Goal: Task Accomplishment & Management: Complete application form

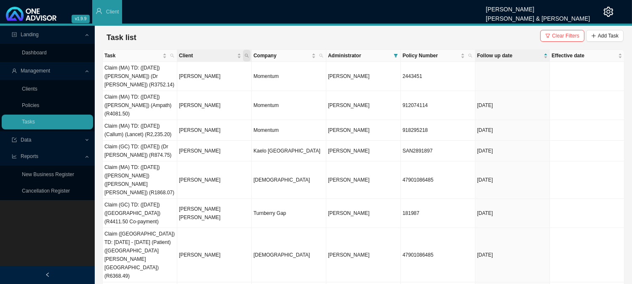
click at [245, 58] on span "Client" at bounding box center [247, 56] width 8 height 12
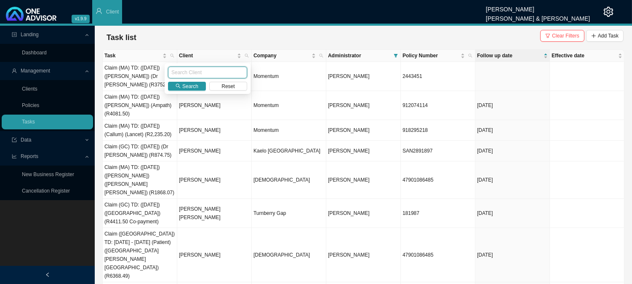
click at [212, 72] on input "text" at bounding box center [207, 73] width 79 height 12
type input "ROWLEY"
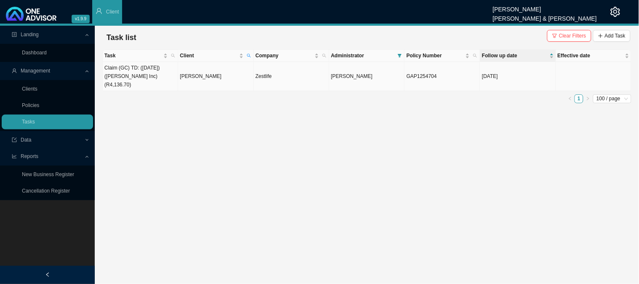
click at [216, 72] on td "[PERSON_NAME]" at bounding box center [215, 76] width 75 height 29
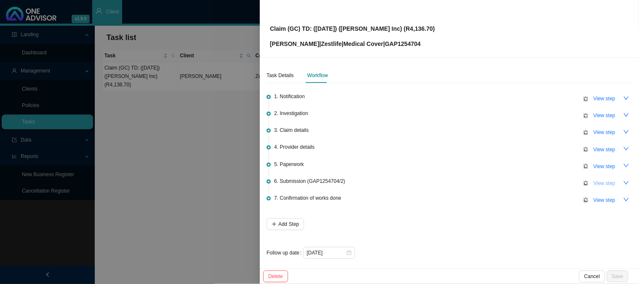
click at [599, 179] on span "View step" at bounding box center [604, 183] width 22 height 8
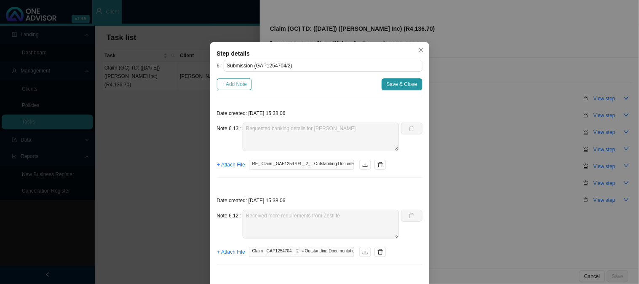
click at [232, 82] on span "+ Add Note" at bounding box center [234, 84] width 25 height 8
type textarea "Requested banking details for Peter"
type textarea "Received more requirements from Zestlife"
type textarea "Submitted bank details to Zestlife"
type textarea "Received Keryn's personal accounts"
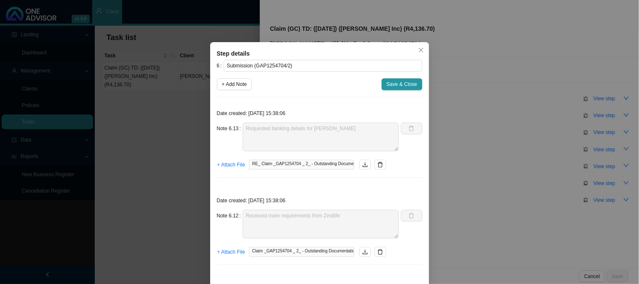
type textarea "Requested Keryn's personal account details"
type textarea "Personal account details are required - 6401075011084"
type textarea "Submitted POA to Zestlife"
type textarea "Received POA"
type textarea "Requested proof of account"
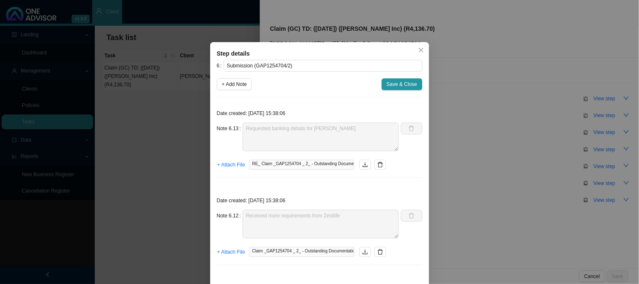
type textarea "Received requirements - proof of account is required Password: 6401075011084"
type textarea "Claim has been received"
type textarea "Sent feedback"
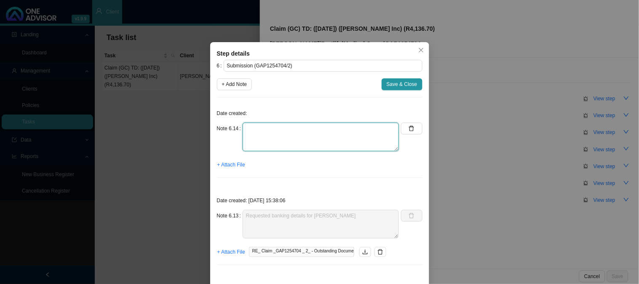
click at [262, 131] on textarea at bounding box center [321, 137] width 157 height 29
type textarea "Received Peter's banking details"
click at [236, 165] on span "+ Attach File" at bounding box center [231, 164] width 28 height 8
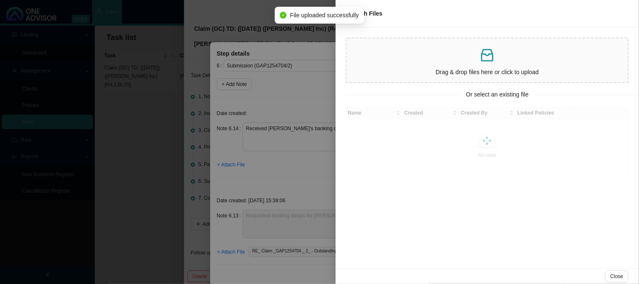
click at [281, 161] on div at bounding box center [319, 142] width 639 height 284
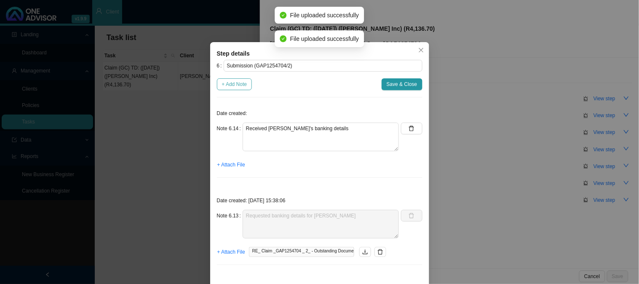
click at [226, 82] on span "+ Add Note" at bounding box center [234, 84] width 25 height 8
type textarea "Received Peter's banking details"
type textarea "Requested banking details for Peter"
type textarea "Received more requirements from Zestlife"
type textarea "Submitted bank details to Zestlife"
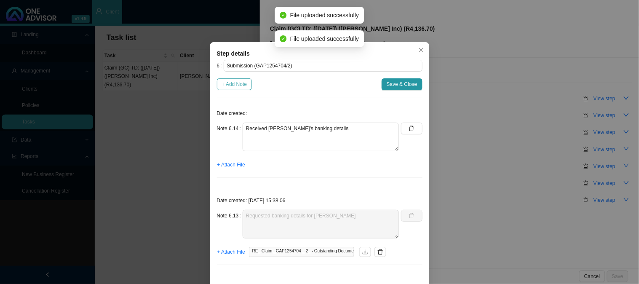
type textarea "Received Keryn's personal accounts"
type textarea "Requested Keryn's personal account details"
type textarea "Personal account details are required - 6401075011084"
type textarea "Submitted POA to Zestlife"
type textarea "Received POA"
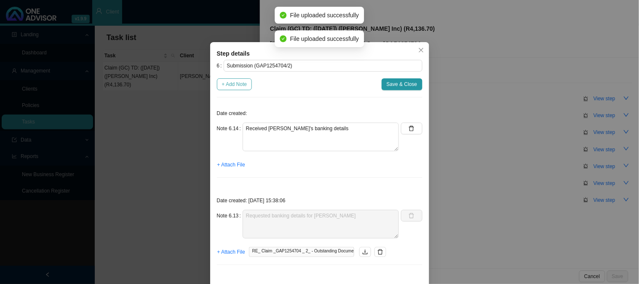
type textarea "Requested proof of account"
type textarea "Received requirements - proof of account is required Password: 6401075011084"
type textarea "Claim has been received"
type textarea "Sent feedback"
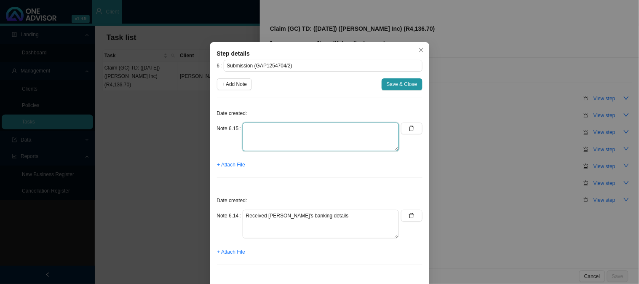
click at [313, 135] on textarea at bounding box center [321, 137] width 157 height 29
type textarea "Submitted the banking details"
click at [231, 163] on span "+ Attach File" at bounding box center [231, 164] width 28 height 8
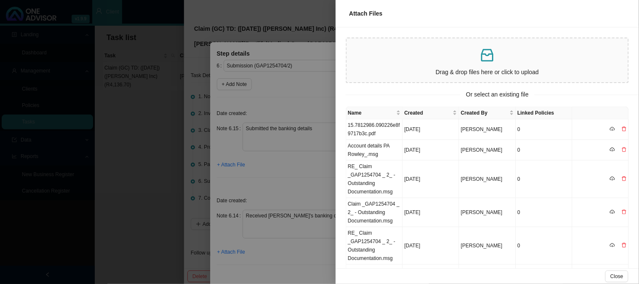
click at [312, 184] on div at bounding box center [319, 142] width 639 height 284
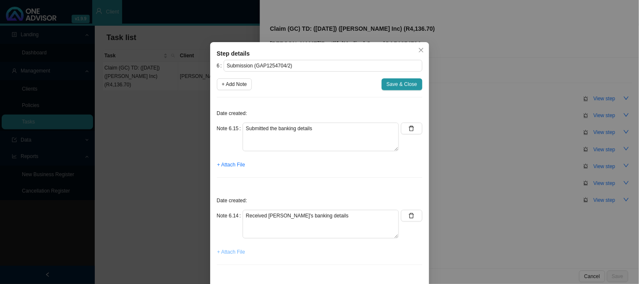
click at [224, 251] on span "+ Attach File" at bounding box center [231, 252] width 28 height 8
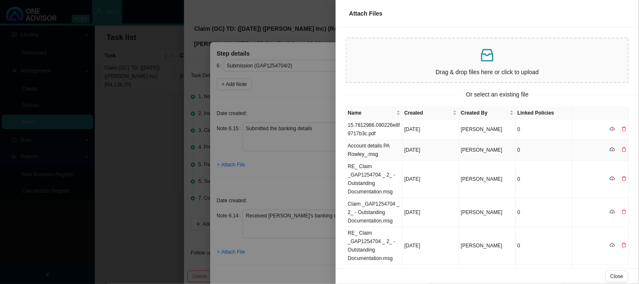
click at [386, 150] on td "Account details PA Rowley_.msg" at bounding box center [374, 150] width 56 height 21
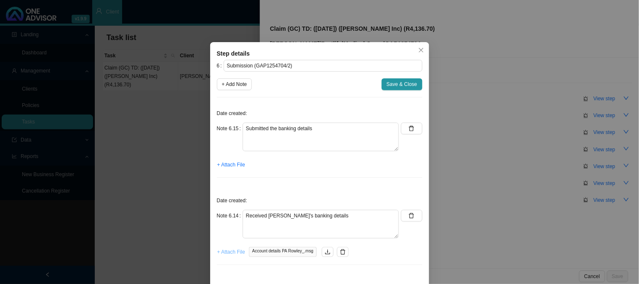
click at [233, 254] on span "+ Attach File" at bounding box center [231, 252] width 28 height 8
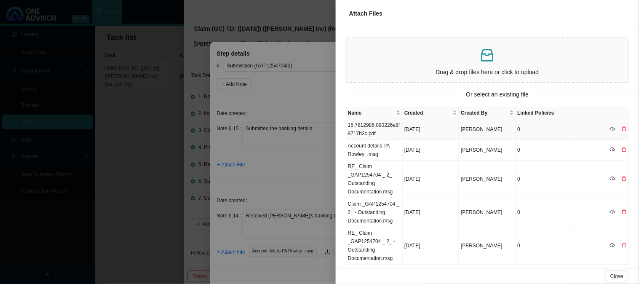
click at [376, 131] on td "15.7812986.090226e8f9717b3c.pdf" at bounding box center [374, 129] width 56 height 21
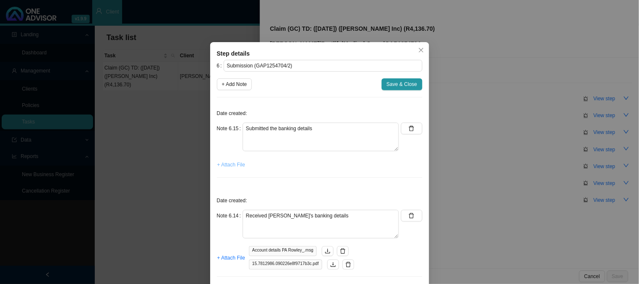
click at [236, 167] on span "+ Attach File" at bounding box center [231, 164] width 28 height 8
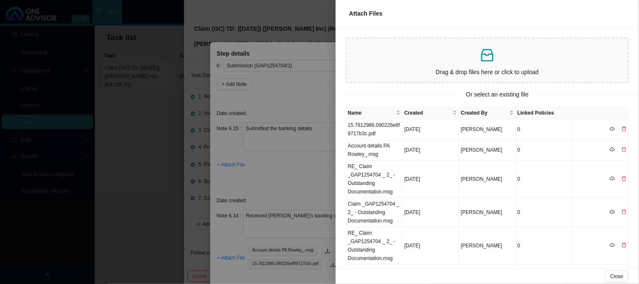
click at [416, 59] on p at bounding box center [487, 55] width 275 height 17
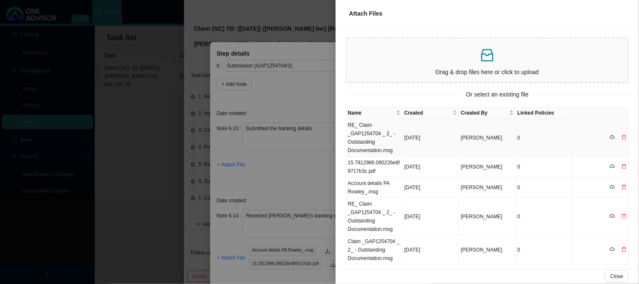
click at [382, 132] on td "RE_ Claim _GAP1254704 _ 2_ - Outstanding Documentation.msg" at bounding box center [374, 137] width 56 height 37
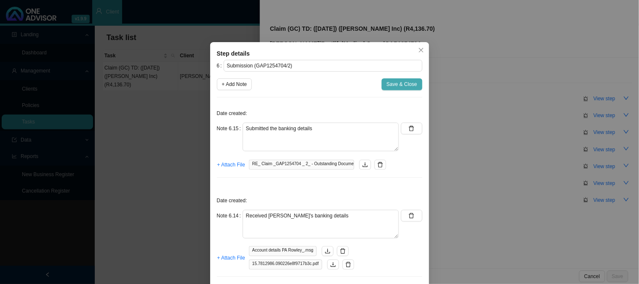
click at [393, 83] on span "Save & Close" at bounding box center [402, 84] width 31 height 8
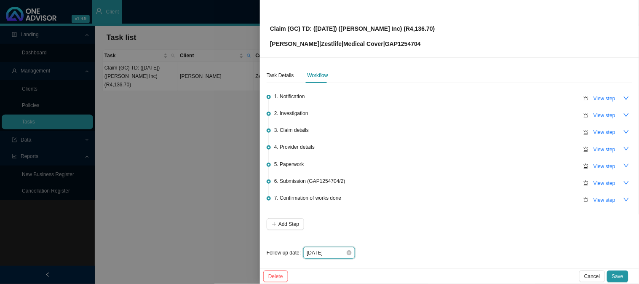
click at [336, 253] on input "[DATE]" at bounding box center [326, 253] width 39 height 8
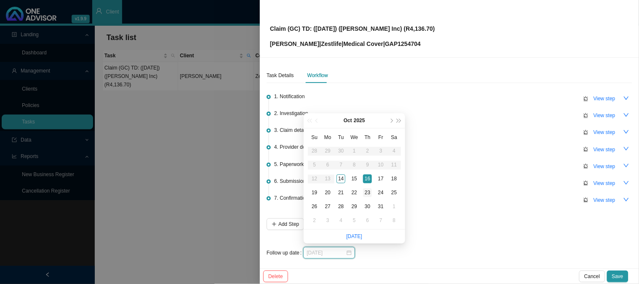
type input "2025-10-23"
click at [366, 191] on div "23" at bounding box center [367, 192] width 9 height 9
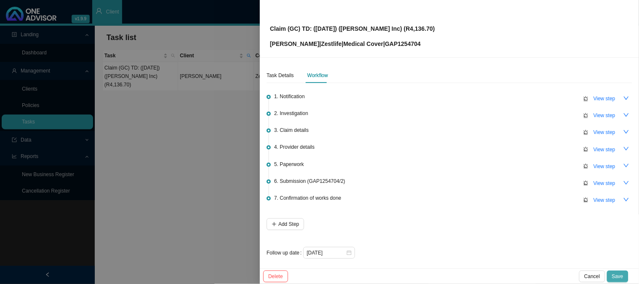
click at [627, 276] on button "Save" at bounding box center [617, 276] width 21 height 12
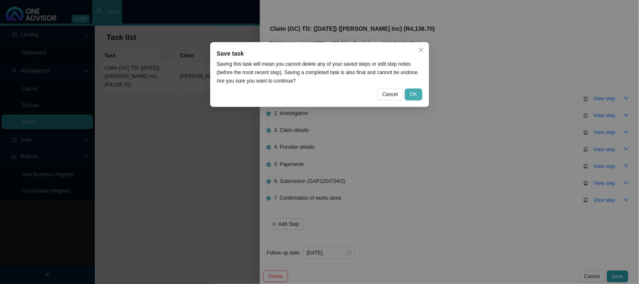
click at [411, 91] on span "OK" at bounding box center [413, 94] width 7 height 8
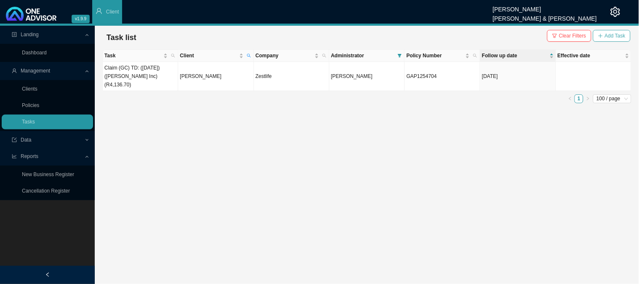
click at [612, 37] on span "Add Task" at bounding box center [615, 36] width 21 height 8
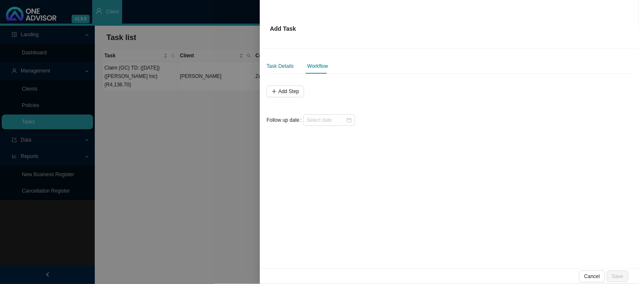
click at [289, 67] on div "Task Details" at bounding box center [280, 66] width 27 height 8
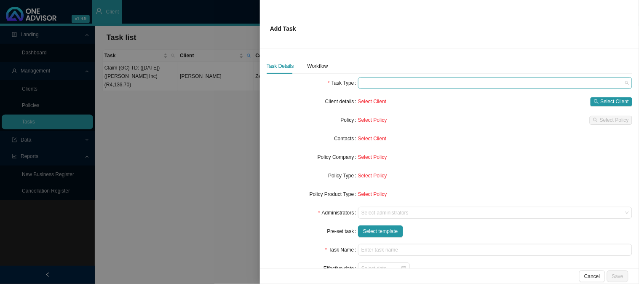
click at [379, 85] on span at bounding box center [494, 82] width 267 height 11
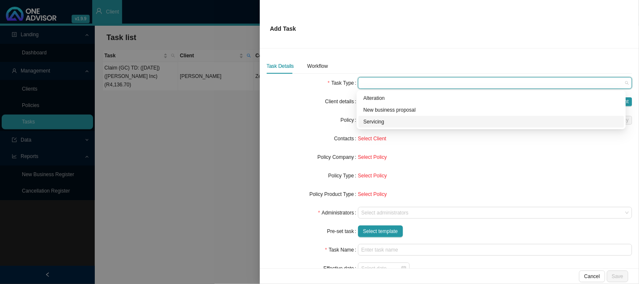
click at [377, 124] on div "Servicing" at bounding box center [491, 122] width 256 height 8
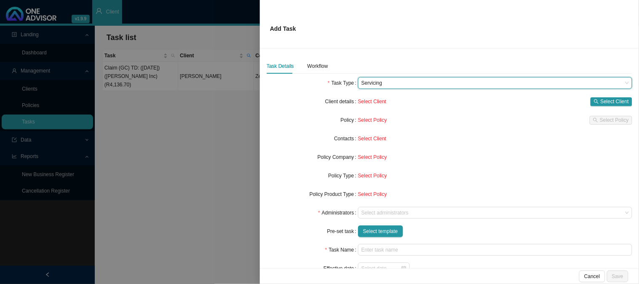
scroll to position [38, 0]
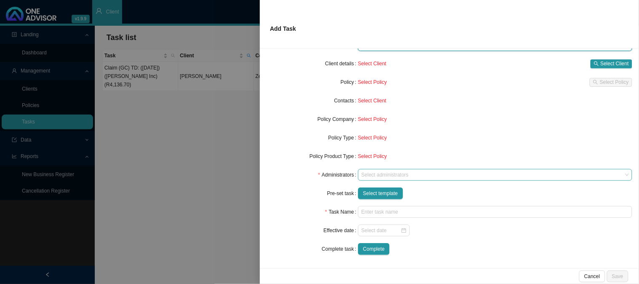
click at [384, 176] on div at bounding box center [491, 175] width 263 height 6
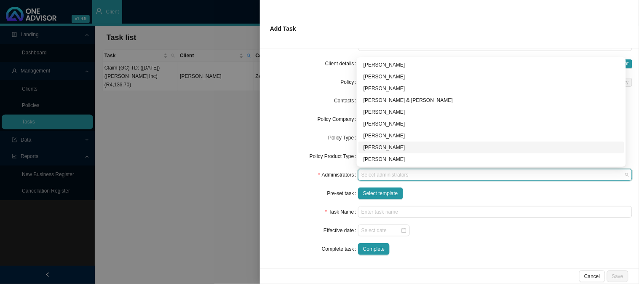
click at [382, 146] on div "[PERSON_NAME]" at bounding box center [491, 147] width 256 height 8
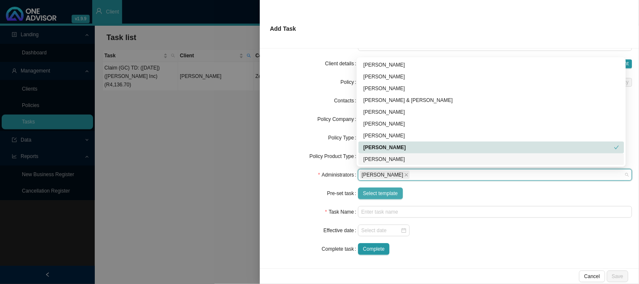
click at [373, 196] on span "Select template" at bounding box center [380, 193] width 35 height 8
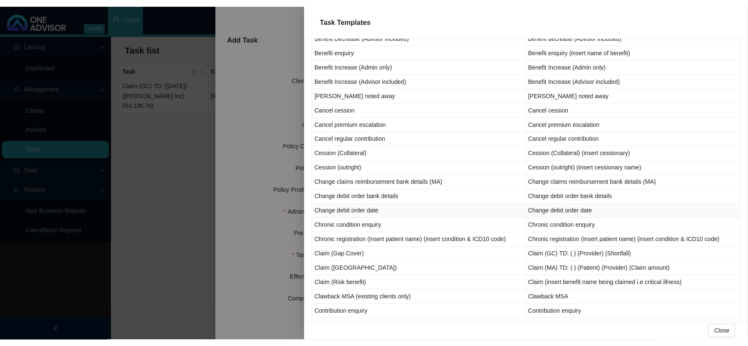
scroll to position [140, 0]
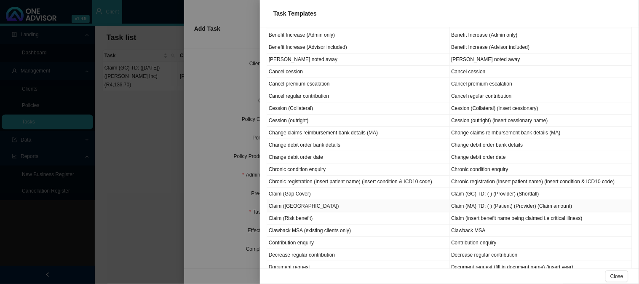
click at [297, 209] on td "Claim ([GEOGRAPHIC_DATA])" at bounding box center [358, 206] width 183 height 12
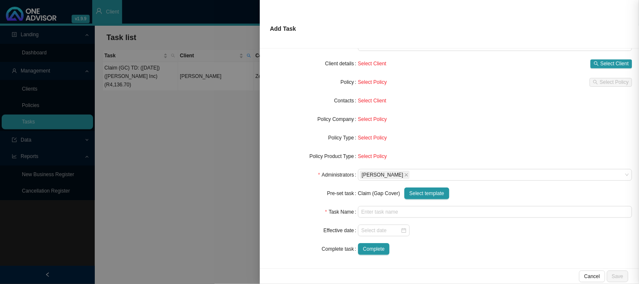
type input "Claim (MA) TD: ( ) (Patient) (Provider) (Claim amount)"
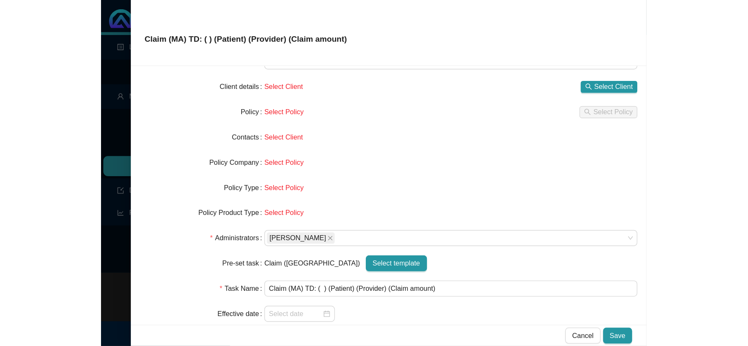
scroll to position [0, 0]
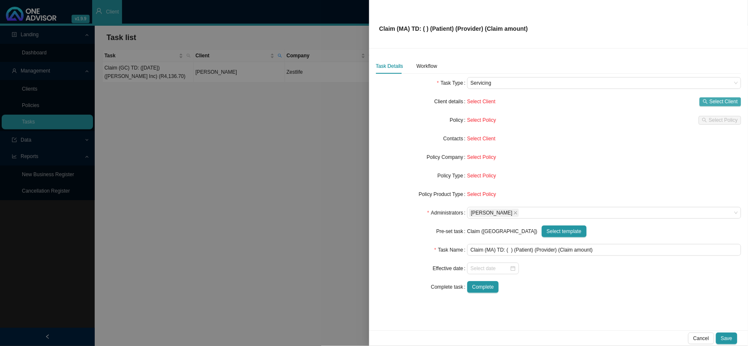
click at [713, 104] on span "Select Client" at bounding box center [724, 101] width 28 height 8
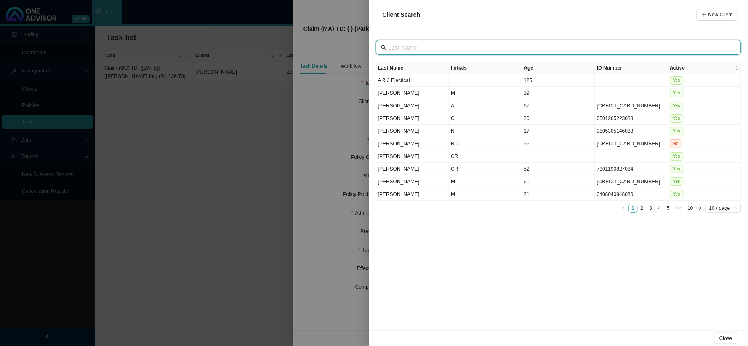
click at [430, 46] on input "text" at bounding box center [560, 47] width 342 height 9
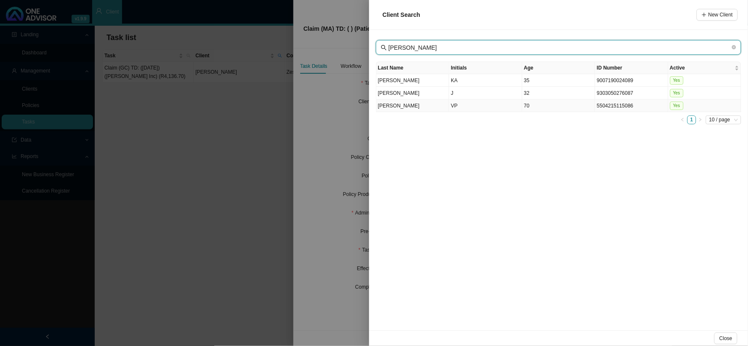
type input "[PERSON_NAME]"
click at [459, 104] on td "VP" at bounding box center [485, 105] width 73 height 13
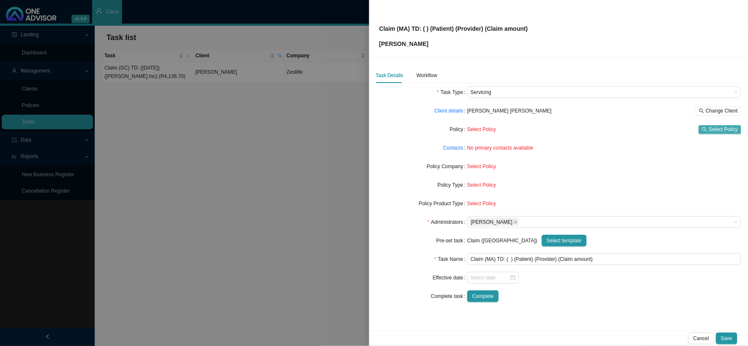
click at [712, 130] on span "Select Policy" at bounding box center [723, 129] width 29 height 8
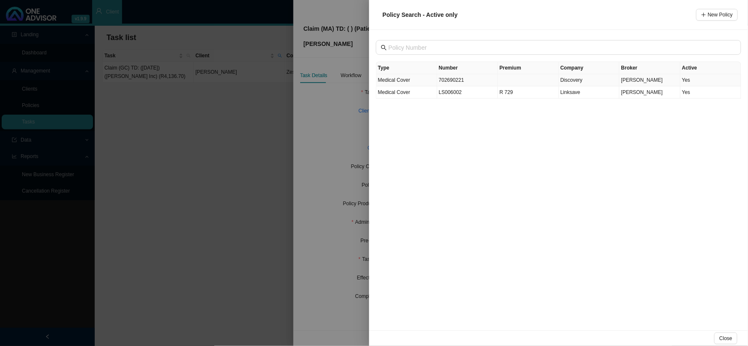
click at [458, 83] on td "702690221" at bounding box center [468, 80] width 61 height 12
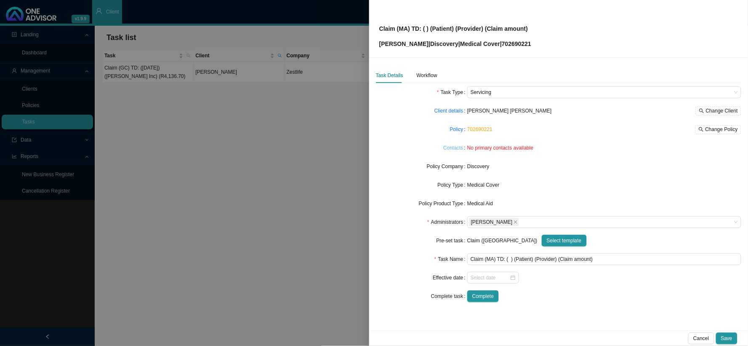
click at [452, 146] on link "Contacts" at bounding box center [454, 148] width 20 height 8
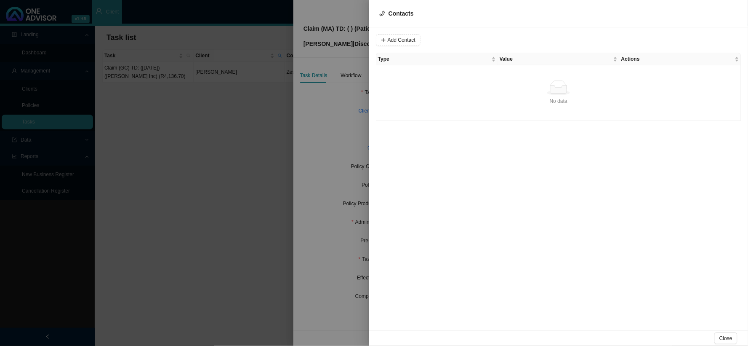
click at [326, 118] on div at bounding box center [374, 173] width 748 height 346
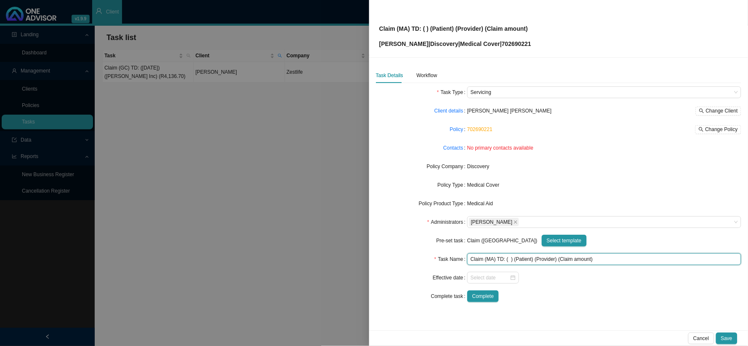
click at [545, 259] on input "Claim (MA) TD: ( ) (Patient) (Provider) (Claim amount)" at bounding box center [605, 259] width 274 height 12
click at [542, 258] on input "Claim (MA) TD: ( ) (Patient) (Dr Daya) (Claim amount)" at bounding box center [605, 259] width 274 height 12
click at [520, 259] on input "Claim (MA) TD: ( ) (Patient) (Dr B Daya) (Claim amount)" at bounding box center [605, 259] width 274 height 12
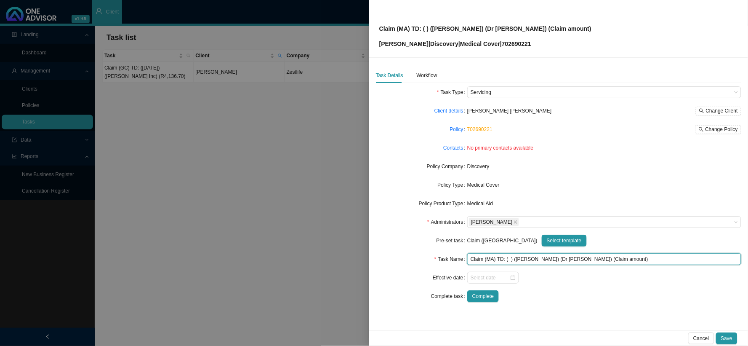
click at [510, 259] on input "Claim (MA) TD: ( ) (Vaughn) (Dr B Daya) (Claim amount)" at bounding box center [605, 259] width 274 height 12
drag, startPoint x: 616, startPoint y: 259, endPoint x: 585, endPoint y: 259, distance: 30.8
click at [585, 259] on input "Claim (MA) TD: (09/04/2025) (Vaughn) (Dr B Daya) (Claim amount)" at bounding box center [605, 259] width 274 height 12
type input "Claim (MA) TD: ([DATE]) ([PERSON_NAME]) (Dr [PERSON_NAME]) (R5808.24)"
click at [426, 74] on div "Workflow" at bounding box center [427, 75] width 21 height 8
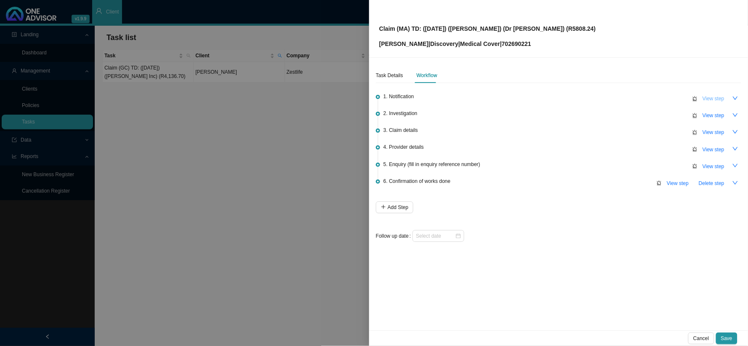
click at [708, 94] on span "View step" at bounding box center [714, 98] width 22 height 8
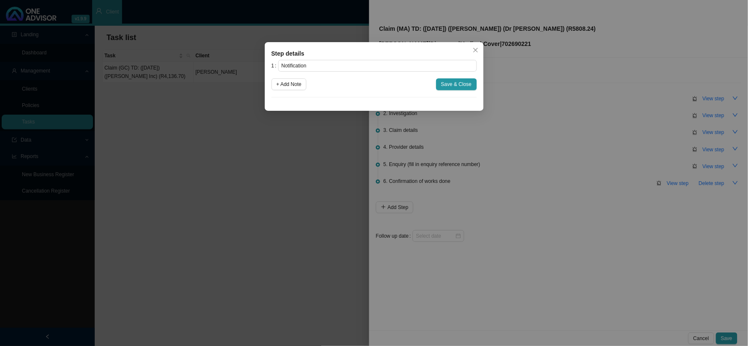
click at [550, 127] on div "Step details 1 Notification + Add Note Save & Close Cancel OK" at bounding box center [374, 173] width 748 height 346
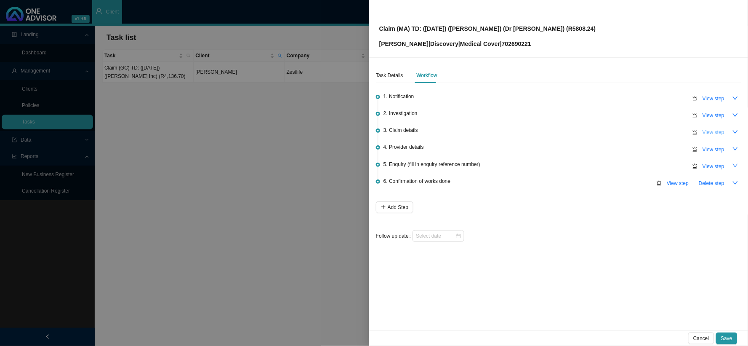
click at [710, 132] on span "View step" at bounding box center [714, 132] width 22 height 8
type input "Claim details"
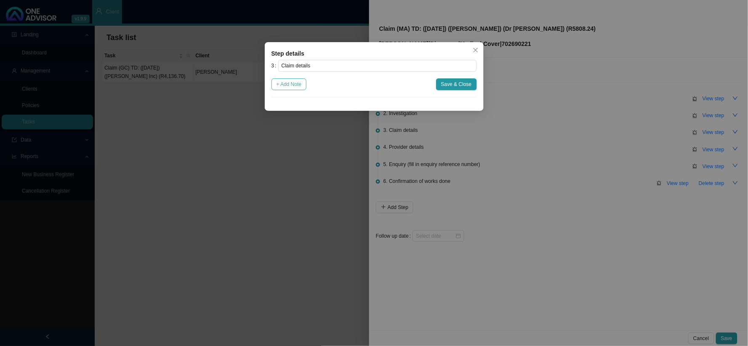
click at [297, 84] on span "+ Add Note" at bounding box center [289, 84] width 25 height 8
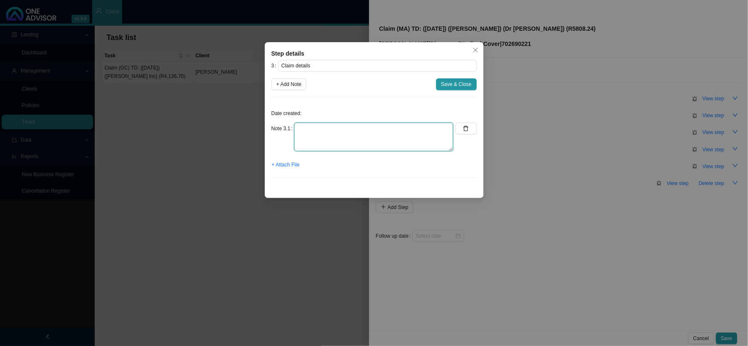
click at [355, 131] on textarea at bounding box center [373, 137] width 159 height 29
type textarea "Claimed: R8712.44 Paid: R2904.20 Shortfall: R5805.24"
click at [453, 83] on span "Save & Close" at bounding box center [456, 84] width 31 height 8
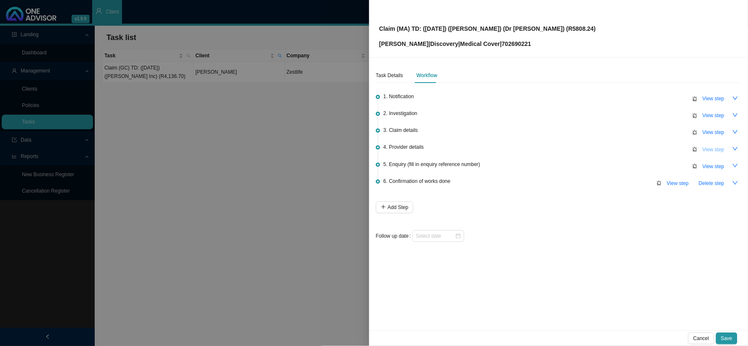
click at [710, 149] on span "View step" at bounding box center [714, 149] width 22 height 8
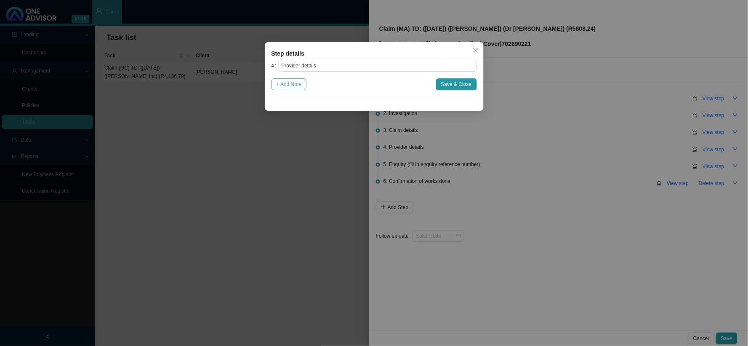
click at [295, 83] on span "+ Add Note" at bounding box center [289, 84] width 25 height 8
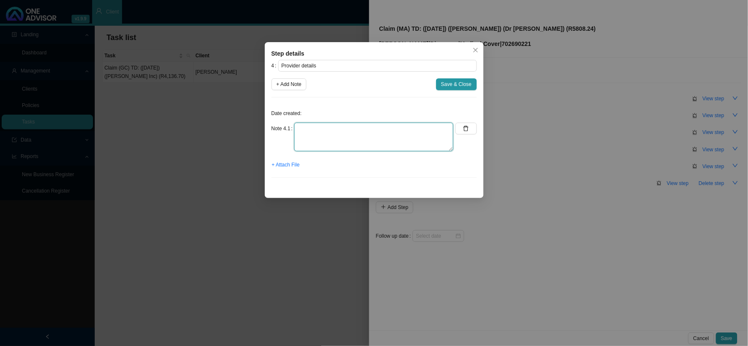
click at [334, 127] on textarea at bounding box center [373, 137] width 159 height 29
type textarea "d"
click at [385, 132] on textarea "Practice:" at bounding box center [373, 137] width 159 height 29
click at [420, 127] on textarea "Practice: 0448222 Phone: 031 209 2017" at bounding box center [373, 137] width 159 height 29
paste textarea "info@icd10solutions.co.za"
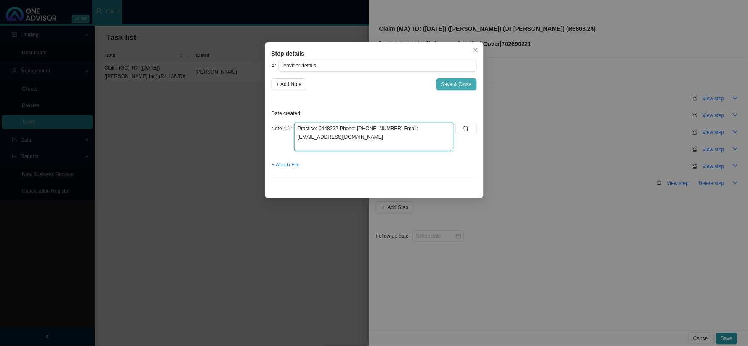
type textarea "Practice: 0448222 Phone: [PHONE_NUMBER] Email: [EMAIL_ADDRESS][DOMAIN_NAME]"
click at [470, 87] on span "Save & Close" at bounding box center [456, 84] width 31 height 8
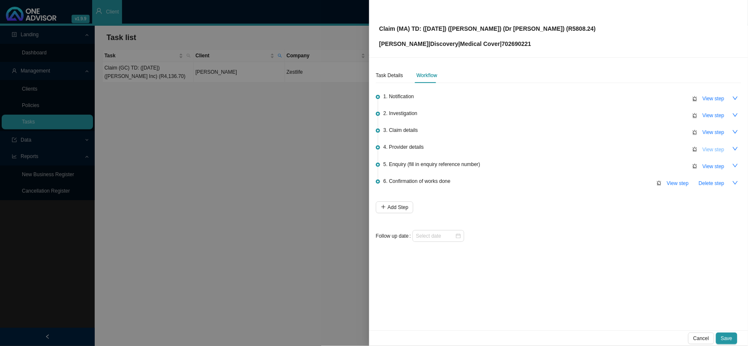
click at [711, 150] on span "View step" at bounding box center [714, 149] width 22 height 8
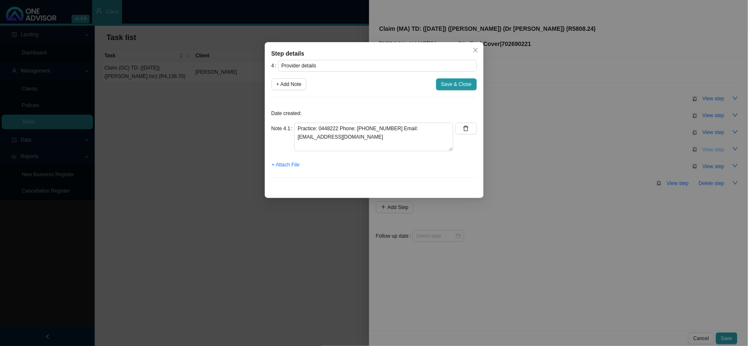
click at [711, 150] on div "Step details 4 Provider details + Add Note Save & Close Date created: Note 4.1 …" at bounding box center [374, 173] width 748 height 346
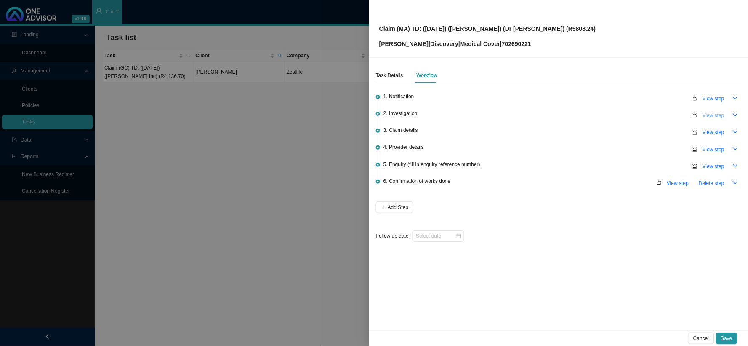
click at [706, 116] on span "View step" at bounding box center [714, 115] width 22 height 8
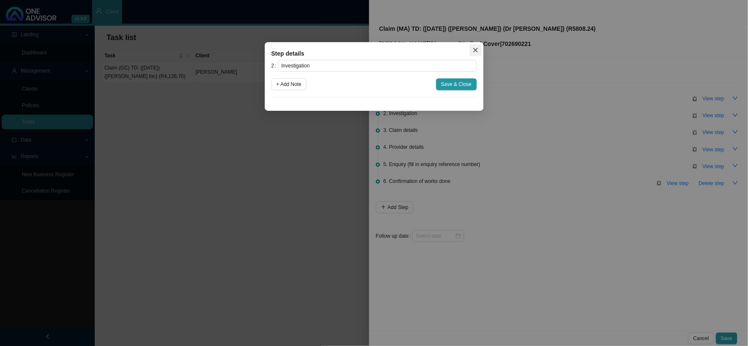
click at [476, 51] on icon "close" at bounding box center [475, 50] width 5 height 5
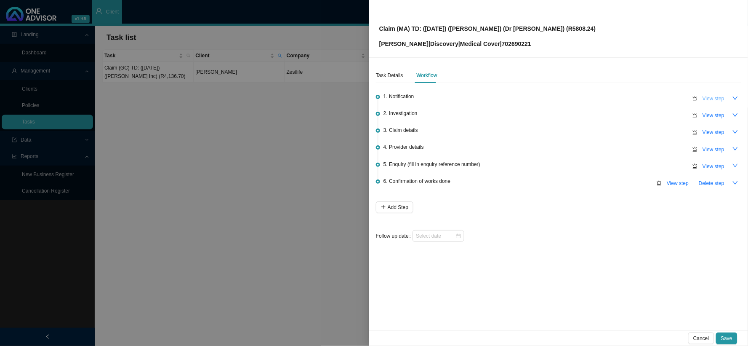
click at [711, 96] on span "View step" at bounding box center [714, 98] width 22 height 8
type input "Notification"
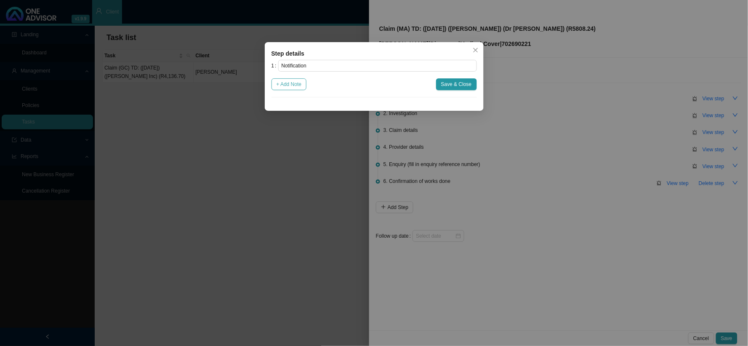
click at [291, 86] on span "+ Add Note" at bounding box center [289, 84] width 25 height 8
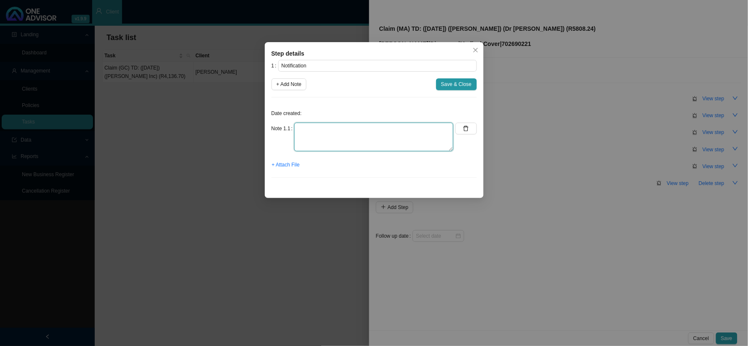
click at [337, 123] on textarea at bounding box center [373, 137] width 159 height 29
type textarea "R"
click at [387, 128] on textarea "Received an email from Joanne" at bounding box center [373, 137] width 159 height 29
click at [284, 166] on span "+ Attach File" at bounding box center [286, 164] width 28 height 8
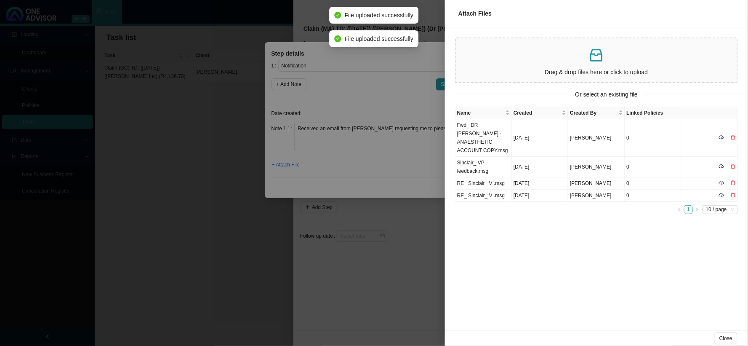
click at [393, 138] on div at bounding box center [374, 173] width 748 height 346
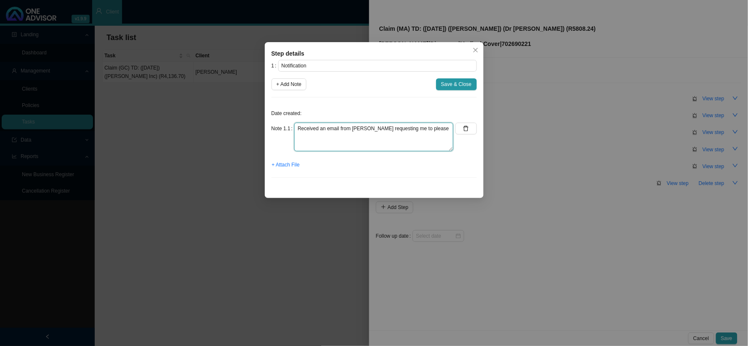
drag, startPoint x: 436, startPoint y: 127, endPoint x: 319, endPoint y: 126, distance: 116.3
click at [319, 126] on textarea "Received an email from Joanne requesting me to please" at bounding box center [373, 137] width 159 height 29
click at [359, 128] on textarea "Received the invoice for Dr Daya" at bounding box center [373, 137] width 159 height 29
click at [398, 127] on textarea "Received the invoice for Dr [PERSON_NAME]" at bounding box center [373, 137] width 159 height 29
type textarea "Received the invoice for Dr [PERSON_NAME]"
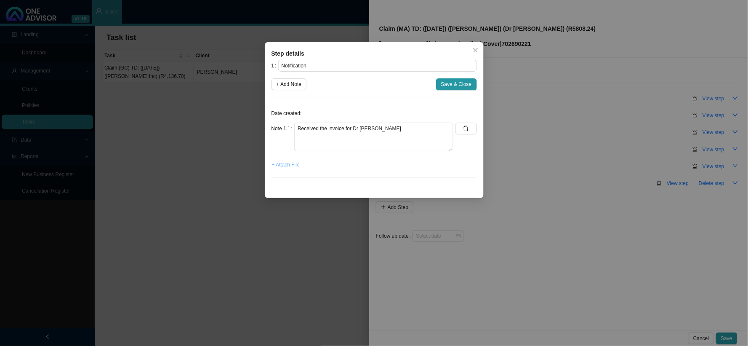
click at [289, 167] on span "+ Attach File" at bounding box center [286, 164] width 28 height 8
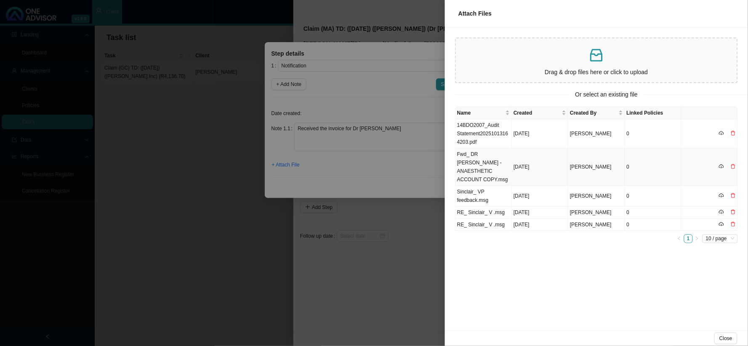
click at [473, 160] on td "Fwd_ DR [PERSON_NAME] - ANAESTHETIC ACCOUNT COPY.msg" at bounding box center [484, 166] width 56 height 37
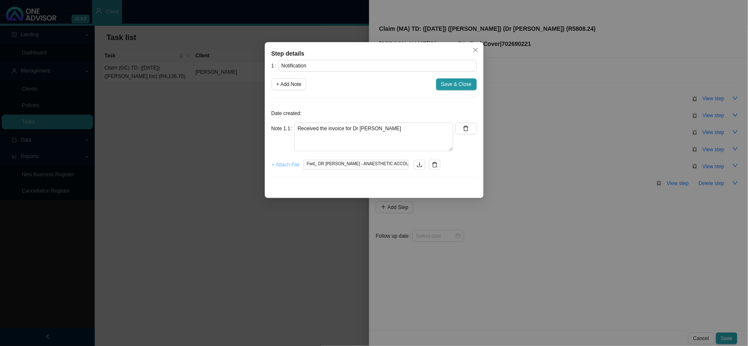
click at [286, 167] on span "+ Attach File" at bounding box center [286, 164] width 28 height 8
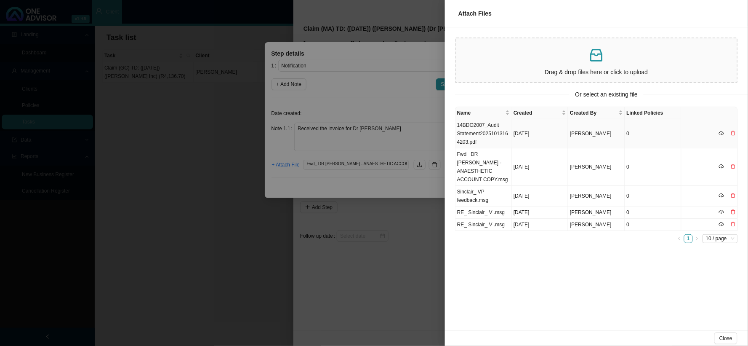
click at [486, 133] on td "14BDO2007_Audit Statement20251013164203.pdf" at bounding box center [484, 133] width 56 height 29
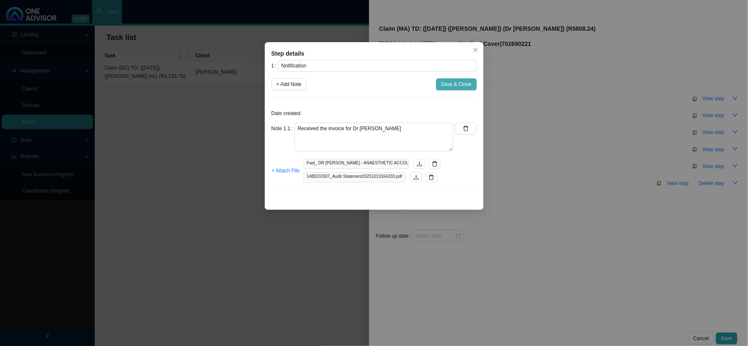
click at [456, 89] on button "Save & Close" at bounding box center [456, 84] width 41 height 12
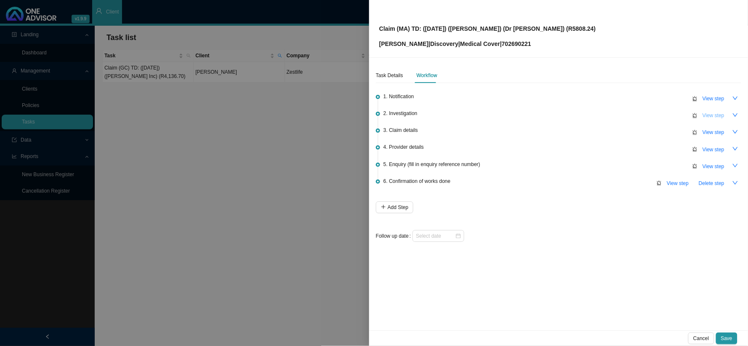
click at [712, 115] on span "View step" at bounding box center [714, 115] width 22 height 8
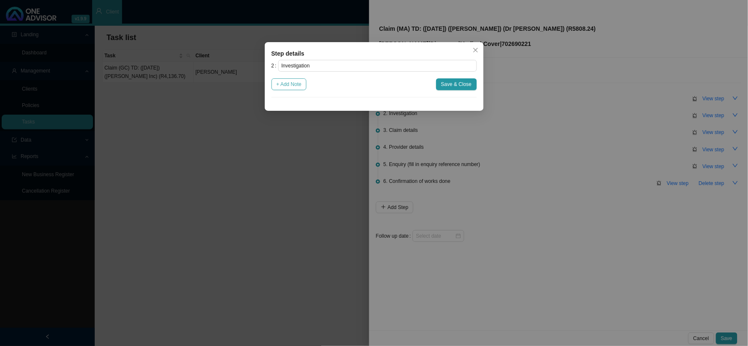
click at [299, 83] on span "+ Add Note" at bounding box center [289, 84] width 25 height 8
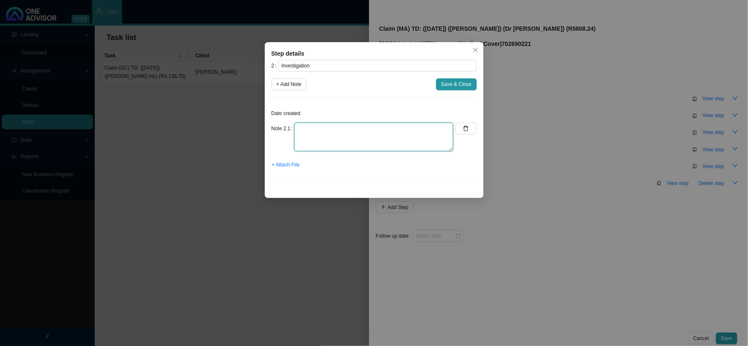
click at [397, 124] on textarea at bounding box center [373, 137] width 159 height 29
click at [404, 128] on textarea "The practice sent a request for the claims" at bounding box center [373, 137] width 159 height 29
type textarea "T"
click at [466, 128] on icon "delete" at bounding box center [466, 129] width 6 height 6
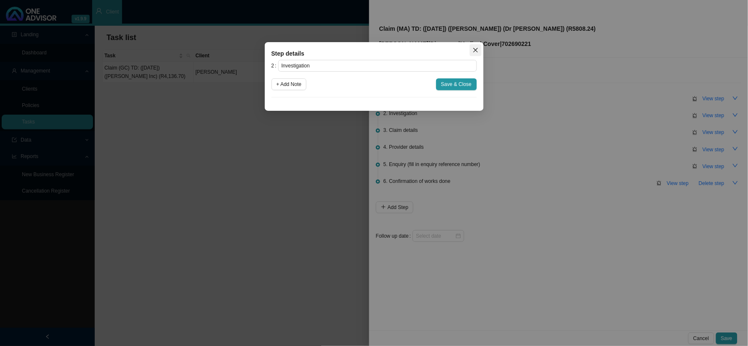
click at [474, 48] on icon "close" at bounding box center [475, 50] width 5 height 5
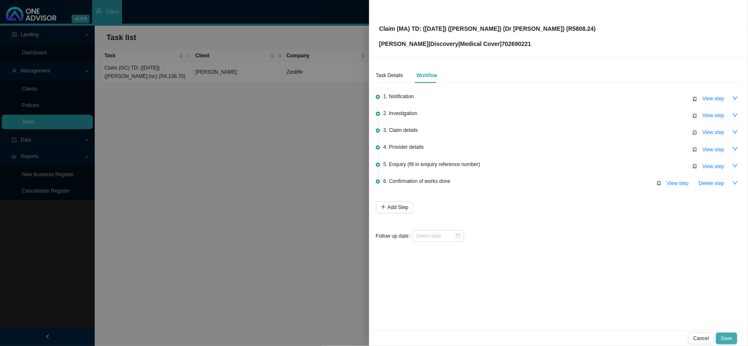
click at [728, 338] on span "Save" at bounding box center [727, 338] width 11 height 8
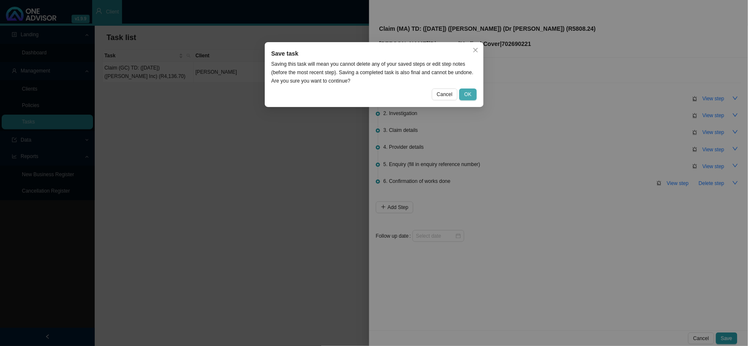
click at [463, 94] on button "OK" at bounding box center [468, 94] width 17 height 12
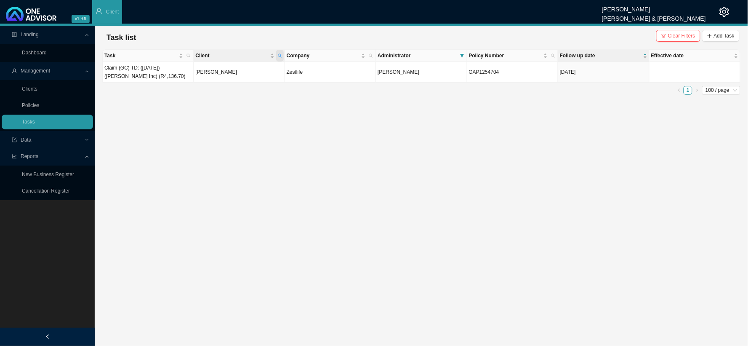
click at [281, 55] on icon "search" at bounding box center [280, 55] width 4 height 4
drag, startPoint x: 235, startPoint y: 68, endPoint x: 170, endPoint y: 75, distance: 65.6
click at [170, 75] on body "v1.9.9 Daniela Malherbe Smith & Bormann Client Landing Dashboard Management Cli…" at bounding box center [374, 173] width 748 height 346
type input "[PERSON_NAME]"
click at [222, 86] on span "Search" at bounding box center [223, 86] width 16 height 8
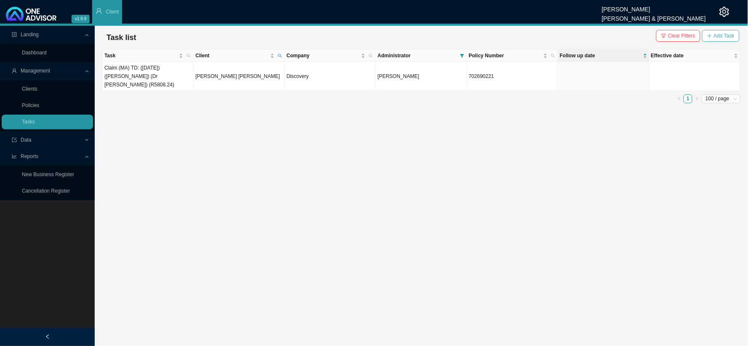
click at [717, 36] on span "Add Task" at bounding box center [724, 36] width 21 height 8
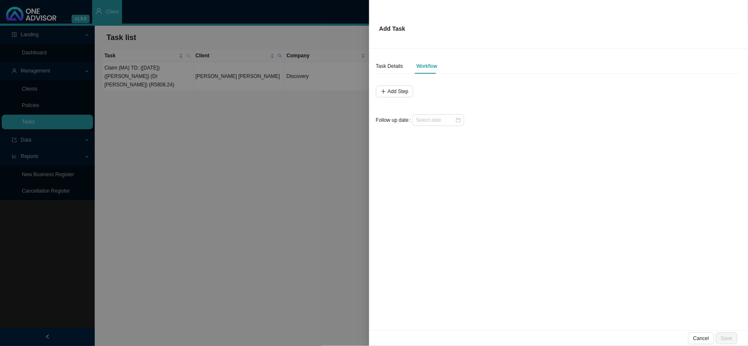
click at [374, 61] on div "Task Details Workflow Add Step Follow up date" at bounding box center [558, 189] width 379 height 282
click at [387, 64] on div "Task Details" at bounding box center [389, 66] width 27 height 8
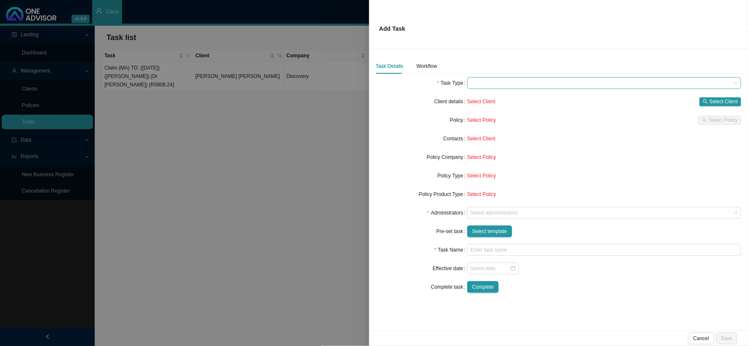
click at [624, 83] on span at bounding box center [604, 82] width 267 height 11
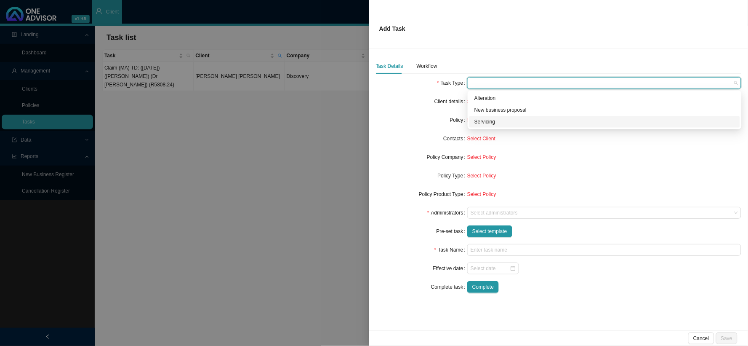
click at [495, 120] on div "Servicing" at bounding box center [605, 122] width 261 height 8
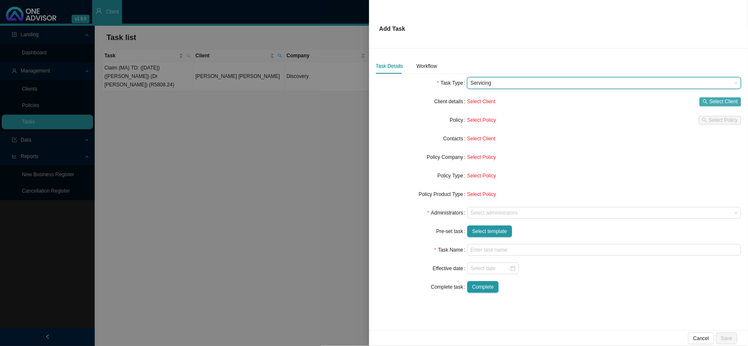
click at [709, 104] on button "Select Client" at bounding box center [721, 101] width 42 height 9
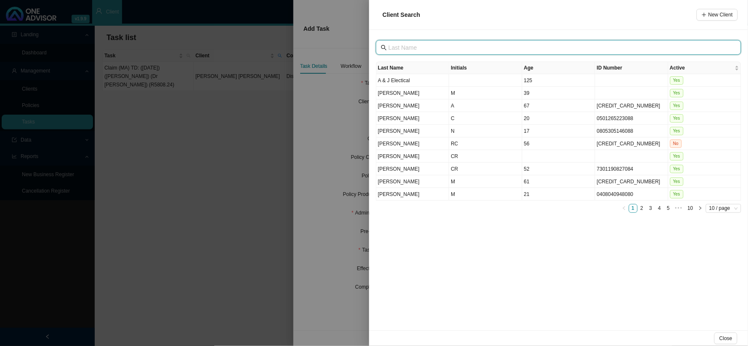
click at [457, 48] on input "text" at bounding box center [560, 47] width 342 height 9
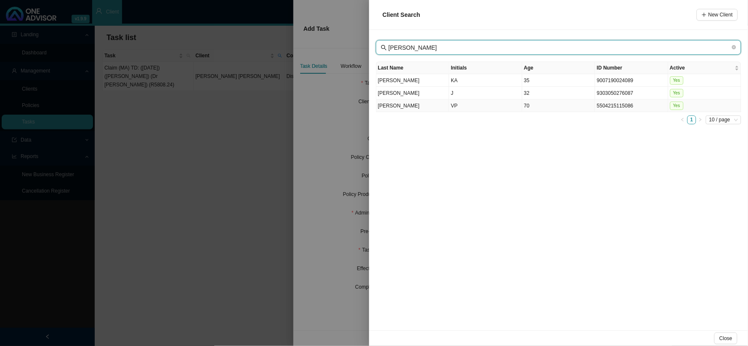
type input "[PERSON_NAME]"
click at [457, 106] on td "VP" at bounding box center [485, 105] width 73 height 13
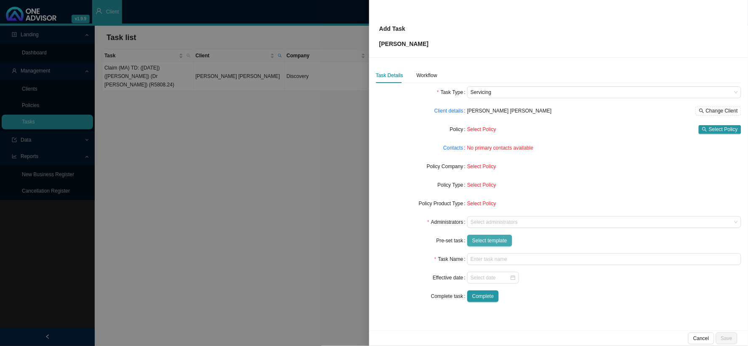
click at [483, 245] on button "Select template" at bounding box center [490, 241] width 45 height 12
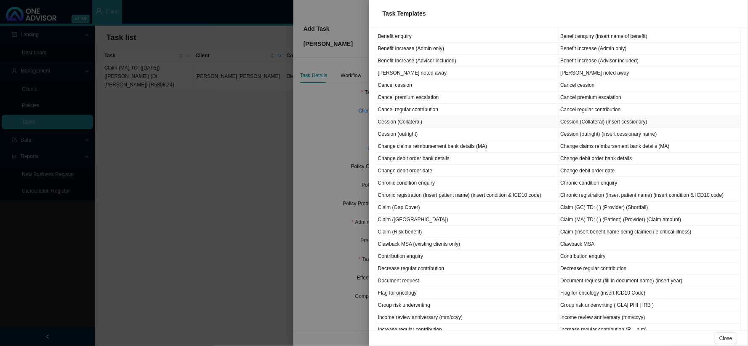
scroll to position [140, 0]
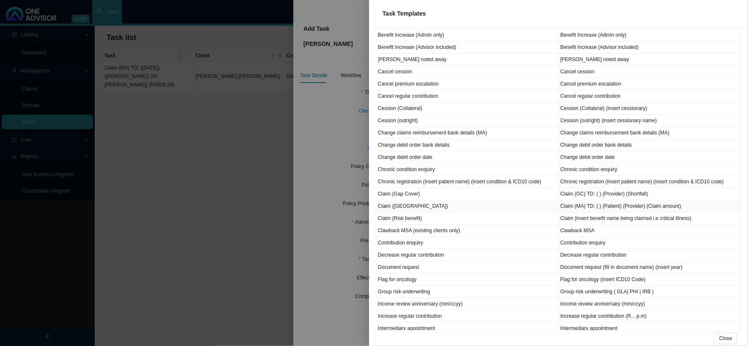
click at [396, 208] on td "Claim ([GEOGRAPHIC_DATA])" at bounding box center [468, 206] width 183 height 12
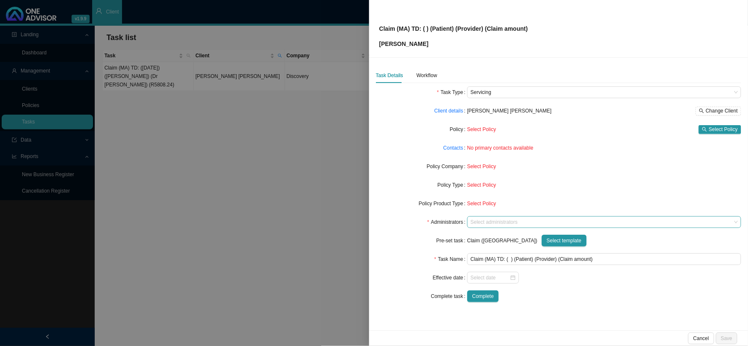
click at [482, 217] on div "Select administrators" at bounding box center [605, 222] width 274 height 12
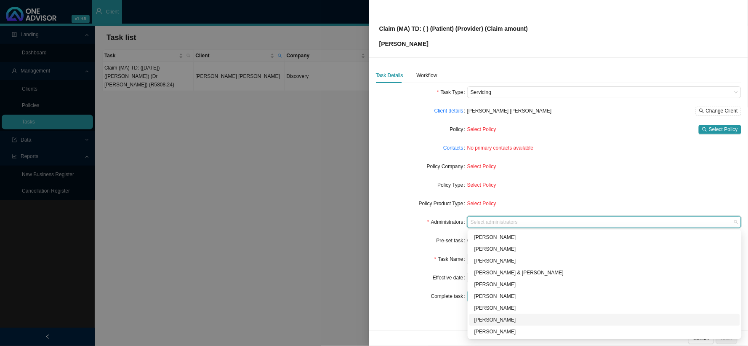
click at [492, 323] on div "[PERSON_NAME]" at bounding box center [605, 319] width 261 height 8
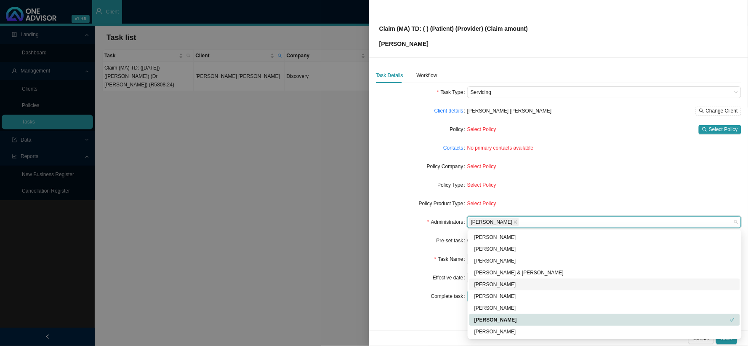
click at [409, 249] on form "Task Type Servicing Client details Vaughn Pendrill Sinclair Change Client Polic…" at bounding box center [559, 194] width 366 height 216
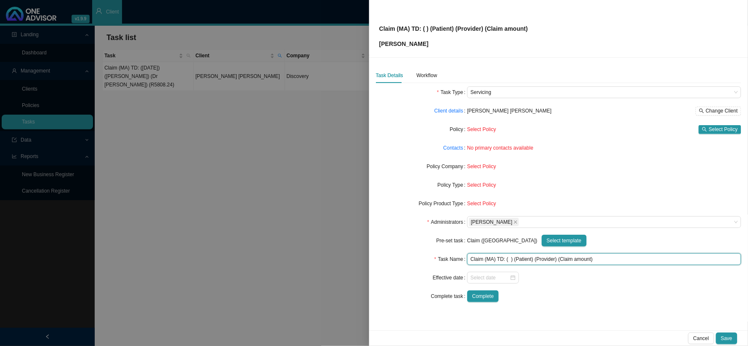
click at [510, 261] on input "Claim (MA) TD: ( ) (Patient) (Provider) (Claim amount)" at bounding box center [605, 259] width 274 height 12
click at [525, 256] on input "Claim (MA) TD: () (Patient) (Provider) (Claim amount)" at bounding box center [605, 259] width 274 height 12
click at [546, 261] on input "Claim (MA) TD: () (Vaughn) (Provider) (Claim amount)" at bounding box center [605, 259] width 274 height 12
click at [546, 260] on input "Claim (MA) TD: () (Vaughn) (Provider) (Claim amount)" at bounding box center [605, 259] width 274 height 12
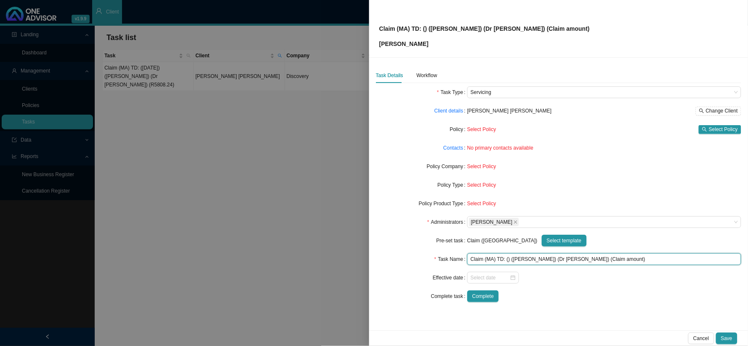
click at [507, 259] on input "Claim (MA) TD: () (Vaughn) (Dr B Daya) (Claim amount)" at bounding box center [605, 259] width 274 height 12
click at [617, 260] on input "Claim (MA) TD: (20/08/2025) (Vaughn) (Dr B Daya) (Claim amount)" at bounding box center [605, 259] width 274 height 12
type input "Claim (MA) TD: ([DATE]) ([PERSON_NAME]) (Dr [PERSON_NAME]) (R7416.86)"
click at [721, 129] on span "Select Policy" at bounding box center [723, 129] width 29 height 8
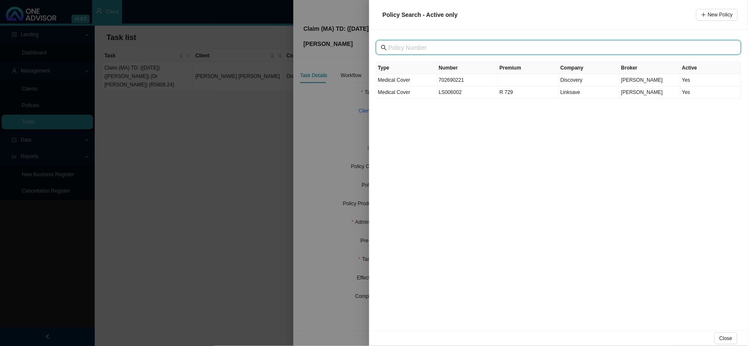
click at [438, 51] on input "text" at bounding box center [560, 47] width 342 height 9
click at [446, 82] on td "702690221" at bounding box center [468, 80] width 61 height 12
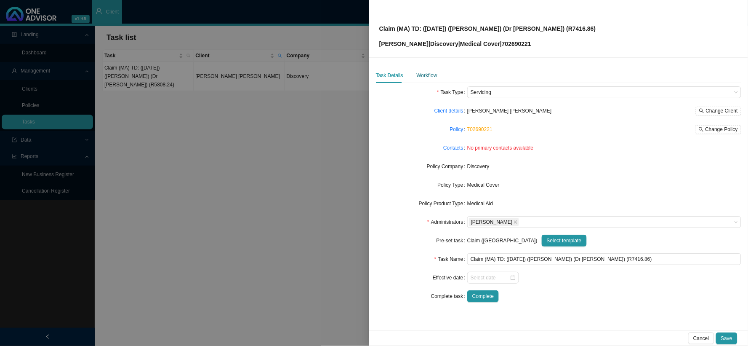
click at [428, 76] on div "Workflow" at bounding box center [427, 75] width 21 height 8
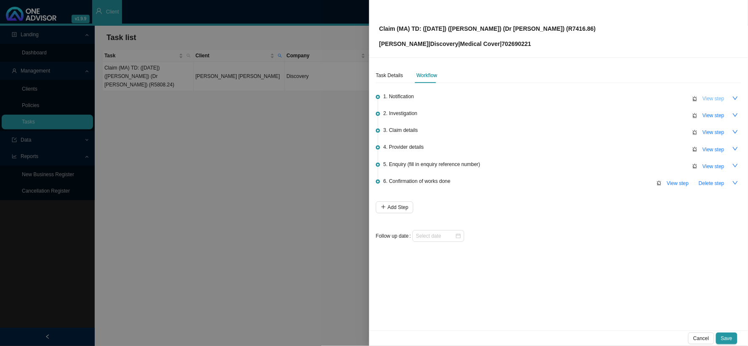
click at [712, 95] on span "View step" at bounding box center [714, 98] width 22 height 8
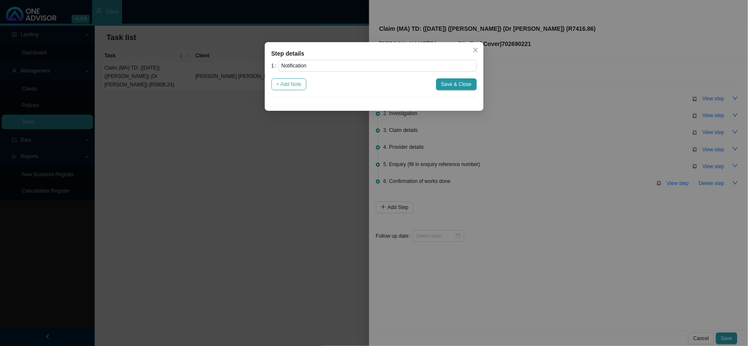
click at [297, 86] on span "+ Add Note" at bounding box center [289, 84] width 25 height 8
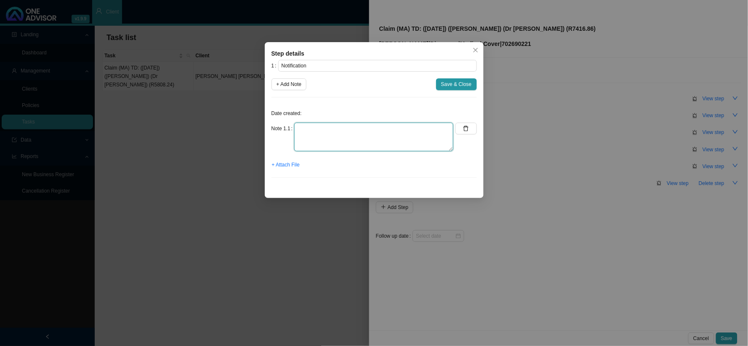
click at [330, 129] on textarea at bounding box center [373, 137] width 159 height 29
click at [583, 112] on div "Step details 1 Notification + Add Note Save & Close Date created: Note 1.1 + At…" at bounding box center [374, 173] width 748 height 346
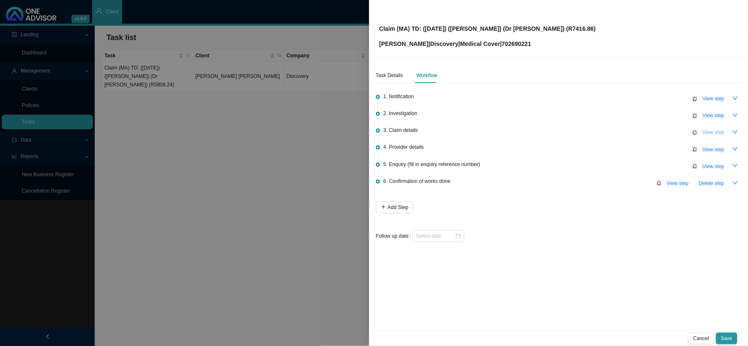
click at [708, 130] on span "View step" at bounding box center [714, 132] width 22 height 8
type input "Claim details"
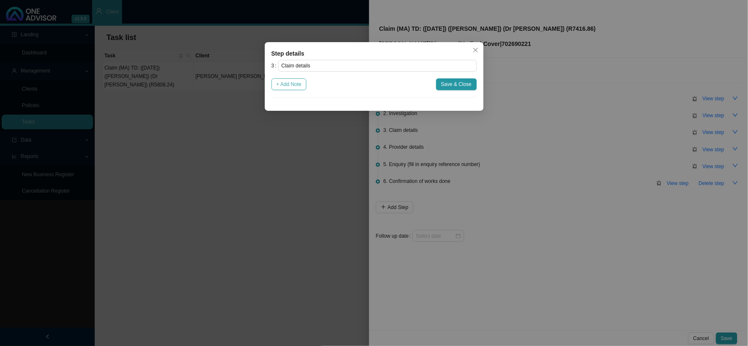
click at [293, 79] on button "+ Add Note" at bounding box center [289, 84] width 35 height 12
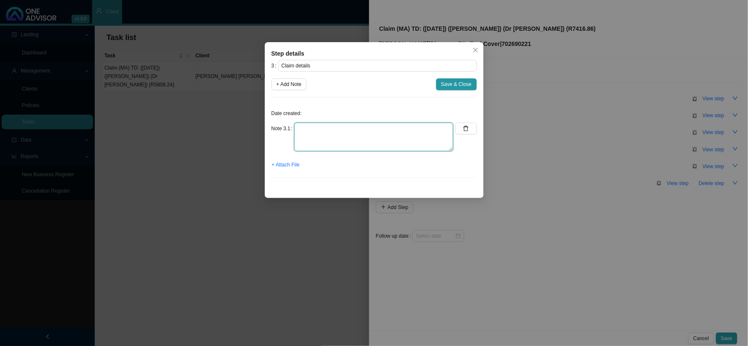
click at [359, 131] on textarea at bounding box center [373, 137] width 159 height 29
type textarea "Claimed: R11,125.36 Paid: R3708.50 Shortfall: R7416.86"
click at [451, 81] on span "Save & Close" at bounding box center [456, 84] width 31 height 8
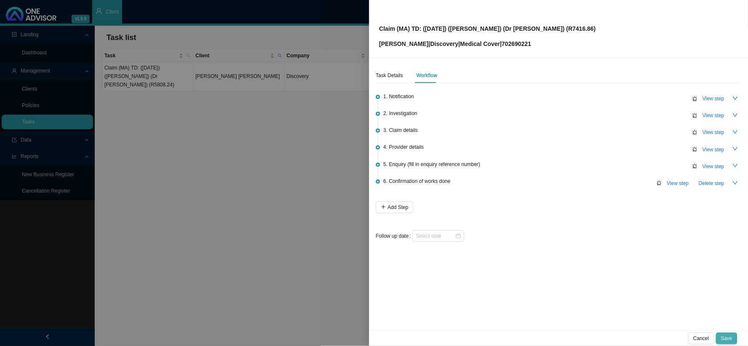
click at [732, 342] on span "Save" at bounding box center [727, 338] width 11 height 8
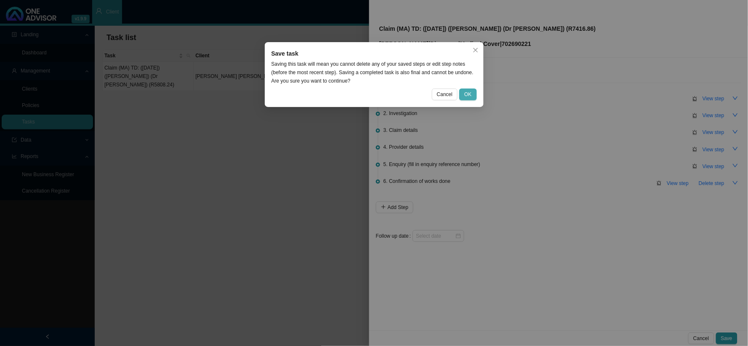
click at [468, 95] on span "OK" at bounding box center [468, 94] width 7 height 8
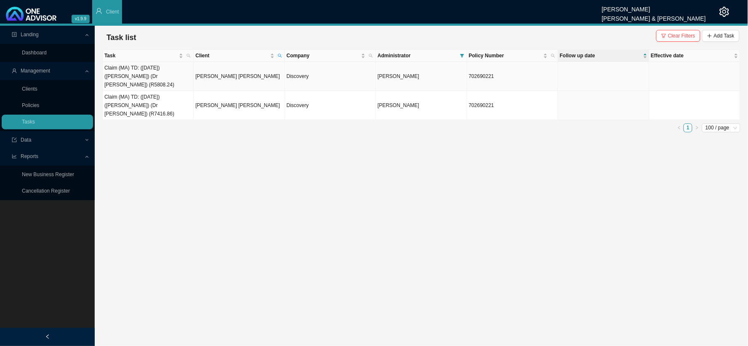
click at [186, 69] on td "Claim (MA) TD: ([DATE]) ([PERSON_NAME]) (Dr [PERSON_NAME]) (R5808.24)" at bounding box center [148, 76] width 91 height 29
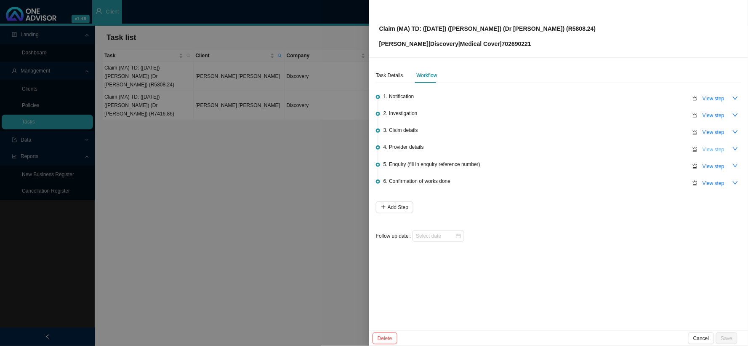
click at [715, 153] on button "View step" at bounding box center [714, 150] width 32 height 12
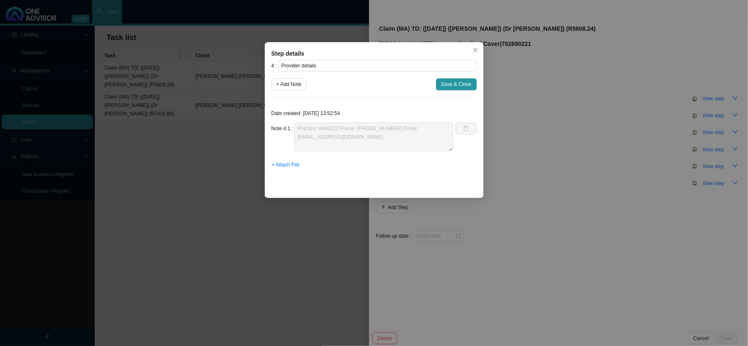
click at [289, 130] on div "Note 4.1 Practice: 0448222 Phone: 031 209 2017 Email: info@icd10solutions.co.za" at bounding box center [363, 137] width 182 height 29
click at [462, 83] on span "Save & Close" at bounding box center [456, 84] width 31 height 8
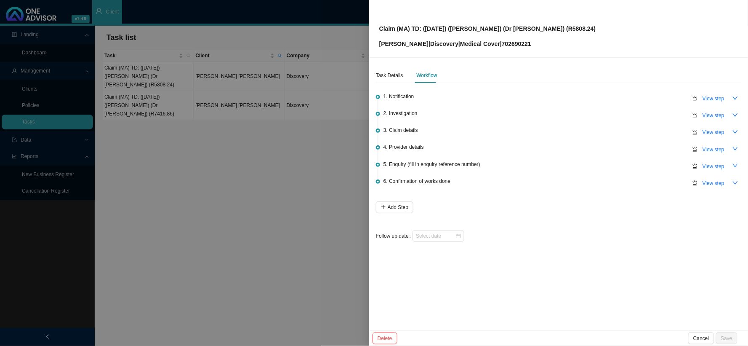
click at [201, 112] on div at bounding box center [374, 173] width 748 height 346
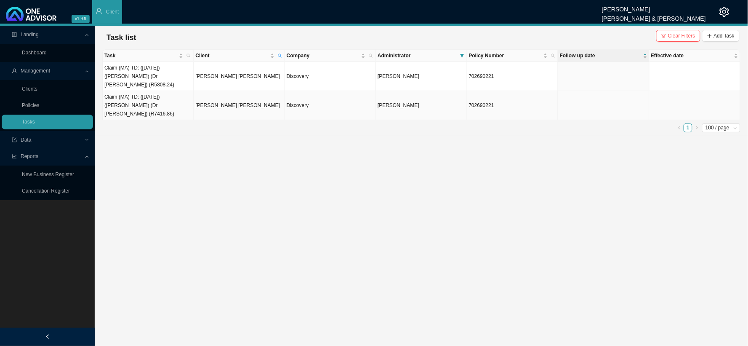
click at [182, 91] on td "Claim (MA) TD: ([DATE]) ([PERSON_NAME]) (Dr [PERSON_NAME]) (R7416.86)" at bounding box center [148, 105] width 91 height 29
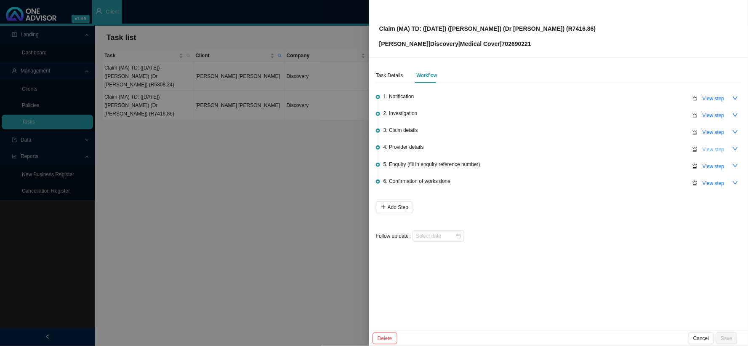
click at [706, 148] on span "View step" at bounding box center [714, 149] width 22 height 8
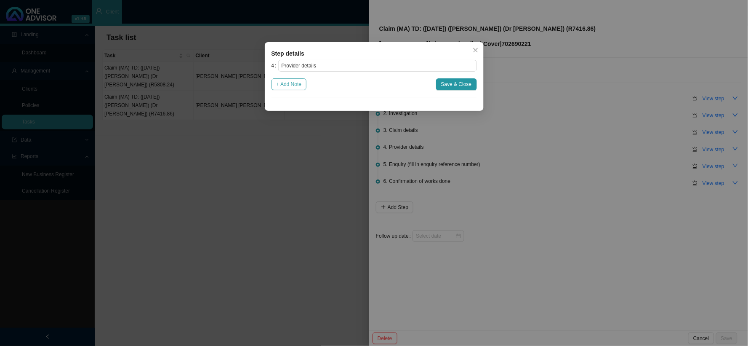
click at [297, 86] on span "+ Add Note" at bounding box center [289, 84] width 25 height 8
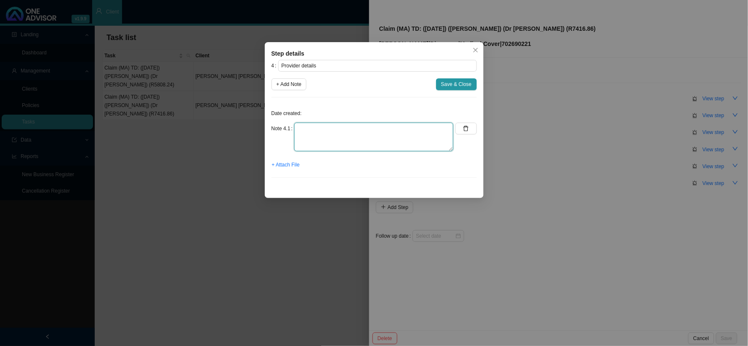
click at [344, 127] on textarea at bounding box center [373, 137] width 159 height 29
paste textarea "Practice: 0448222 Phone: [PHONE_NUMBER] Email: [EMAIL_ADDRESS][DOMAIN_NAME]"
type textarea "Practice: 0448222 Phone: [PHONE_NUMBER] Email: [EMAIL_ADDRESS][DOMAIN_NAME]"
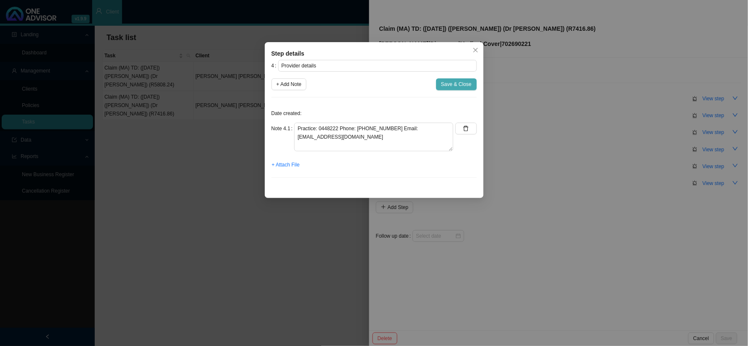
click at [465, 88] on span "Save & Close" at bounding box center [456, 84] width 31 height 8
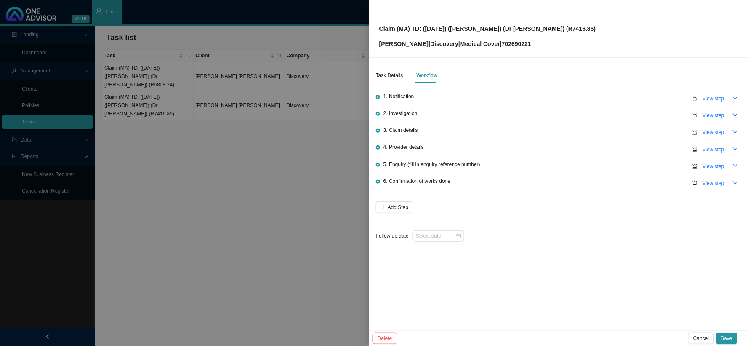
click at [638, 184] on div "6. Confirmation of works done View step" at bounding box center [563, 182] width 358 height 13
click at [708, 164] on span "View step" at bounding box center [714, 166] width 22 height 8
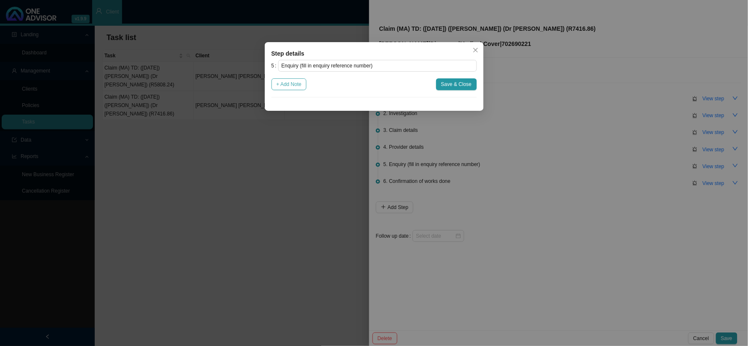
click at [301, 86] on span "+ Add Note" at bounding box center [289, 84] width 25 height 8
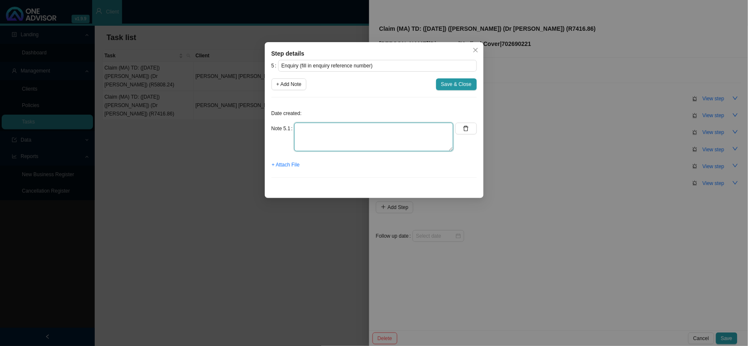
click at [355, 131] on textarea at bounding box center [373, 137] width 159 height 29
click at [355, 124] on textarea "The practice has sent a reqeust for the shortfall to be processed from PMB." at bounding box center [373, 137] width 159 height 29
click at [360, 130] on textarea "The practice has sent a reqeust for the shortfall to be processed from PMB." at bounding box center [373, 137] width 159 height 29
click at [332, 140] on textarea "The practice has sent a request for the shortfall to be processed from PMB." at bounding box center [373, 137] width 159 height 29
click at [369, 127] on textarea "The practice has sent a request for the shortfall to be processed from PMB." at bounding box center [373, 137] width 159 height 29
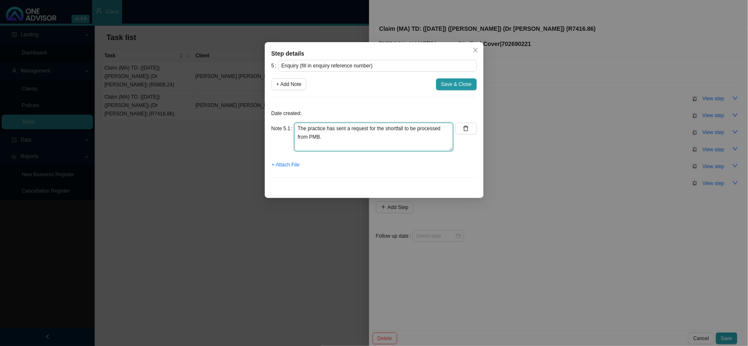
click at [363, 129] on textarea "The practice has sent a request for the shortfall to be processed from PMB." at bounding box center [373, 137] width 159 height 29
type textarea "The practice has sent a request ON THE [DATE] for the shortfall to be processed…"
click at [293, 162] on span "+ Attach File" at bounding box center [286, 164] width 28 height 8
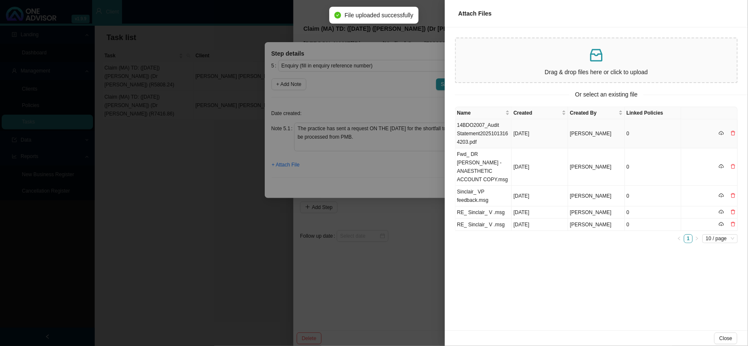
click at [490, 129] on tbody "14BDO2007_Audit Statement20251013164203.pdf Oct 14, 2025 Daniela Malherbe 0 Fwd…" at bounding box center [597, 175] width 283 height 112
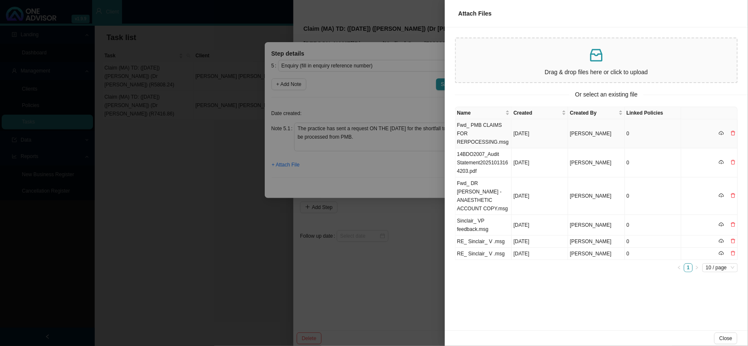
click at [500, 125] on td "Fwd_ PMB CLAIMS FOR RERPOCESSING.msg" at bounding box center [484, 133] width 56 height 29
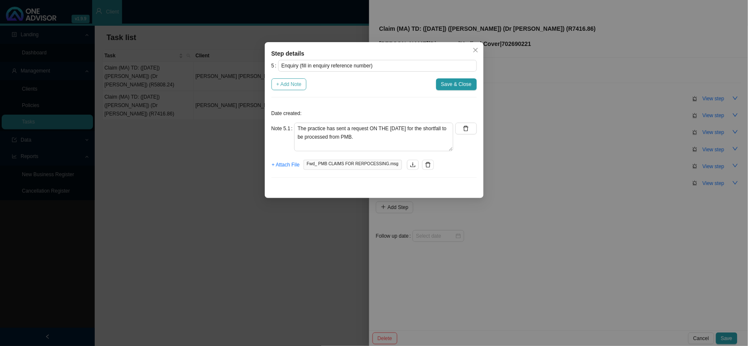
click at [292, 83] on span "+ Add Note" at bounding box center [289, 84] width 25 height 8
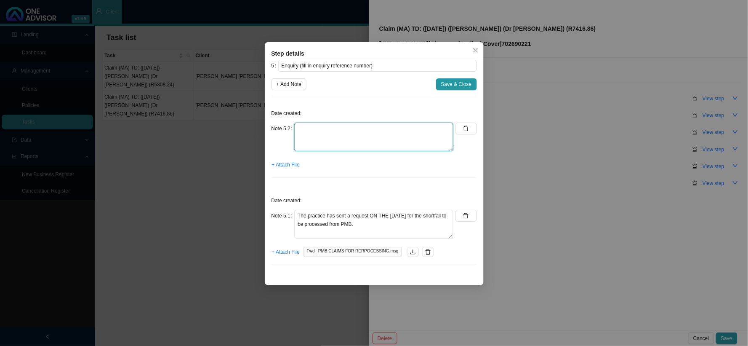
click at [355, 133] on textarea at bounding box center [373, 137] width 159 height 29
click at [467, 127] on icon "delete" at bounding box center [466, 128] width 5 height 5
type textarea "The practice has sent a request ON THE [DATE] for the shortfall to be processed…"
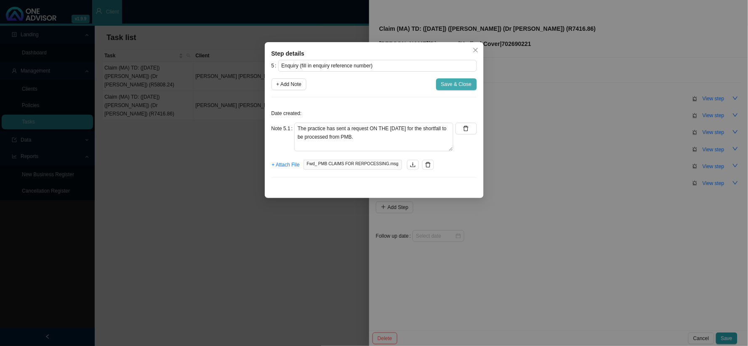
click at [464, 87] on span "Save & Close" at bounding box center [456, 84] width 31 height 8
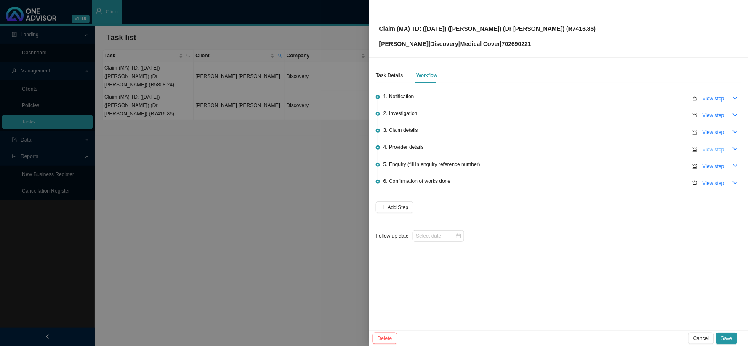
click at [713, 148] on span "View step" at bounding box center [714, 149] width 22 height 8
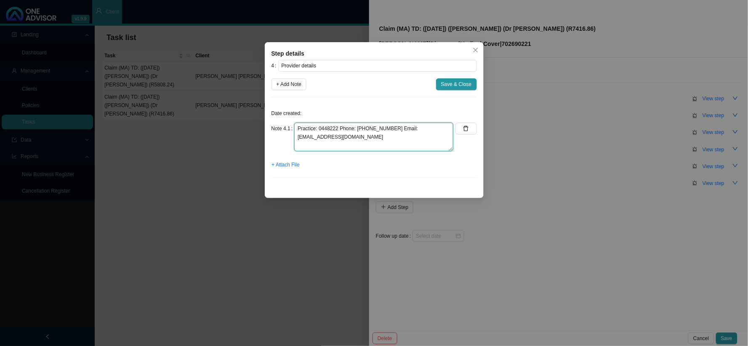
click at [327, 123] on textarea "Practice: 0448222 Phone: [PHONE_NUMBER] Email: [EMAIL_ADDRESS][DOMAIN_NAME]" at bounding box center [373, 137] width 159 height 29
click at [326, 124] on textarea "Practice: 0448222 Phone: [PHONE_NUMBER] Email: [EMAIL_ADDRESS][DOMAIN_NAME]" at bounding box center [373, 137] width 159 height 29
click at [465, 78] on button "Save & Close" at bounding box center [456, 84] width 41 height 12
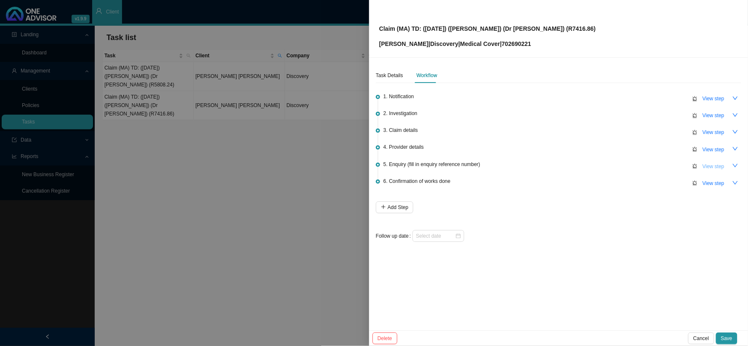
click at [712, 163] on span "View step" at bounding box center [714, 166] width 22 height 8
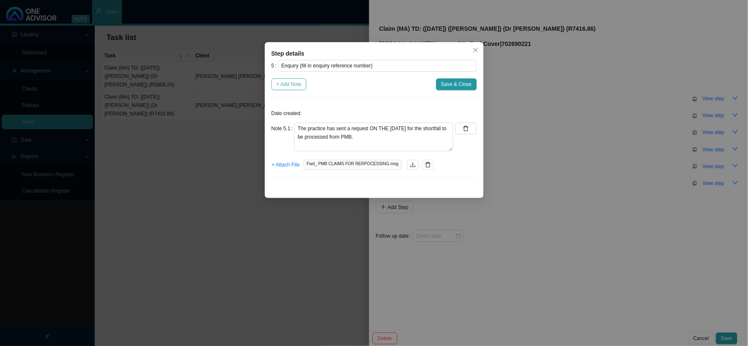
click at [291, 79] on button "+ Add Note" at bounding box center [289, 84] width 35 height 12
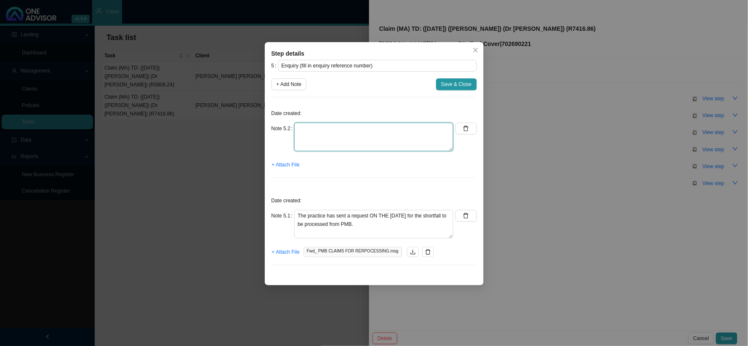
click at [339, 142] on textarea at bounding box center [373, 137] width 159 height 29
type textarea "t"
click at [383, 129] on textarea "The enquiry has been logged with DH - REF:" at bounding box center [373, 137] width 159 height 29
click at [415, 131] on textarea "The enquiry has been logged with DH - REF:" at bounding box center [373, 137] width 159 height 29
drag, startPoint x: 415, startPoint y: 131, endPoint x: 390, endPoint y: 131, distance: 25.7
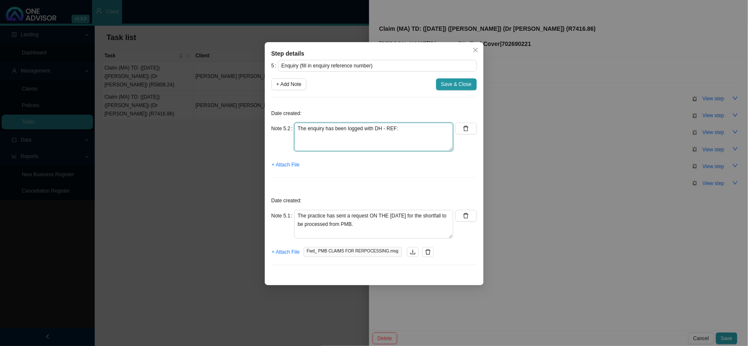
click at [390, 131] on textarea "The enquiry has been logged with DH - REF:" at bounding box center [373, 137] width 159 height 29
paste textarea "0448222"
type textarea "The enquiry has been logged with DH - PASSWORD: [SECURITY_DATA]"
click at [289, 166] on span "+ Attach File" at bounding box center [286, 164] width 28 height 8
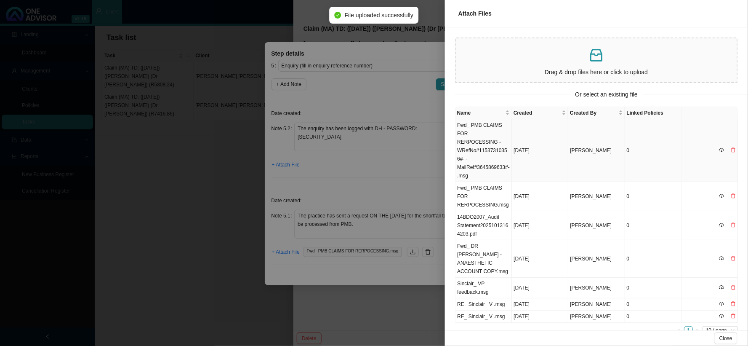
click at [481, 129] on td "Fwd_ PMB CLAIMS FOR RERPOCESSING -WRefNo#11537310356#- -MailRef#3645869633#-.msg" at bounding box center [484, 150] width 56 height 63
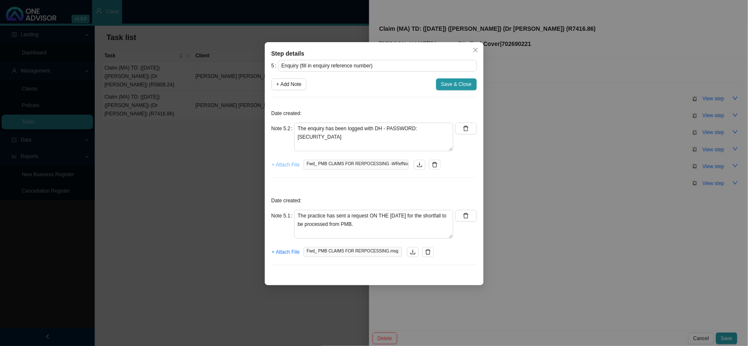
click at [282, 168] on span "+ Attach File" at bounding box center [286, 164] width 28 height 8
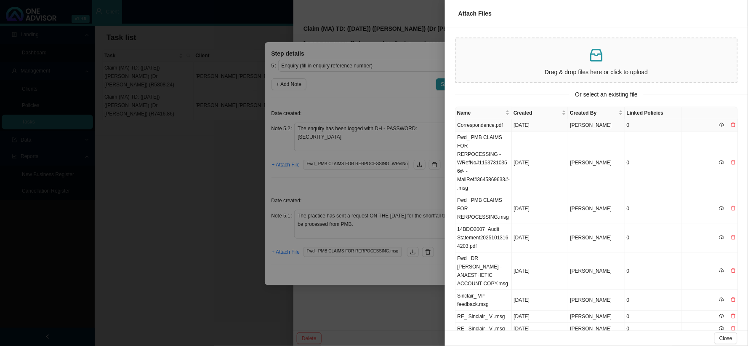
click at [486, 124] on td "Correspondence.pdf" at bounding box center [484, 125] width 56 height 12
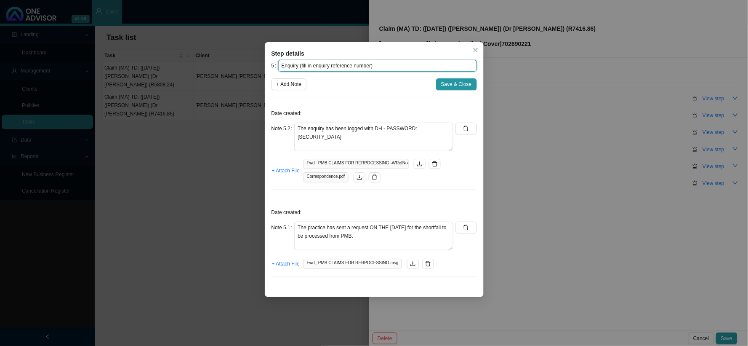
drag, startPoint x: 371, startPoint y: 64, endPoint x: 300, endPoint y: 62, distance: 70.8
click at [300, 62] on input "Enquiry (fill in enquiry reference number)" at bounding box center [377, 66] width 199 height 12
type input "Enquiry (REF: 11538831978)"
click at [378, 68] on input "Enquiry (REF: 11538831978)" at bounding box center [377, 66] width 199 height 12
drag, startPoint x: 378, startPoint y: 68, endPoint x: 220, endPoint y: 67, distance: 158.0
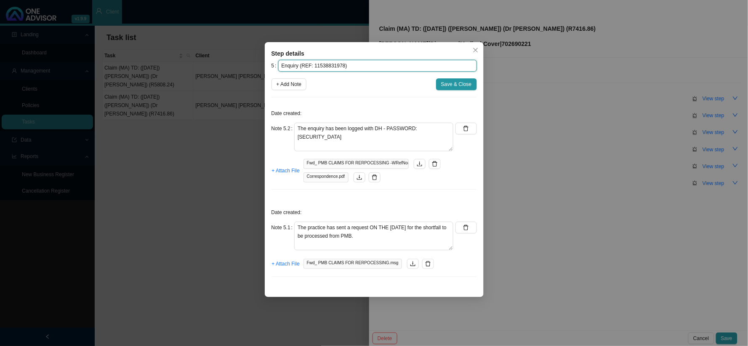
click at [220, 67] on div "Step details 5 Enquiry (REF: 11538831978) + Add Note Save & Close Date created:…" at bounding box center [374, 173] width 748 height 346
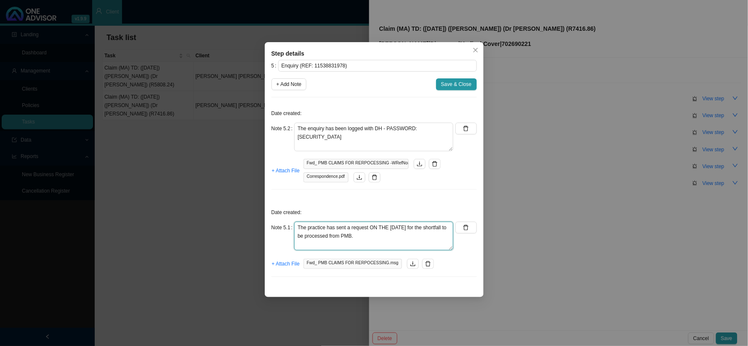
drag, startPoint x: 393, startPoint y: 239, endPoint x: 278, endPoint y: 225, distance: 115.4
click at [278, 225] on div "Note 5.1 The practice has sent a request ON THE 13/10/2025 for the shortfall to…" at bounding box center [363, 236] width 182 height 29
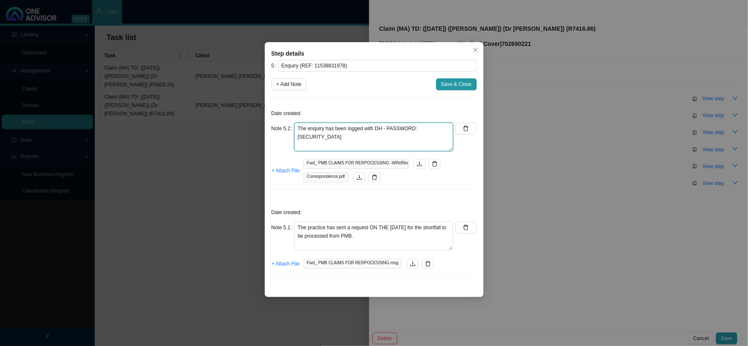
click at [445, 128] on textarea "The enquiry has been logged with DH - PASSWORD: [SECURITY_DATA]" at bounding box center [373, 137] width 159 height 29
drag, startPoint x: 445, startPoint y: 128, endPoint x: 288, endPoint y: 127, distance: 157.1
click at [288, 127] on div "Note 5.2 The enquiry has been logged with DH - PASSWORD: 0448222" at bounding box center [363, 137] width 182 height 29
click at [463, 85] on span "Save & Close" at bounding box center [456, 84] width 31 height 8
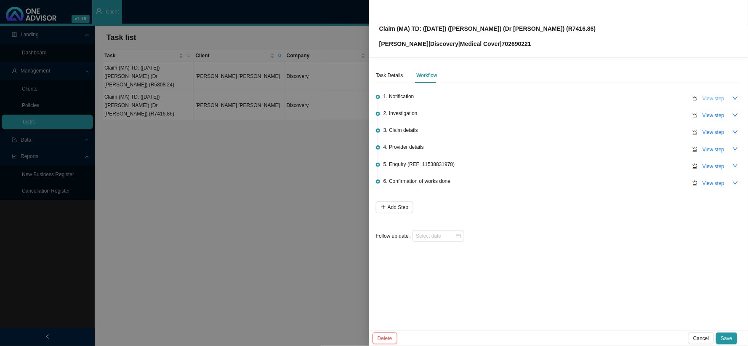
click at [707, 97] on span "View step" at bounding box center [714, 98] width 22 height 8
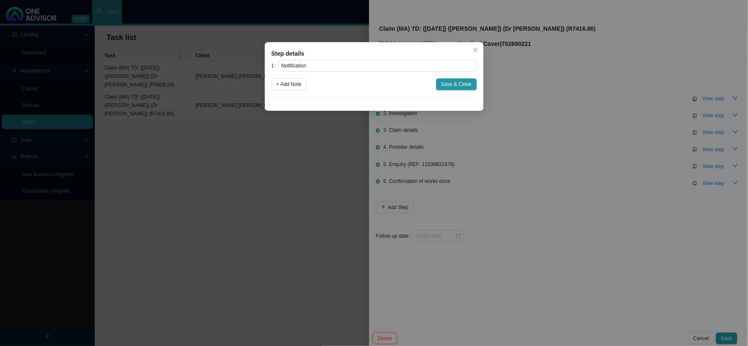
drag, startPoint x: 299, startPoint y: 83, endPoint x: 320, endPoint y: 100, distance: 27.0
click at [299, 83] on span "+ Add Note" at bounding box center [289, 84] width 25 height 8
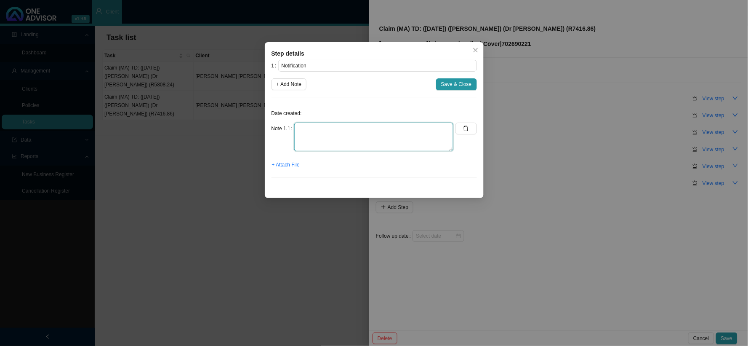
drag, startPoint x: 342, startPoint y: 125, endPoint x: 343, endPoint y: 131, distance: 6.9
click at [342, 126] on textarea at bounding box center [373, 137] width 159 height 29
paste textarea "Received the invoice for Dr [PERSON_NAME]"
type textarea "Received the invoice for Dr [PERSON_NAME]"
click at [297, 164] on span "+ Attach File" at bounding box center [286, 164] width 28 height 8
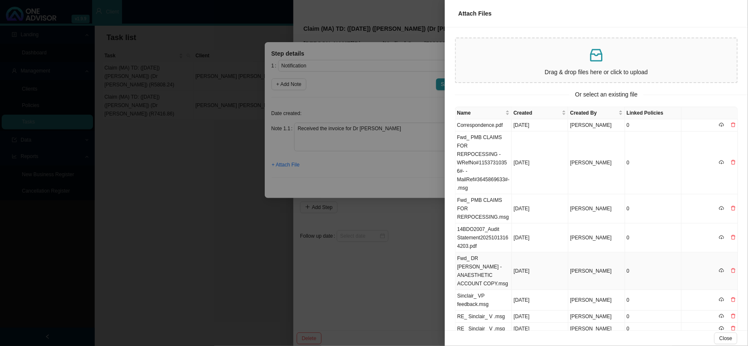
scroll to position [13, 0]
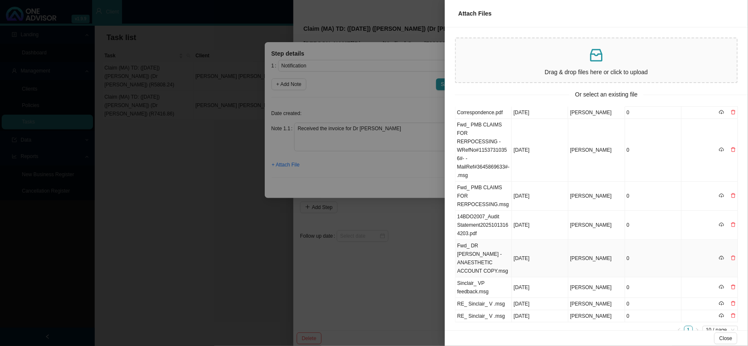
click at [476, 250] on td "Fwd_ DR [PERSON_NAME] - ANAESTHETIC ACCOUNT COPY.msg" at bounding box center [484, 258] width 56 height 37
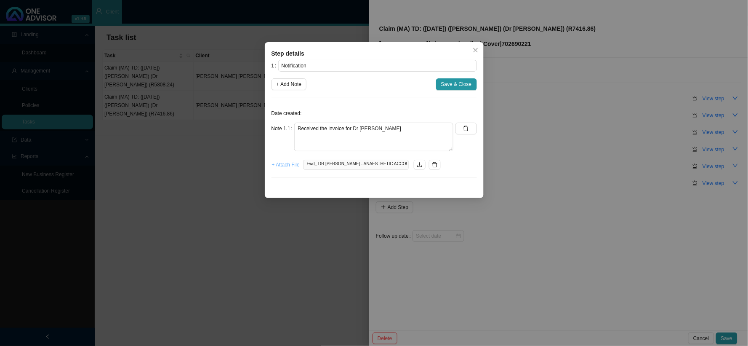
click at [289, 166] on span "+ Attach File" at bounding box center [286, 164] width 28 height 8
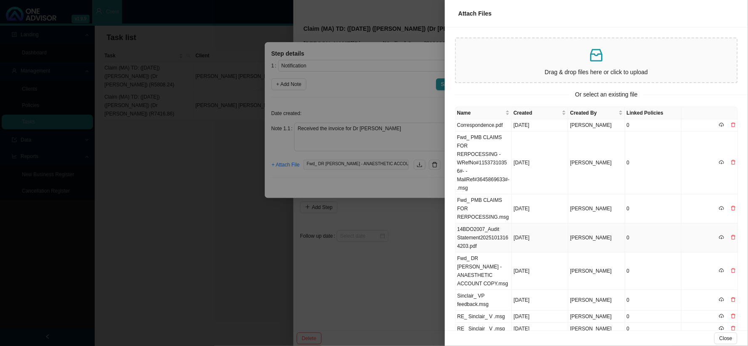
click at [481, 229] on td "14BDO2007_Audit Statement20251013164203.pdf" at bounding box center [484, 237] width 56 height 29
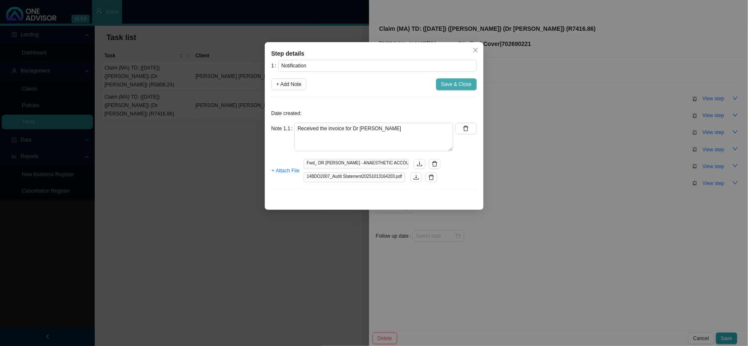
click at [458, 84] on span "Save & Close" at bounding box center [456, 84] width 31 height 8
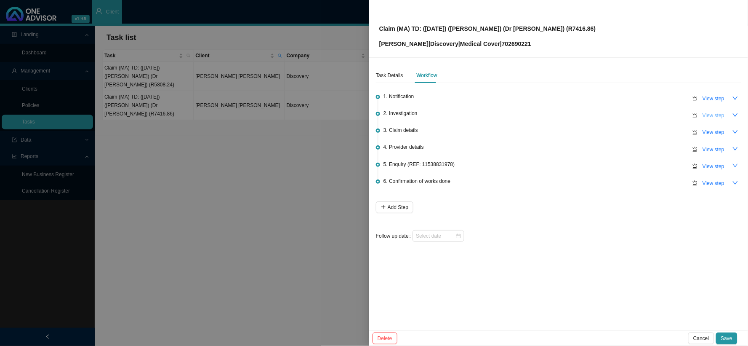
click at [713, 112] on span "View step" at bounding box center [714, 115] width 22 height 8
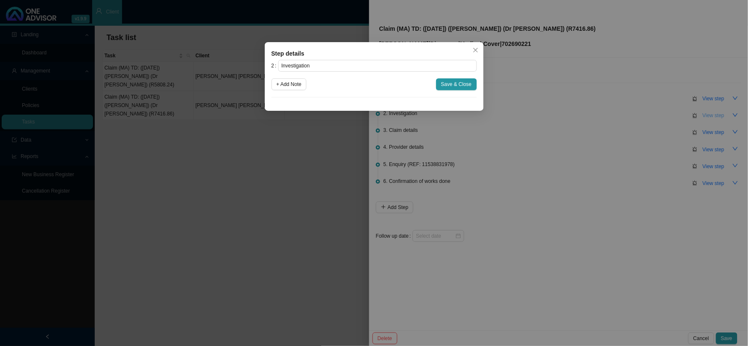
click at [712, 112] on div "Step details 2 Investigation + Add Note Save & Close Cancel OK" at bounding box center [374, 173] width 748 height 346
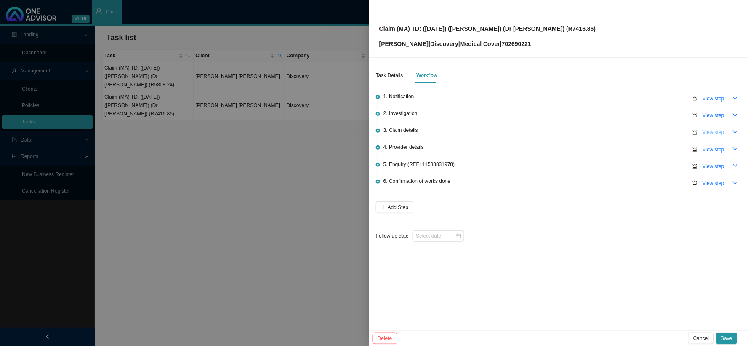
click at [709, 133] on span "View step" at bounding box center [714, 132] width 22 height 8
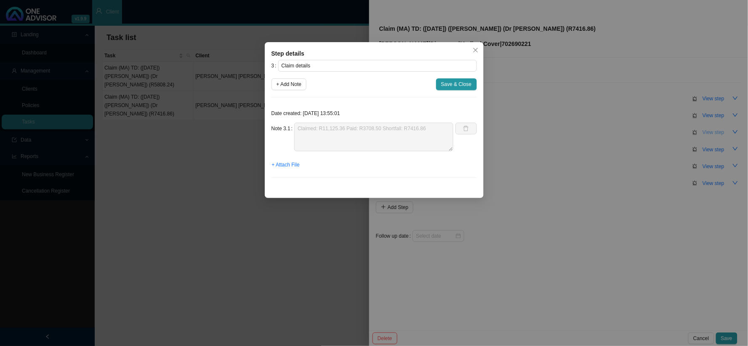
click at [709, 133] on div "Step details 3 Claim details + Add Note Save & Close Date created: 2025-10-14 1…" at bounding box center [374, 173] width 748 height 346
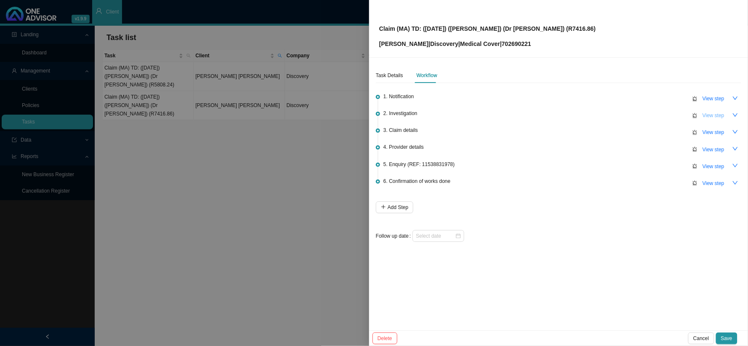
click at [714, 114] on span "View step" at bounding box center [714, 115] width 22 height 8
type input "Investigation"
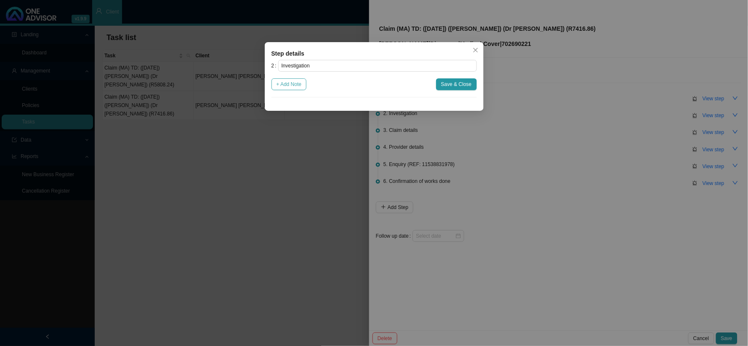
click at [288, 83] on span "+ Add Note" at bounding box center [289, 84] width 25 height 8
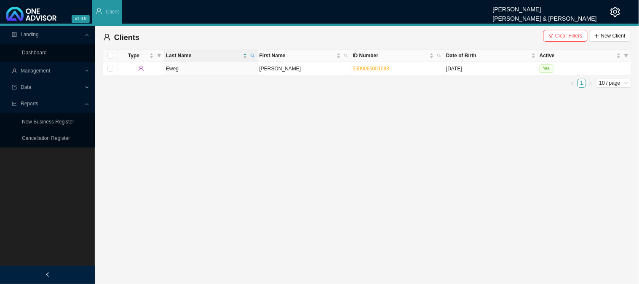
click at [90, 72] on div "Management" at bounding box center [47, 71] width 91 height 15
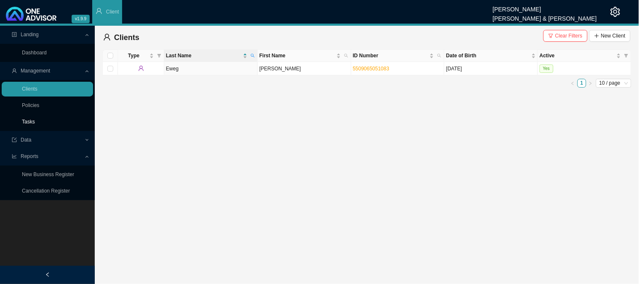
click at [32, 121] on link "Tasks" at bounding box center [28, 122] width 13 height 6
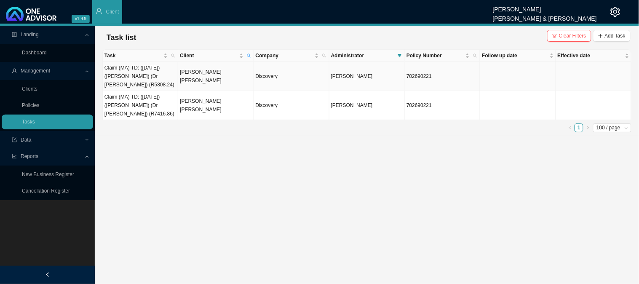
click at [201, 73] on td "[PERSON_NAME] [PERSON_NAME]" at bounding box center [215, 76] width 75 height 29
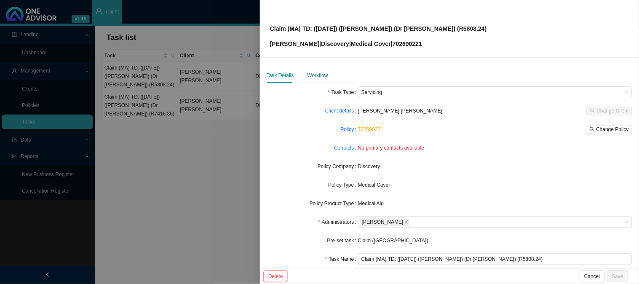
click at [321, 77] on div "Workflow" at bounding box center [317, 75] width 21 height 8
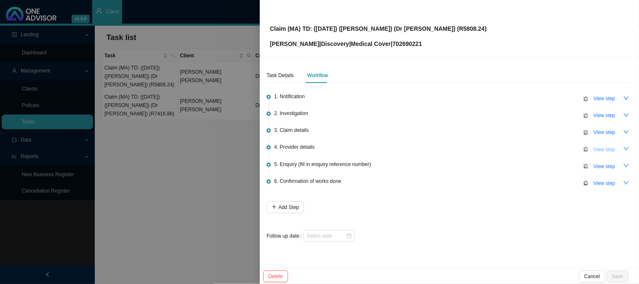
click at [606, 149] on span "View step" at bounding box center [604, 149] width 22 height 8
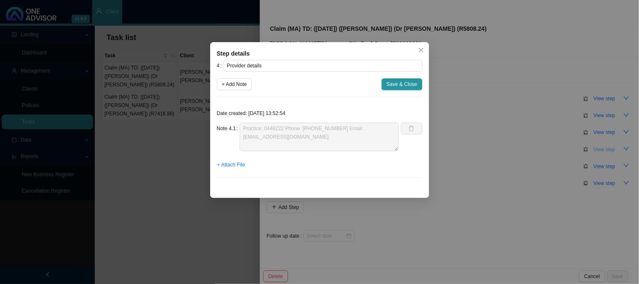
click at [606, 149] on div "Step details 4 Provider details + Add Note Save & Close Date created: [DATE] 13…" at bounding box center [319, 142] width 639 height 284
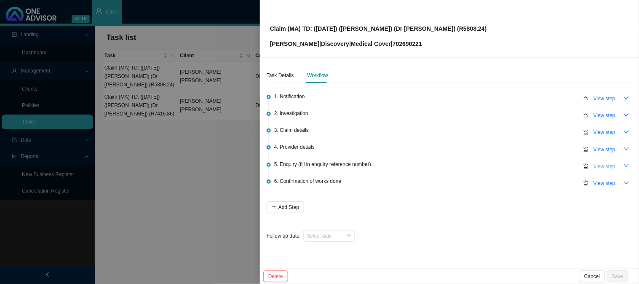
click at [608, 166] on span "View step" at bounding box center [604, 166] width 22 height 8
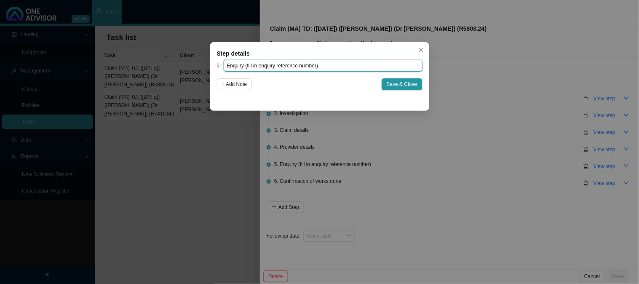
click at [337, 68] on input "Enquiry (fill in enquiry reference number)" at bounding box center [323, 66] width 199 height 12
drag, startPoint x: 337, startPoint y: 68, endPoint x: 192, endPoint y: 62, distance: 145.4
click at [192, 62] on div "Step details 5 Enquiry (fill in enquiry reference number) + Add Note Save & Clo…" at bounding box center [319, 142] width 639 height 284
paste input "REF: 11538831978"
type input "Enquiry (REF: 11538831978)"
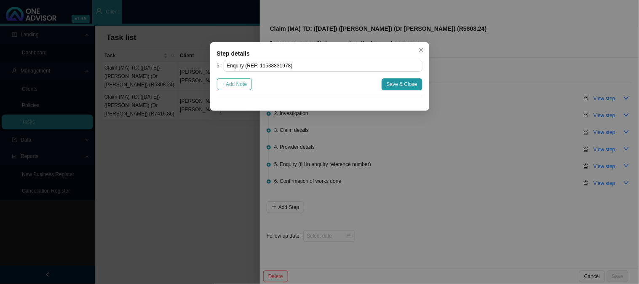
click at [241, 84] on span "+ Add Note" at bounding box center [234, 84] width 25 height 8
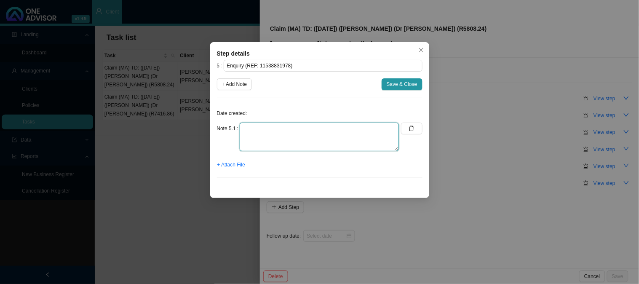
click at [286, 126] on textarea at bounding box center [319, 137] width 159 height 29
paste textarea "The practice has sent a request ON THE [DATE] for the shortfall to be processed…"
type textarea "The practice has sent a request ON THE [DATE] for the shortfall to be processed…"
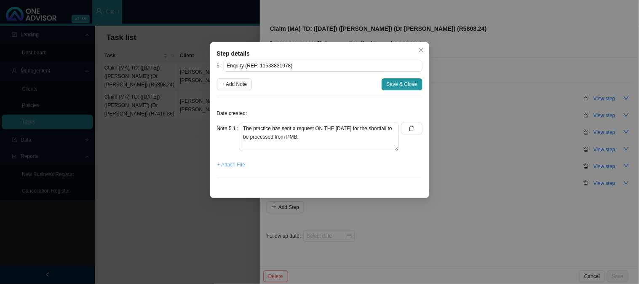
click at [230, 165] on span "+ Attach File" at bounding box center [231, 164] width 28 height 8
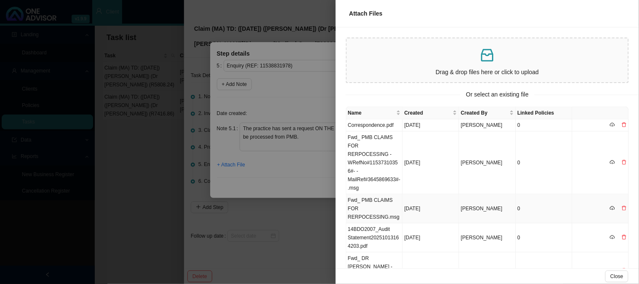
click at [393, 195] on td "Fwd_ PMB CLAIMS FOR RERPOCESSING.msg" at bounding box center [374, 208] width 56 height 29
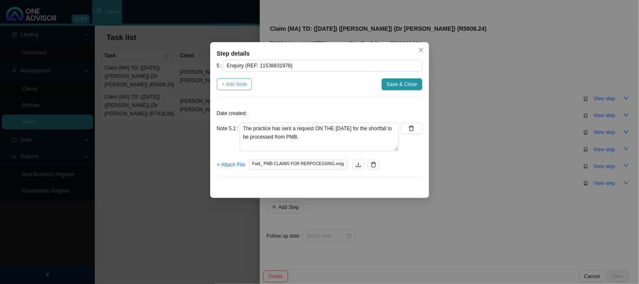
click at [219, 83] on button "+ Add Note" at bounding box center [234, 84] width 35 height 12
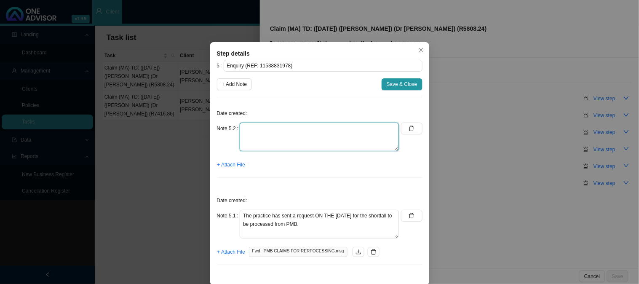
click at [339, 125] on textarea at bounding box center [319, 137] width 159 height 29
paste textarea "The enquiry has been logged with DH - PASSWORD: [SECURITY_DATA]"
type textarea "The enquiry has been logged with DH - PASSWORD: [SECURITY_DATA]"
click at [230, 163] on span "+ Attach File" at bounding box center [231, 164] width 28 height 8
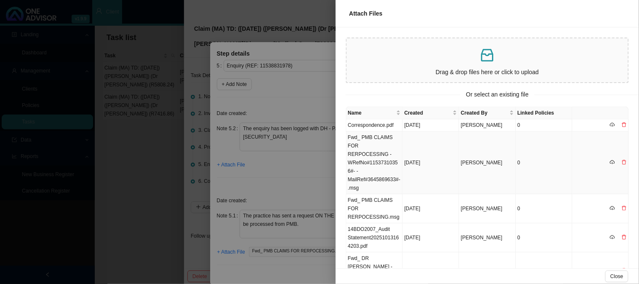
click at [376, 144] on td "Fwd_ PMB CLAIMS FOR RERPOCESSING -WRefNo#11537310356#- -MailRef#3645869633#-.msg" at bounding box center [374, 162] width 56 height 63
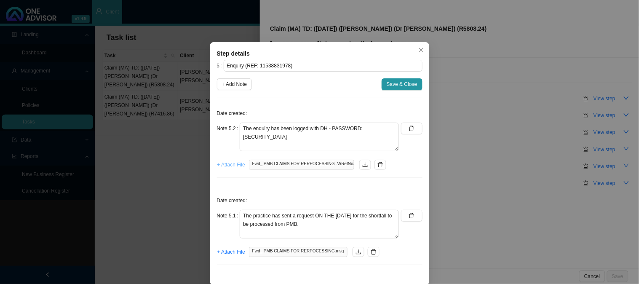
click at [225, 165] on span "+ Attach File" at bounding box center [231, 164] width 28 height 8
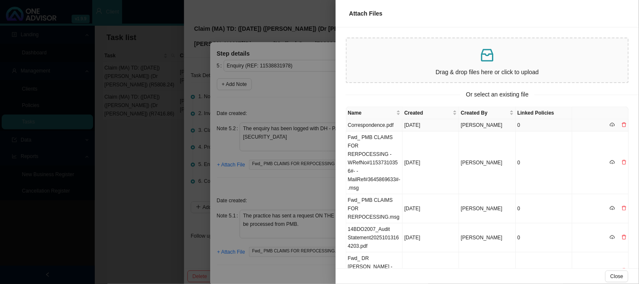
click at [371, 125] on td "Correspondence.pdf" at bounding box center [374, 125] width 56 height 12
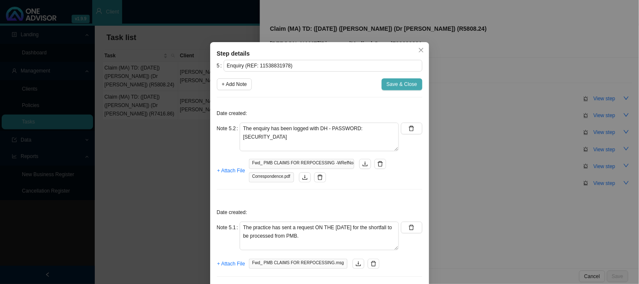
click at [391, 85] on span "Save & Close" at bounding box center [402, 84] width 31 height 8
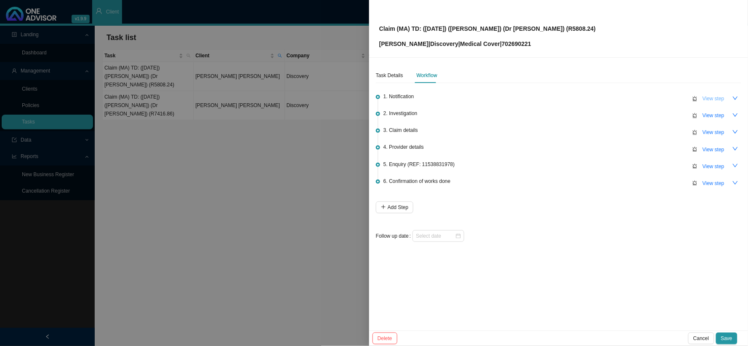
click at [723, 99] on span "View step" at bounding box center [714, 98] width 22 height 8
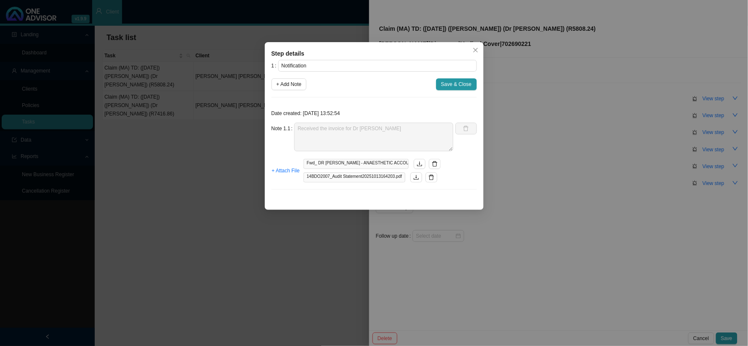
click at [529, 115] on div "Step details 1 Notification + Add Note Save & Close Date created: [DATE] 13:52:…" at bounding box center [374, 173] width 748 height 346
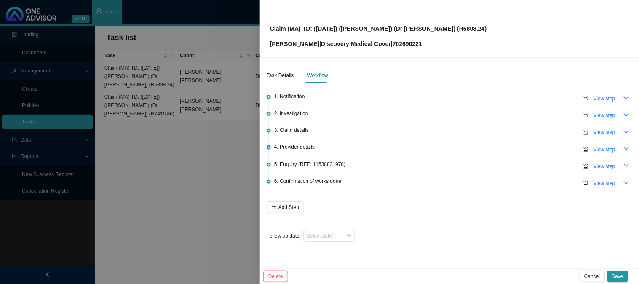
click at [292, 98] on span "1. Notification" at bounding box center [289, 96] width 31 height 8
click at [609, 97] on span "View step" at bounding box center [604, 98] width 22 height 8
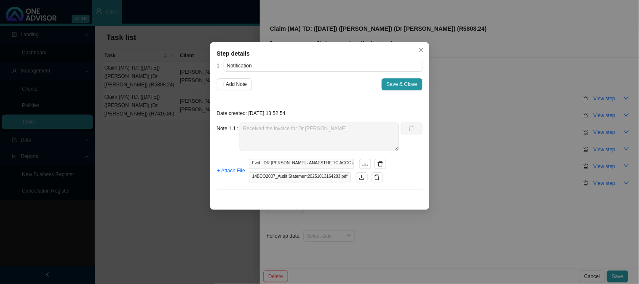
click at [234, 124] on div "Note 1.1 Received the invoice for Dr [PERSON_NAME]" at bounding box center [308, 137] width 182 height 29
click at [404, 82] on span "Save & Close" at bounding box center [402, 84] width 31 height 8
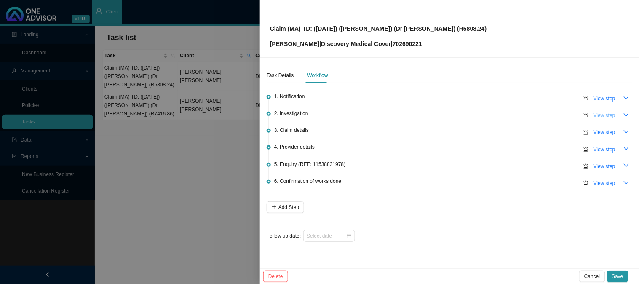
click at [599, 115] on span "View step" at bounding box center [604, 115] width 22 height 8
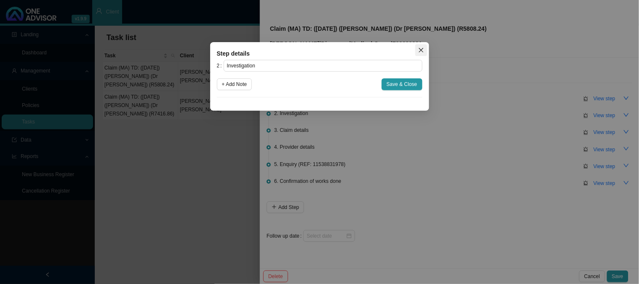
click at [423, 53] on button "Close" at bounding box center [421, 50] width 12 height 12
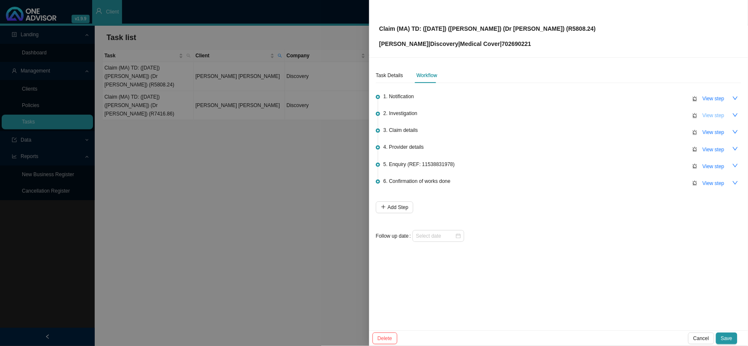
click at [712, 115] on span "View step" at bounding box center [714, 115] width 22 height 8
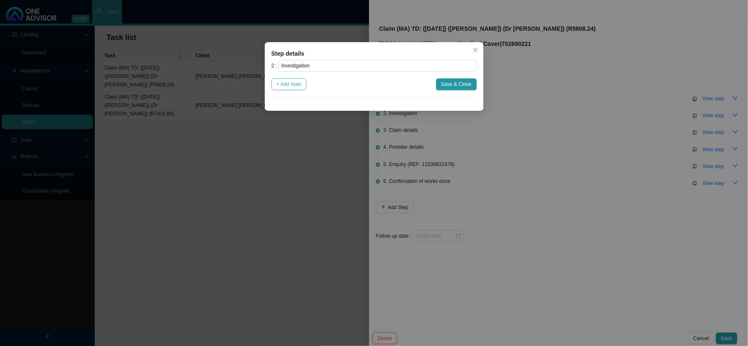
click at [292, 81] on span "+ Add Note" at bounding box center [289, 84] width 25 height 8
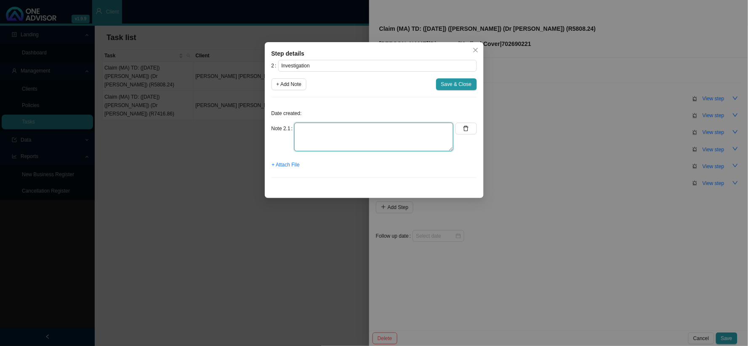
drag, startPoint x: 328, startPoint y: 129, endPoint x: 335, endPoint y: 129, distance: 7.2
click at [329, 129] on textarea at bounding box center [373, 137] width 159 height 29
type textarea "[PERSON_NAME] HAD A RECONTRSUCTIVE PROCEDURE"
click at [470, 131] on button "button" at bounding box center [466, 129] width 21 height 12
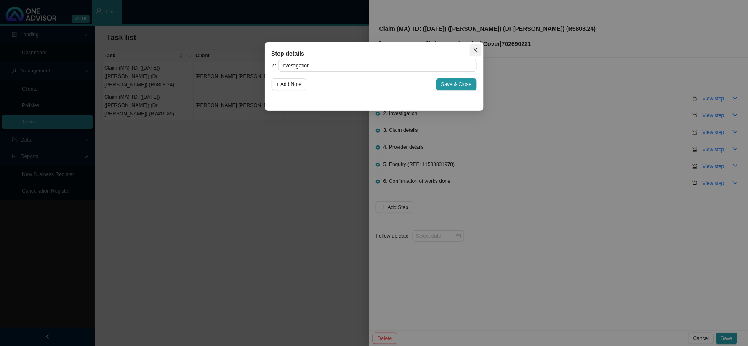
drag, startPoint x: 474, startPoint y: 47, endPoint x: 481, endPoint y: 51, distance: 7.9
click at [474, 47] on icon "close" at bounding box center [476, 50] width 6 height 6
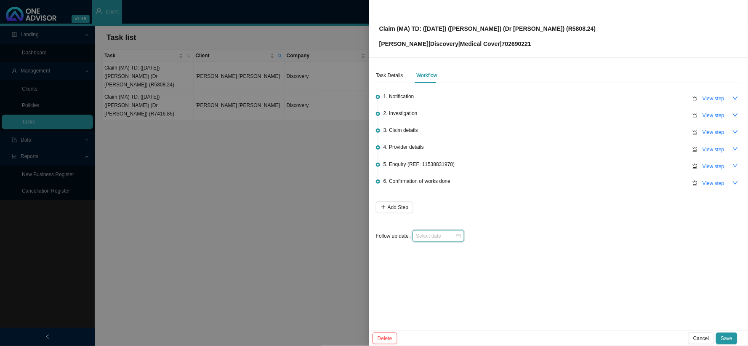
click at [446, 236] on input at bounding box center [435, 236] width 39 height 8
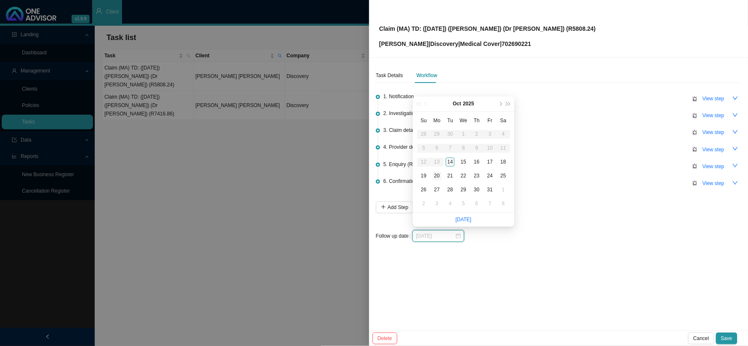
type input "[DATE]"
click at [438, 177] on div "20" at bounding box center [437, 175] width 9 height 9
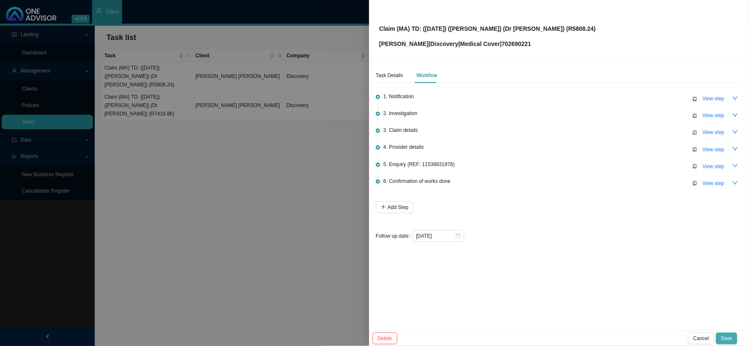
click at [730, 339] on span "Save" at bounding box center [727, 338] width 11 height 8
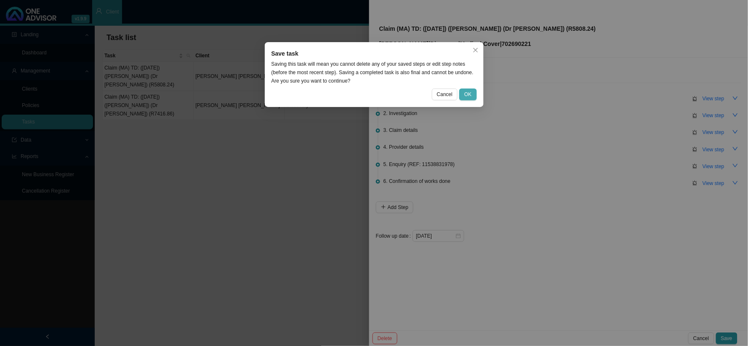
click at [468, 96] on span "OK" at bounding box center [468, 94] width 7 height 8
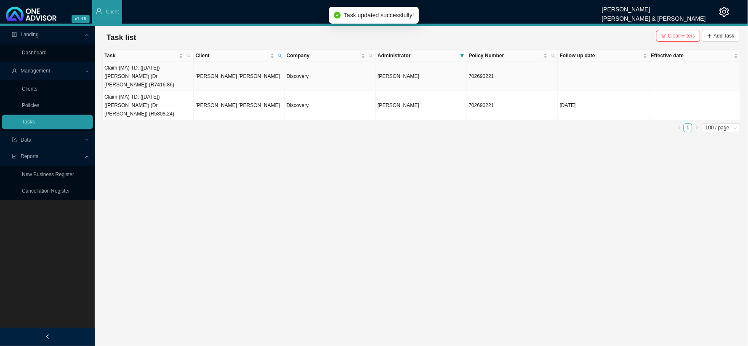
click at [295, 71] on td "Discovery" at bounding box center [330, 76] width 91 height 29
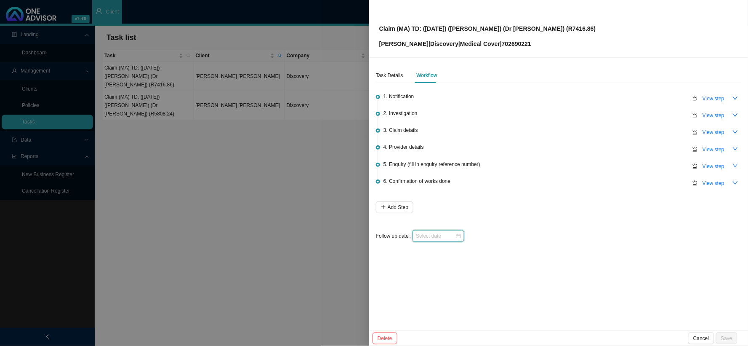
click at [440, 233] on input at bounding box center [435, 236] width 39 height 8
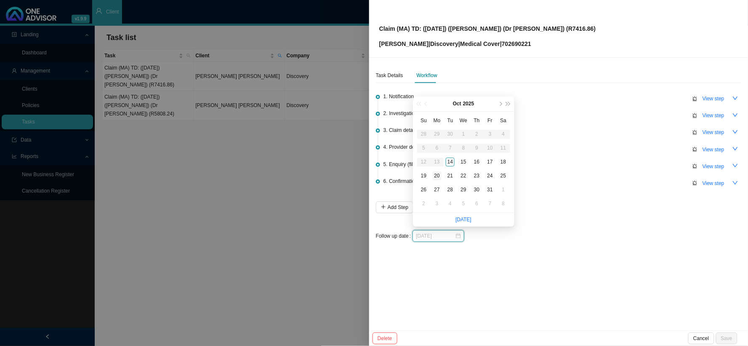
type input "[DATE]"
click at [435, 177] on div "20" at bounding box center [437, 175] width 9 height 9
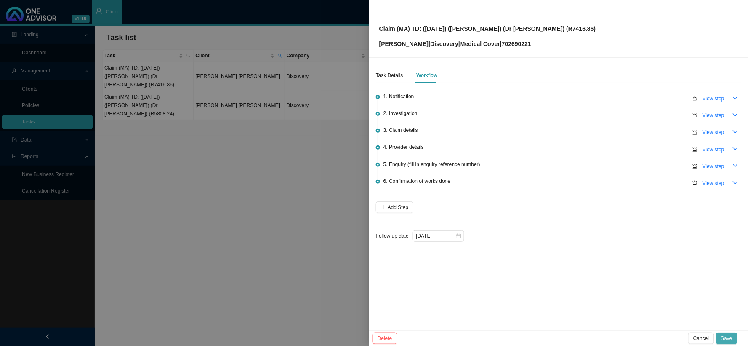
click at [729, 338] on span "Save" at bounding box center [727, 338] width 11 height 8
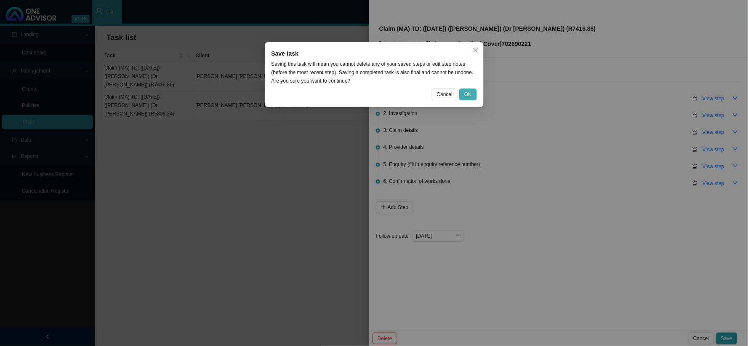
click at [466, 94] on span "OK" at bounding box center [468, 94] width 7 height 8
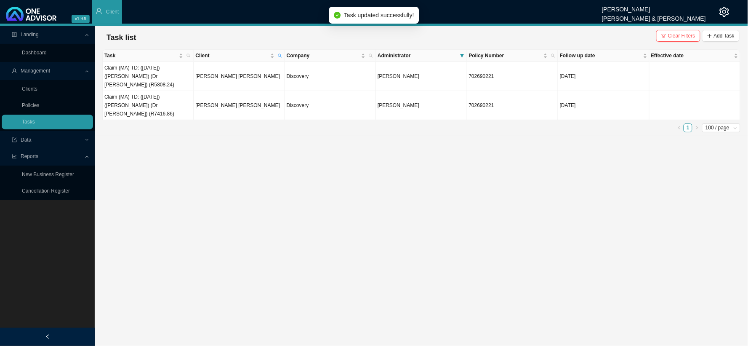
click at [359, 151] on main "Landing Dashboard Management Clients Policies Tasks Data Reports New Business R…" at bounding box center [374, 186] width 748 height 320
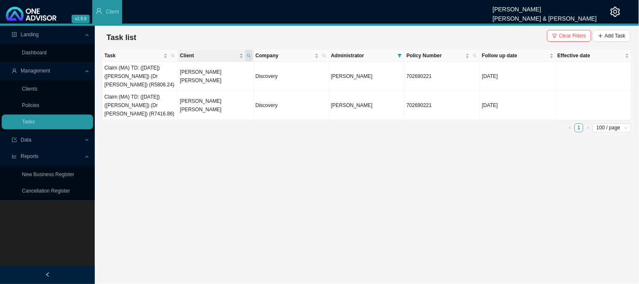
click at [251, 55] on span "Client" at bounding box center [249, 56] width 8 height 12
click at [198, 85] on span "Search" at bounding box center [192, 86] width 16 height 8
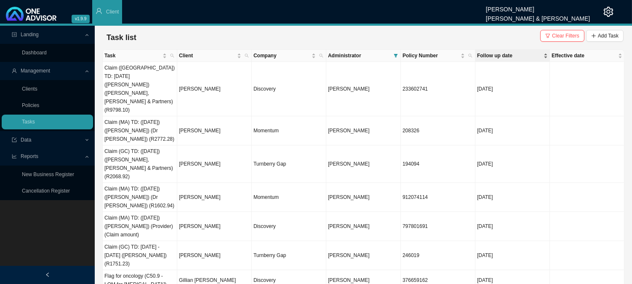
click at [499, 55] on span "Follow up date" at bounding box center [509, 55] width 65 height 8
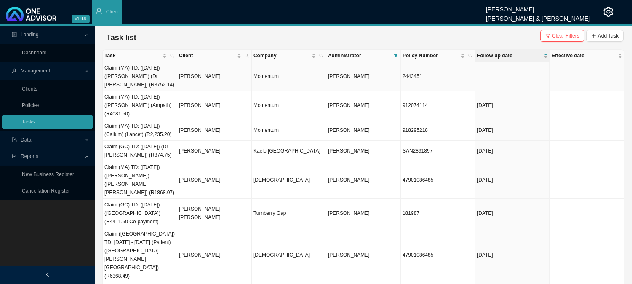
click at [490, 75] on td at bounding box center [513, 76] width 75 height 29
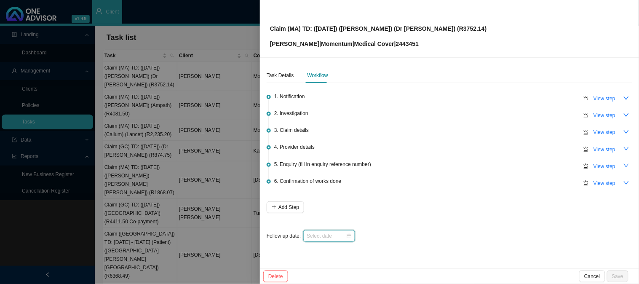
click at [337, 238] on input at bounding box center [326, 236] width 39 height 8
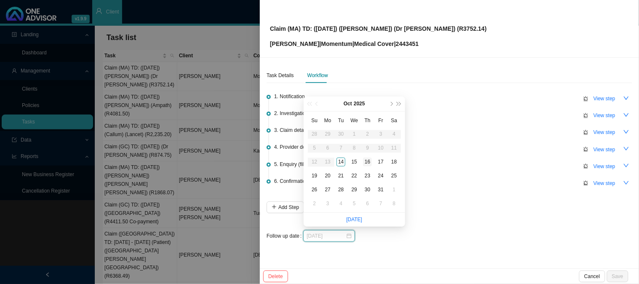
type input "[DATE]"
click at [366, 162] on div "16" at bounding box center [367, 162] width 9 height 9
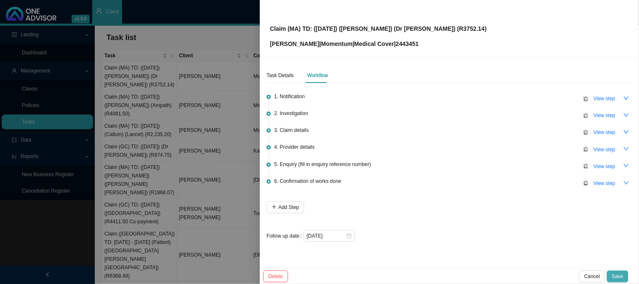
click at [615, 275] on span "Save" at bounding box center [617, 276] width 11 height 8
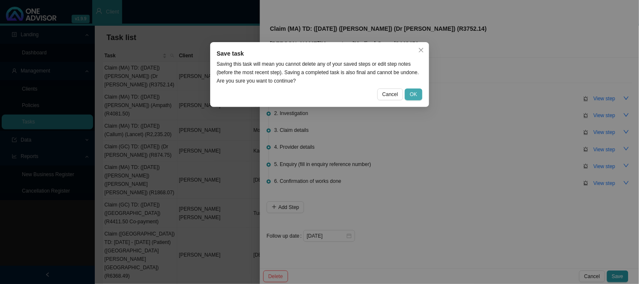
drag, startPoint x: 411, startPoint y: 91, endPoint x: 403, endPoint y: 102, distance: 13.9
click at [411, 91] on span "OK" at bounding box center [413, 94] width 7 height 8
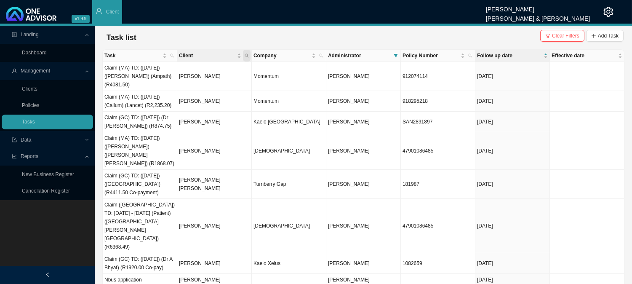
click at [247, 55] on icon "search" at bounding box center [247, 56] width 4 height 4
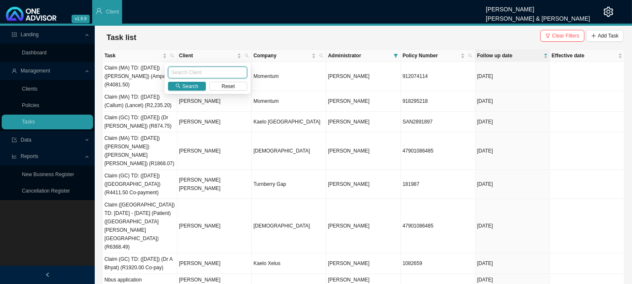
click at [191, 77] on input "text" at bounding box center [207, 73] width 79 height 12
type input "[PERSON_NAME]"
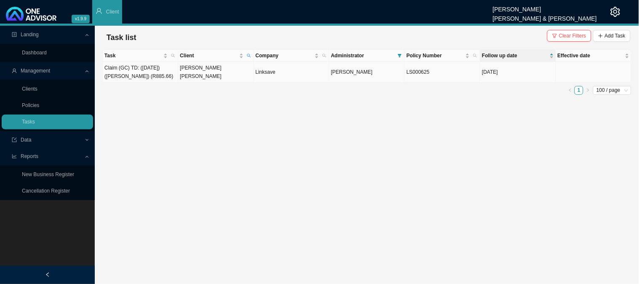
click at [191, 77] on td "[PERSON_NAME] [PERSON_NAME]" at bounding box center [215, 72] width 75 height 21
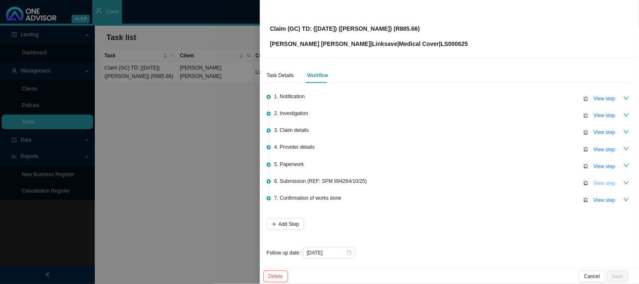
click at [593, 184] on span "View step" at bounding box center [604, 183] width 22 height 8
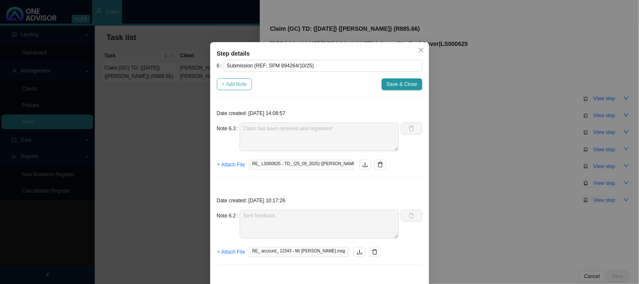
click at [235, 88] on span "+ Add Note" at bounding box center [234, 84] width 25 height 8
type textarea "Claim has been received and registered"
type textarea "Sent feedback"
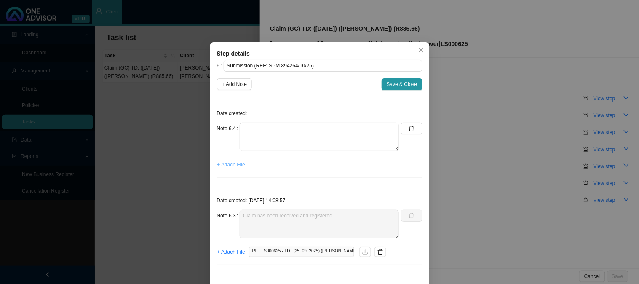
click at [234, 164] on span "+ Attach File" at bounding box center [231, 164] width 28 height 8
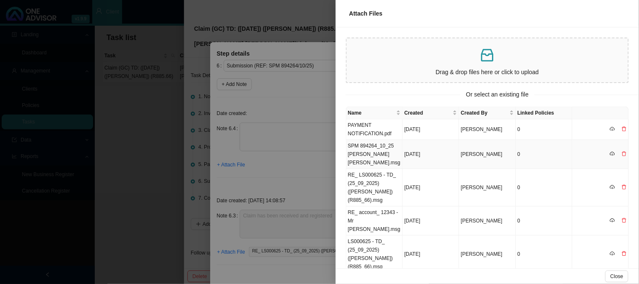
click at [376, 146] on td "SPM 894264_10_25 [PERSON_NAME] [PERSON_NAME].msg" at bounding box center [374, 154] width 56 height 29
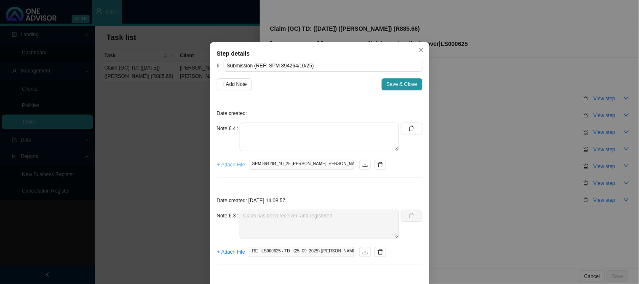
click at [219, 162] on span "+ Attach File" at bounding box center [231, 164] width 28 height 8
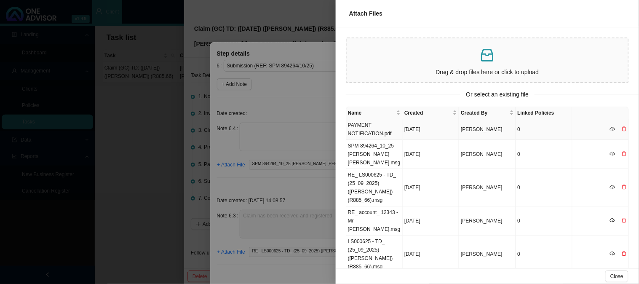
click at [387, 133] on td "PAYMENT NOTIFICATION.pdf" at bounding box center [374, 129] width 56 height 21
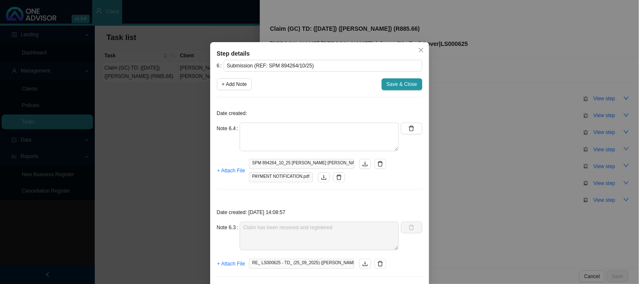
click at [277, 121] on div "Date created: Note 6.4 + Attach File SPM 894264_10_25 [PERSON_NAME] [PERSON_NAM…" at bounding box center [320, 150] width 206 height 92
click at [291, 128] on textarea at bounding box center [319, 137] width 159 height 29
type textarea "c"
type textarea "Claim has been approved"
click at [395, 81] on span "Save & Close" at bounding box center [402, 84] width 31 height 8
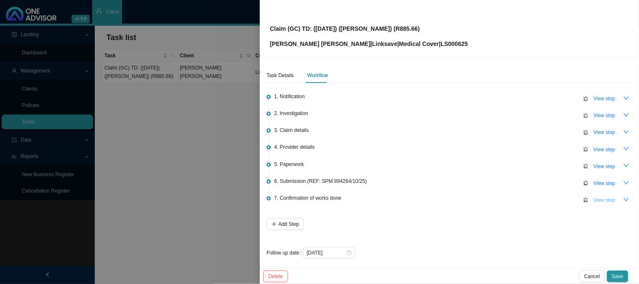
click at [593, 200] on span "View step" at bounding box center [604, 200] width 22 height 8
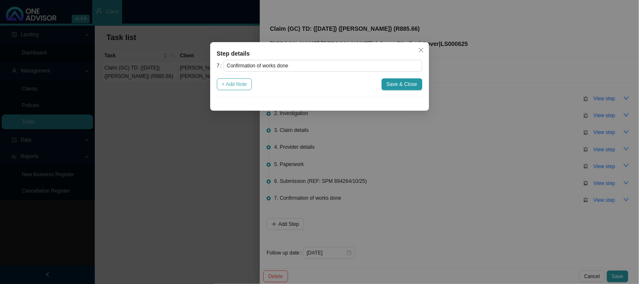
click at [238, 84] on span "+ Add Note" at bounding box center [234, 84] width 25 height 8
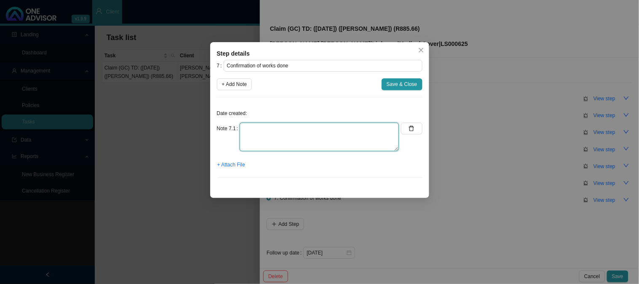
click at [287, 137] on textarea at bounding box center [319, 137] width 159 height 29
type textarea "Sent confirmation of works done"
click at [406, 86] on span "Save & Close" at bounding box center [402, 84] width 31 height 8
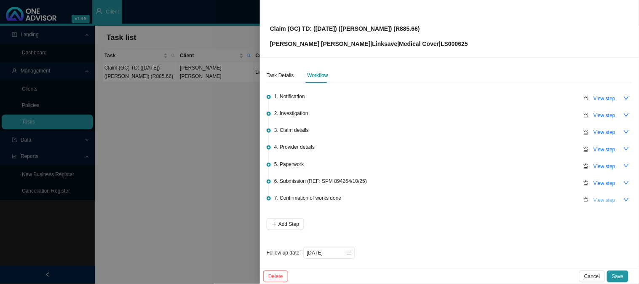
click at [596, 197] on span "View step" at bounding box center [604, 200] width 22 height 8
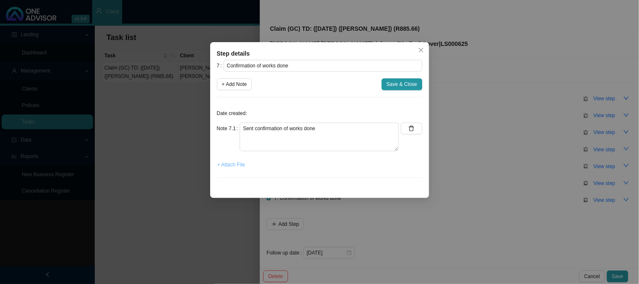
click at [222, 161] on span "+ Attach File" at bounding box center [231, 164] width 28 height 8
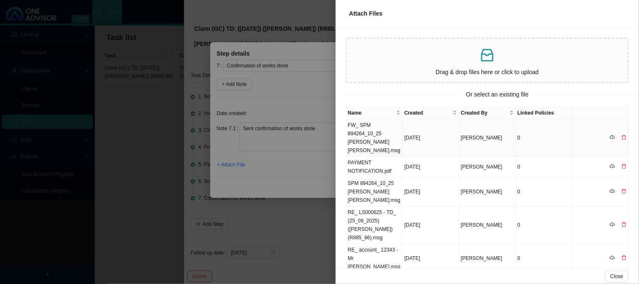
click at [414, 127] on td "[DATE]" at bounding box center [431, 137] width 56 height 37
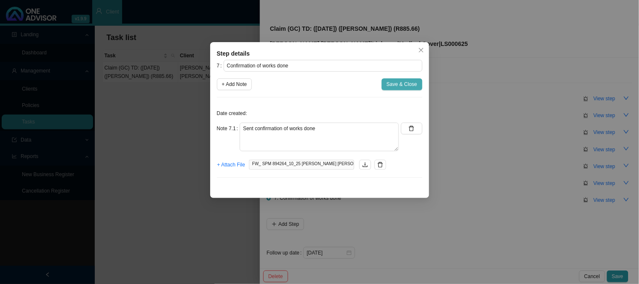
click at [402, 89] on button "Save & Close" at bounding box center [402, 84] width 41 height 12
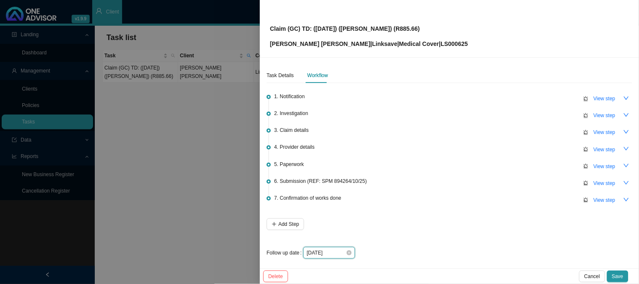
click at [338, 249] on input "[DATE]" at bounding box center [326, 253] width 39 height 8
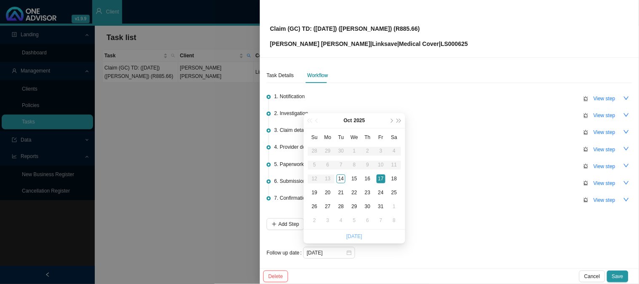
click at [351, 237] on link "[DATE]" at bounding box center [354, 236] width 16 height 6
type input "[DATE]"
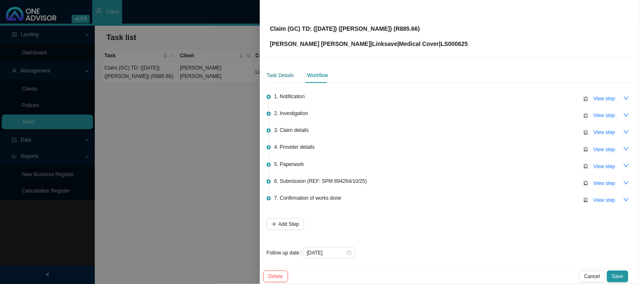
click at [284, 73] on div "Task Details" at bounding box center [280, 75] width 27 height 8
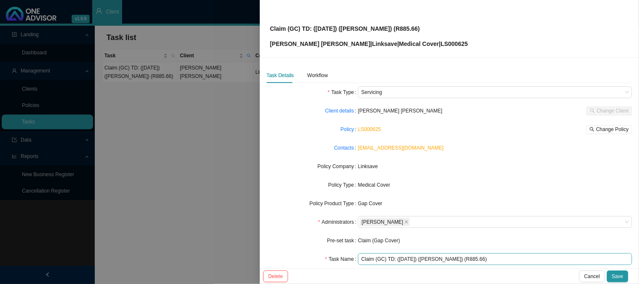
scroll to position [47, 0]
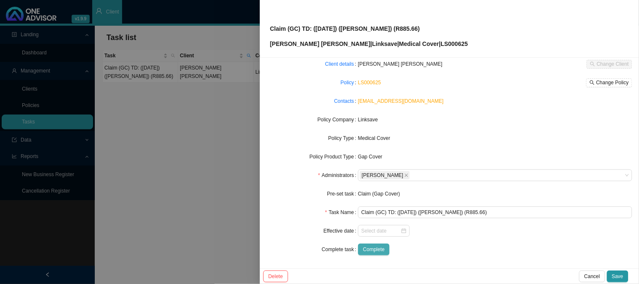
click at [374, 253] on span "Complete" at bounding box center [373, 249] width 21 height 8
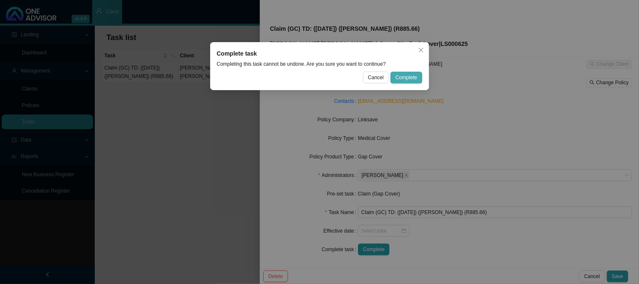
click at [413, 78] on span "Complete" at bounding box center [406, 77] width 21 height 8
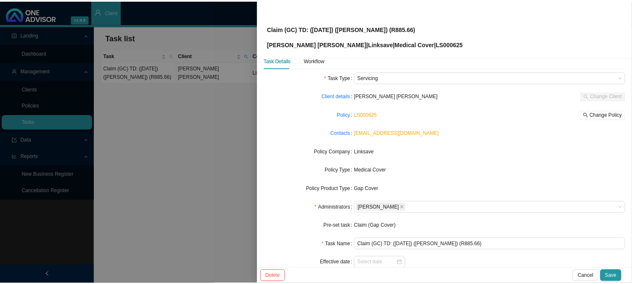
scroll to position [0, 0]
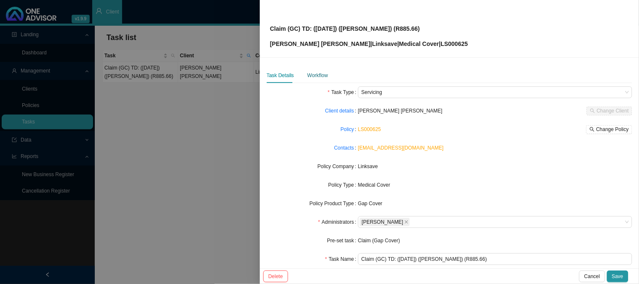
click at [313, 76] on div "Workflow" at bounding box center [317, 75] width 21 height 8
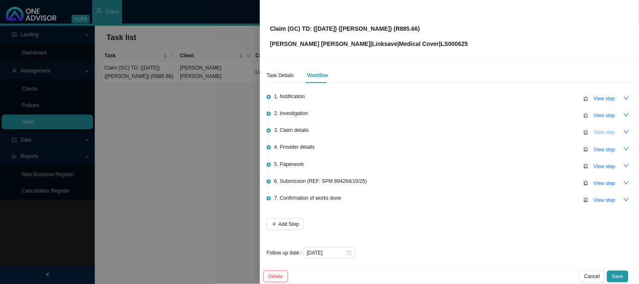
click at [595, 131] on span "View step" at bounding box center [604, 132] width 22 height 8
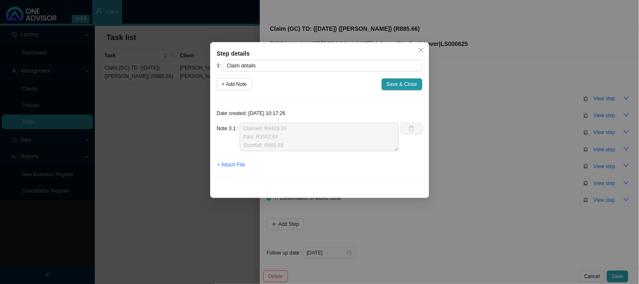
click at [487, 179] on div "Step details 3 Claim details + Add Note Save & Close Date created: [DATE] 10:17…" at bounding box center [319, 142] width 639 height 284
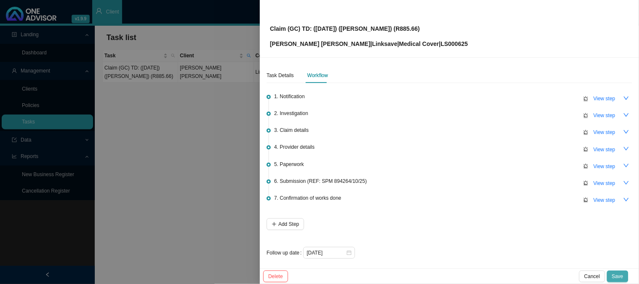
click at [620, 277] on span "Save" at bounding box center [617, 276] width 11 height 8
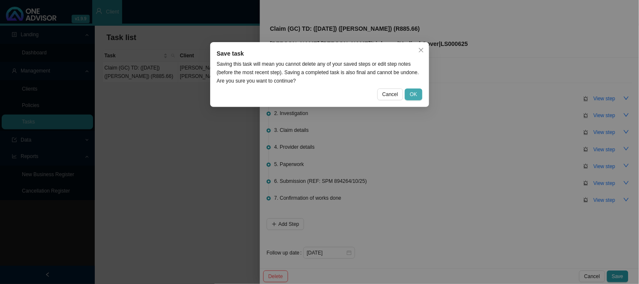
click at [416, 94] on span "OK" at bounding box center [413, 94] width 7 height 8
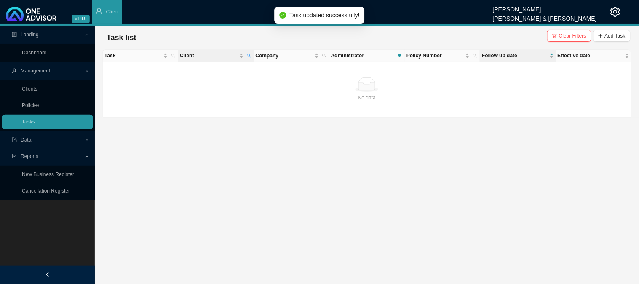
click at [253, 54] on th "Client" at bounding box center [215, 56] width 75 height 12
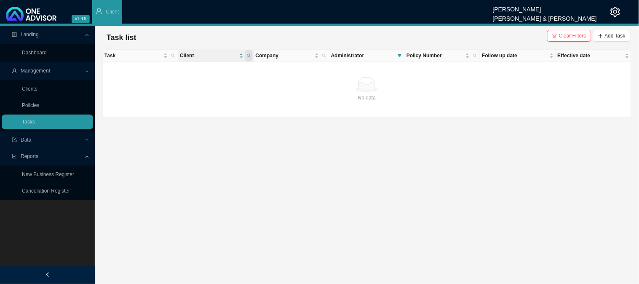
click at [246, 55] on span at bounding box center [249, 56] width 8 height 12
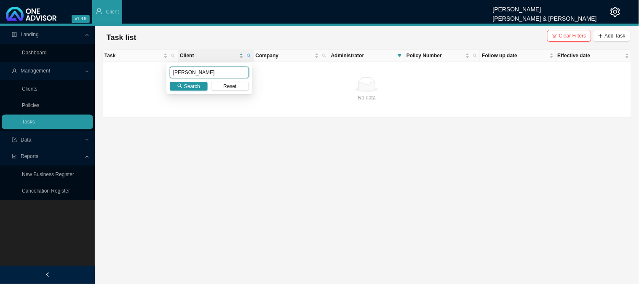
drag, startPoint x: 214, startPoint y: 75, endPoint x: 138, endPoint y: 74, distance: 76.2
click at [138, 74] on body "v1.9.9 [PERSON_NAME] [PERSON_NAME] & [PERSON_NAME] Client Landing Dashboard Man…" at bounding box center [319, 142] width 639 height 284
click at [203, 86] on button "Search" at bounding box center [189, 86] width 38 height 9
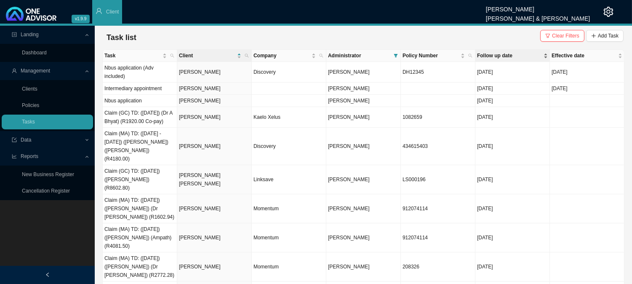
click at [507, 55] on span "Follow up date" at bounding box center [509, 55] width 65 height 8
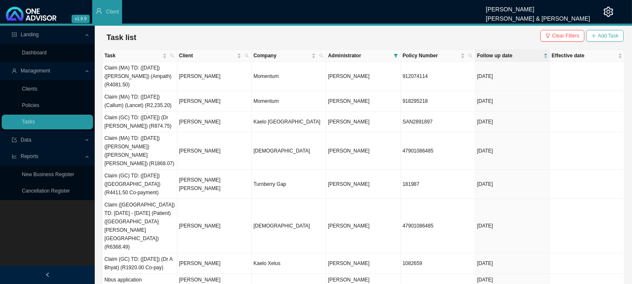
click at [594, 35] on icon "plus" at bounding box center [594, 35] width 4 height 0
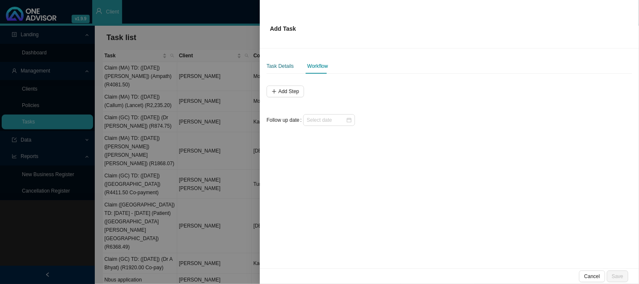
click at [279, 62] on div "Task Details" at bounding box center [280, 66] width 27 height 8
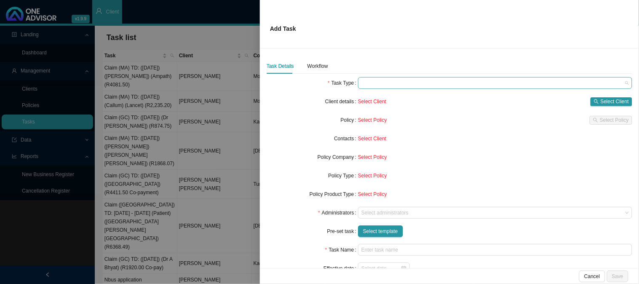
click at [376, 85] on span at bounding box center [494, 82] width 267 height 11
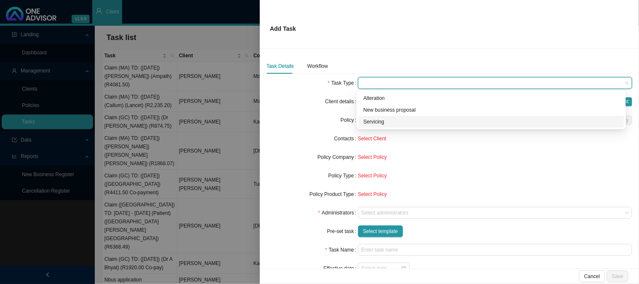
click at [377, 123] on div "Servicing" at bounding box center [491, 122] width 256 height 8
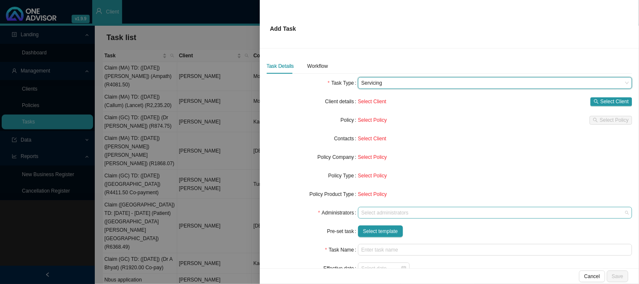
click at [377, 210] on div at bounding box center [491, 213] width 263 height 6
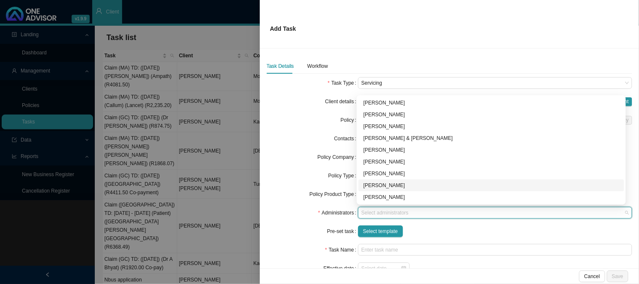
click at [374, 184] on div "[PERSON_NAME]" at bounding box center [491, 185] width 256 height 8
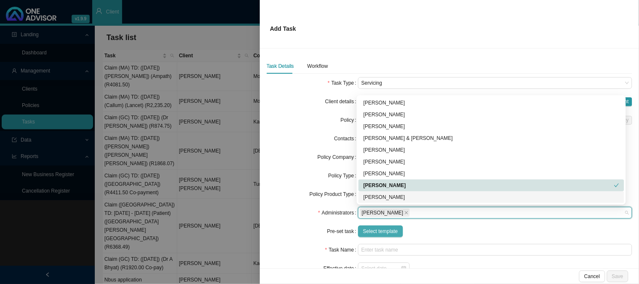
click at [384, 235] on span "Select template" at bounding box center [380, 231] width 35 height 8
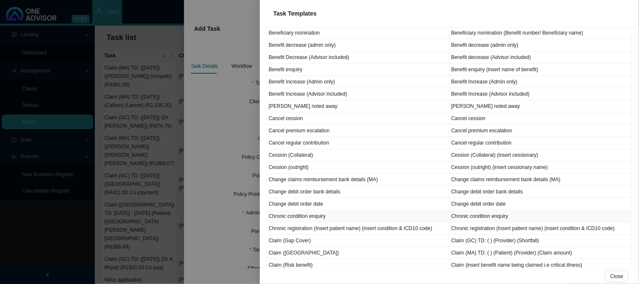
scroll to position [140, 0]
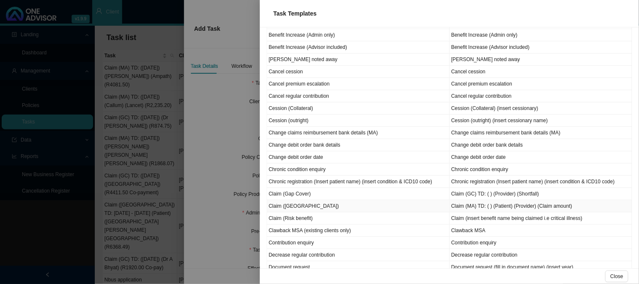
click at [287, 208] on td "Claim ([GEOGRAPHIC_DATA])" at bounding box center [358, 206] width 183 height 12
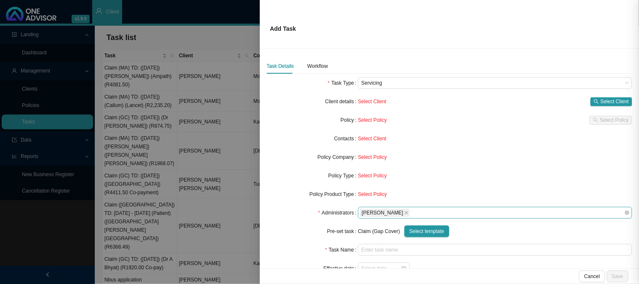
type input "Claim (MA) TD: ( ) (Patient) (Provider) (Claim amount)"
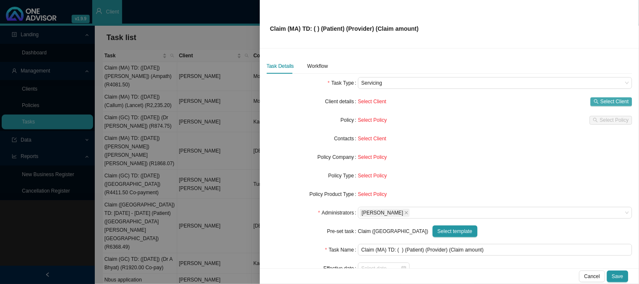
click at [594, 99] on icon "search" at bounding box center [596, 101] width 5 height 5
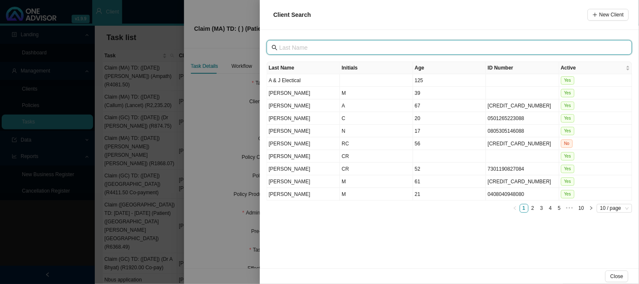
click at [294, 51] on input "text" at bounding box center [450, 47] width 342 height 9
type input "[PERSON_NAME]"
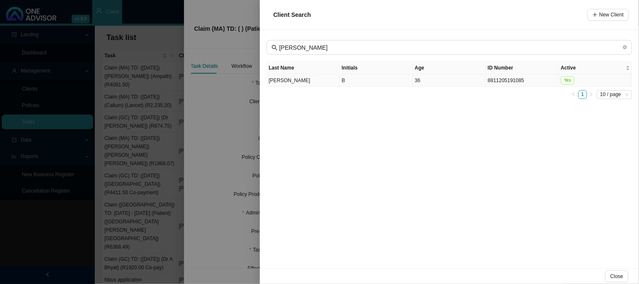
click at [345, 80] on td "B" at bounding box center [376, 80] width 73 height 13
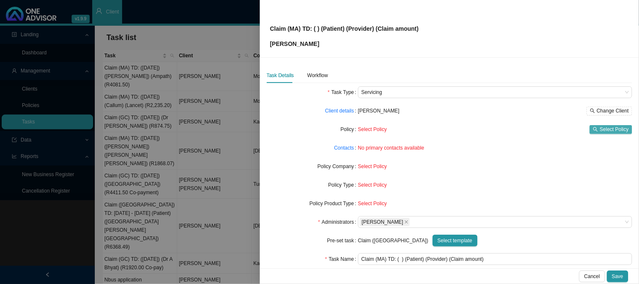
click at [600, 131] on span "Select Policy" at bounding box center [614, 129] width 29 height 8
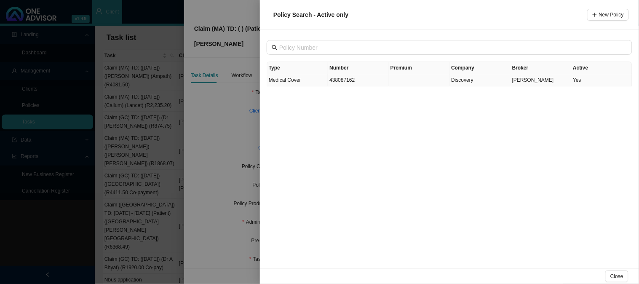
click at [294, 82] on span "Medical Cover" at bounding box center [285, 80] width 32 height 6
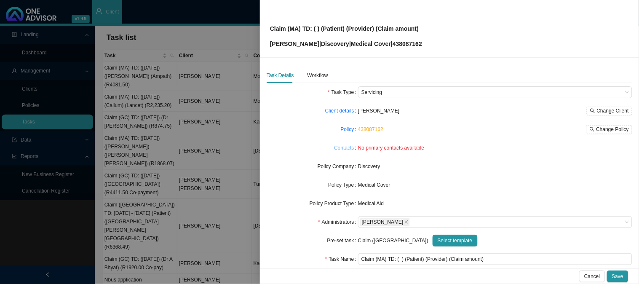
click at [342, 148] on link "Contacts" at bounding box center [344, 148] width 20 height 8
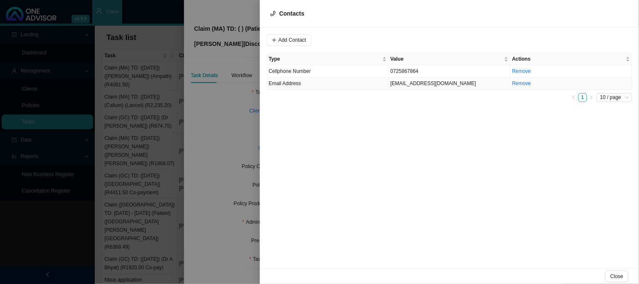
click at [365, 86] on td "Email Address" at bounding box center [328, 83] width 122 height 12
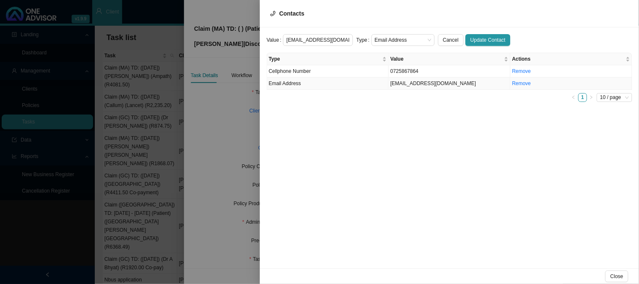
scroll to position [0, 15]
click at [413, 35] on span "Email Address" at bounding box center [403, 40] width 56 height 11
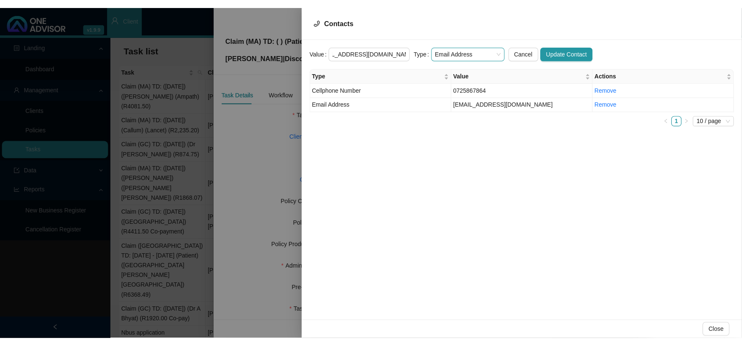
scroll to position [0, 0]
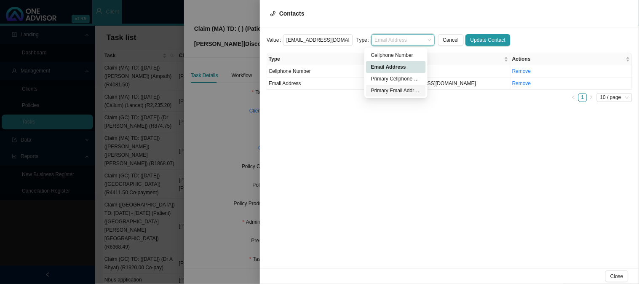
click at [384, 94] on div "Primary Email Address" at bounding box center [396, 90] width 50 height 8
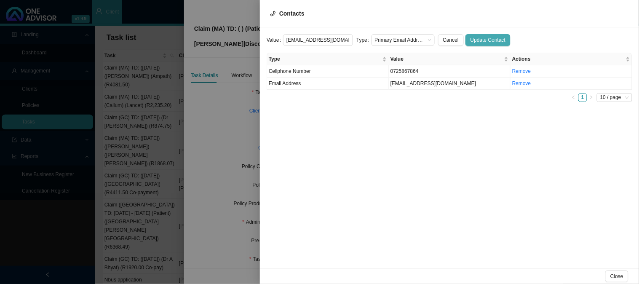
click at [475, 42] on span "Update Contact" at bounding box center [487, 40] width 35 height 8
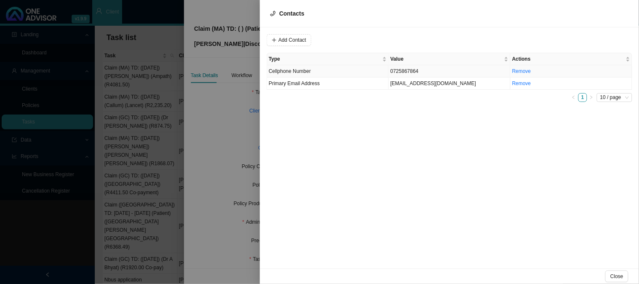
click at [412, 71] on td "0725867864" at bounding box center [450, 71] width 122 height 12
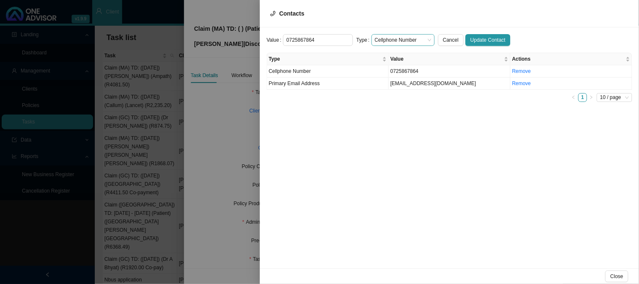
click at [421, 40] on span "Cellphone Number" at bounding box center [403, 40] width 56 height 11
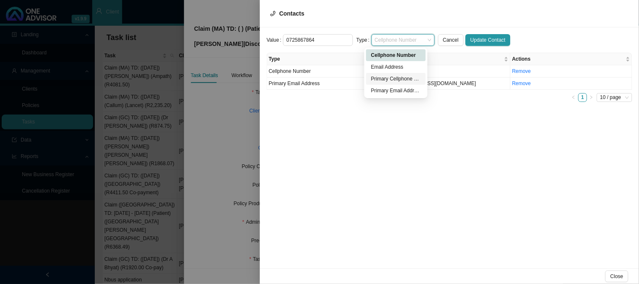
click at [398, 78] on div "Primary Cellphone Number" at bounding box center [396, 79] width 50 height 8
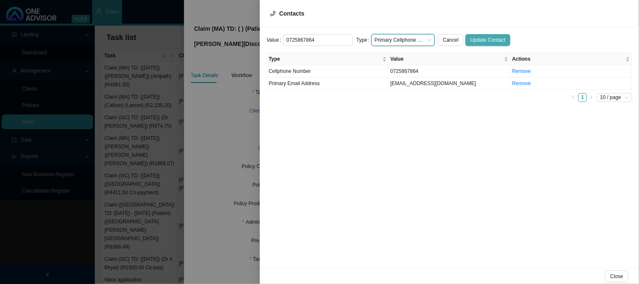
click at [471, 38] on span "Update Contact" at bounding box center [487, 40] width 35 height 8
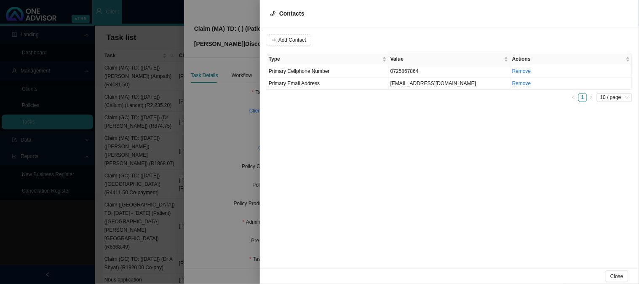
click at [235, 148] on div at bounding box center [319, 142] width 639 height 284
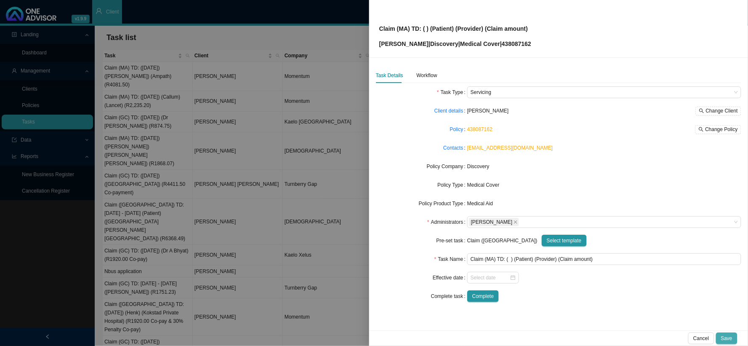
click at [729, 334] on span "Save" at bounding box center [727, 338] width 11 height 8
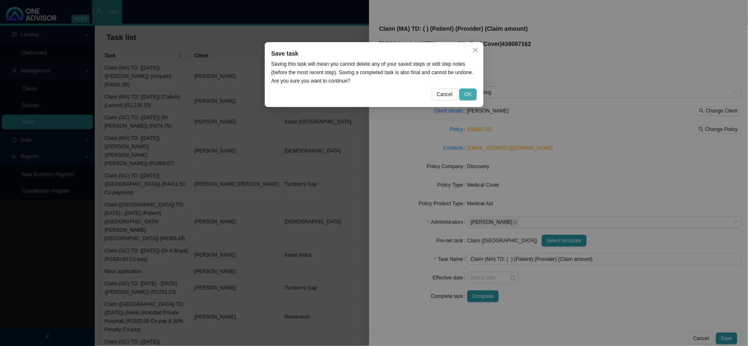
click at [470, 95] on span "OK" at bounding box center [468, 94] width 7 height 8
